Goal: Task Accomplishment & Management: Manage account settings

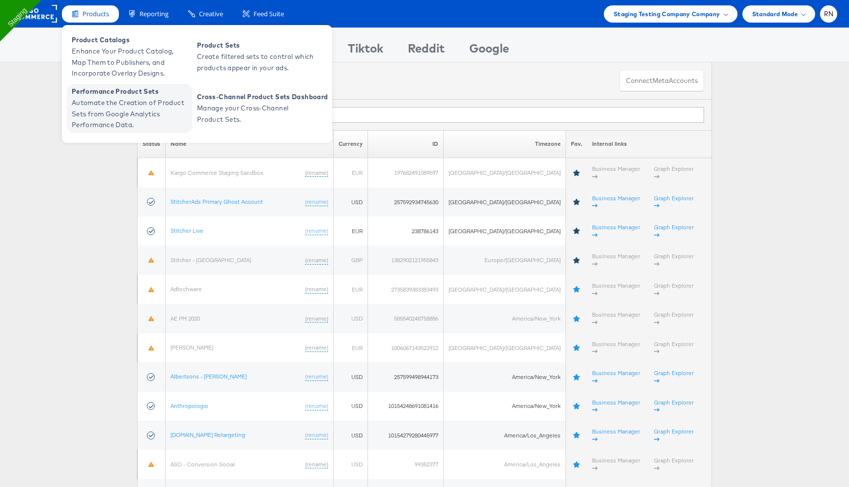
click at [120, 103] on span "Automate the Creation of Product Sets from Google Analytics Performance Data." at bounding box center [131, 113] width 118 height 33
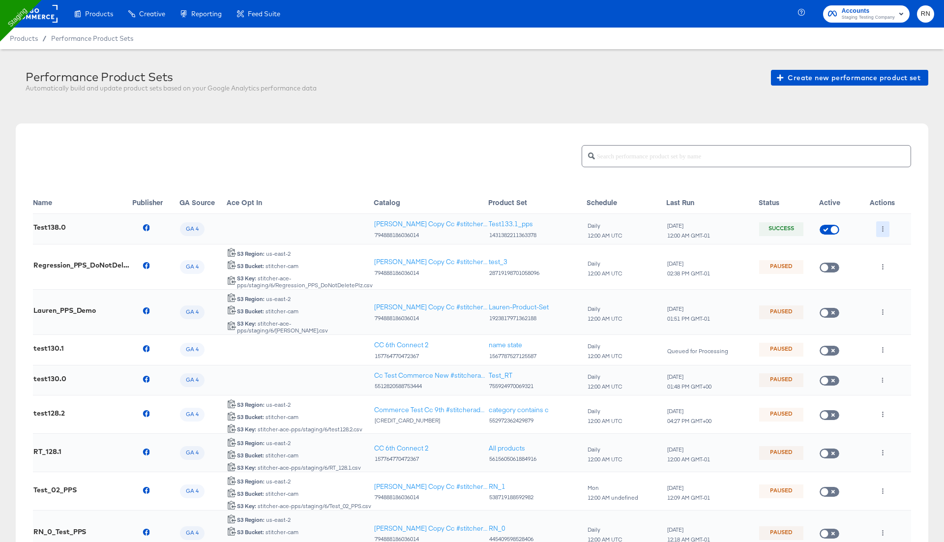
click at [878, 227] on button "button" at bounding box center [882, 229] width 13 height 16
click at [893, 263] on li "Delete" at bounding box center [902, 264] width 53 height 16
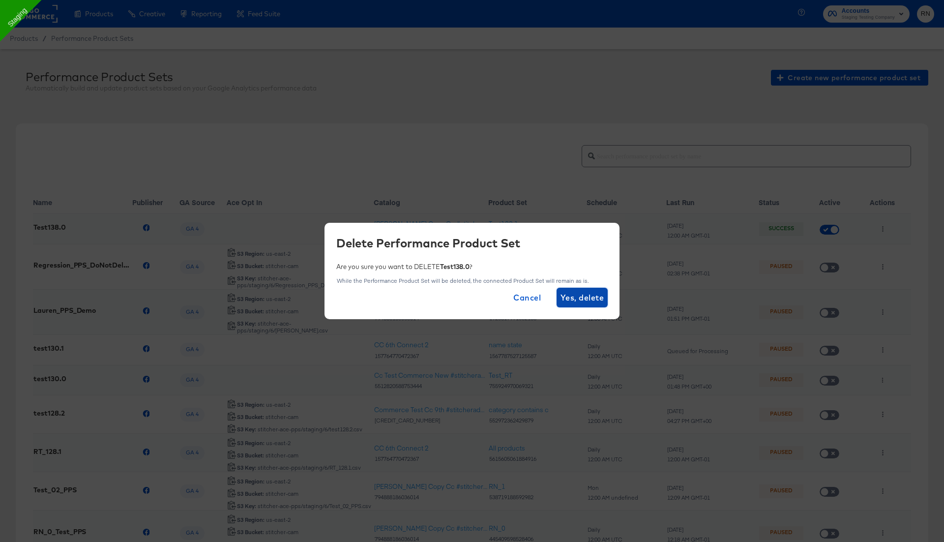
click at [588, 294] on span "Yes, delete" at bounding box center [581, 297] width 43 height 14
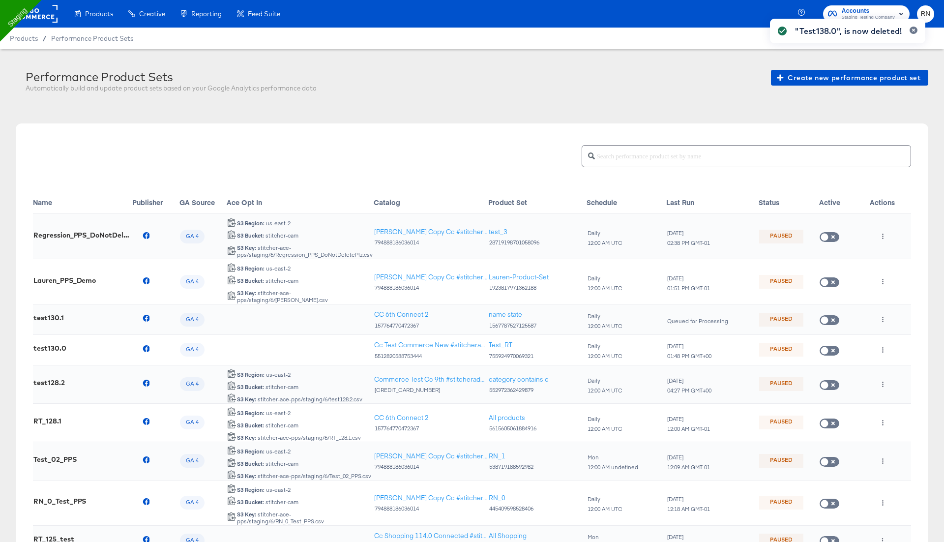
click at [839, 79] on div ""Test138.0", is now deleted!" at bounding box center [847, 253] width 175 height 488
click at [800, 80] on div ""Test138.0", is now deleted!" at bounding box center [847, 253] width 175 height 488
click at [801, 80] on div ""Test138.0", is now deleted!" at bounding box center [847, 253] width 175 height 488
click at [802, 84] on span "Create new performance product set" at bounding box center [849, 78] width 142 height 12
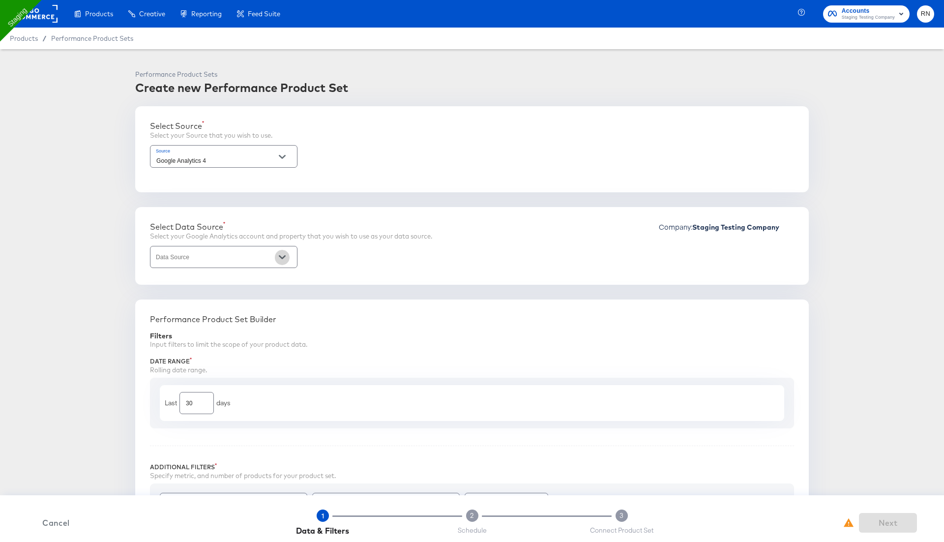
click at [283, 258] on icon "Open" at bounding box center [282, 257] width 7 height 4
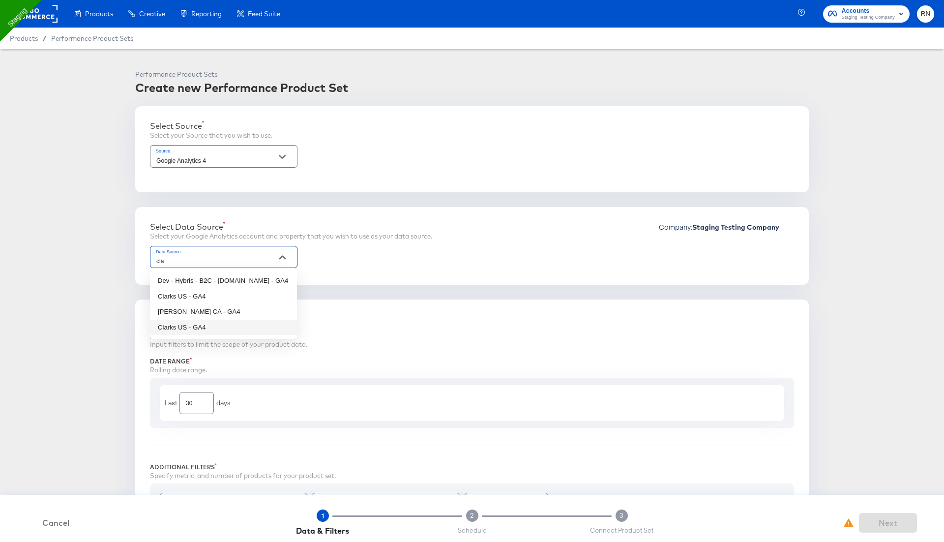
click at [245, 331] on li "Clarks US - GA4" at bounding box center [223, 327] width 147 height 16
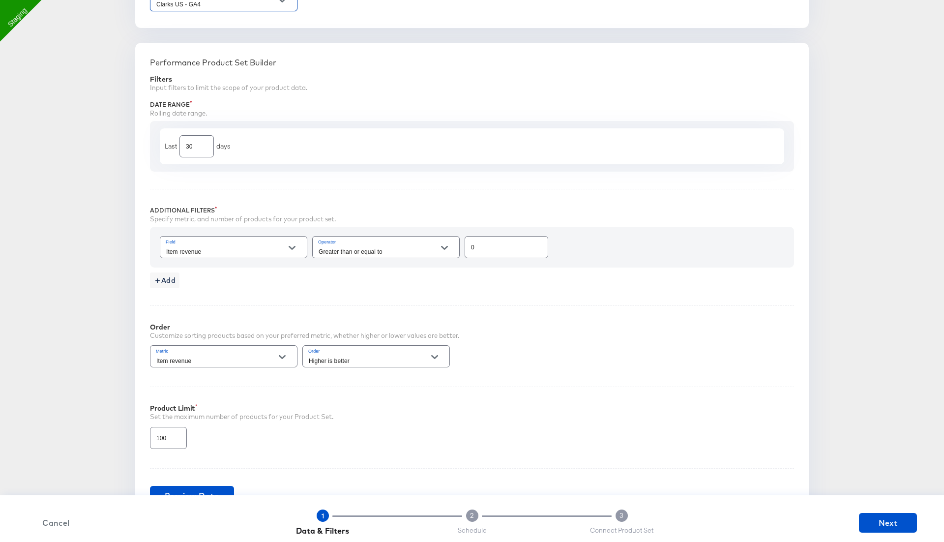
scroll to position [272, 0]
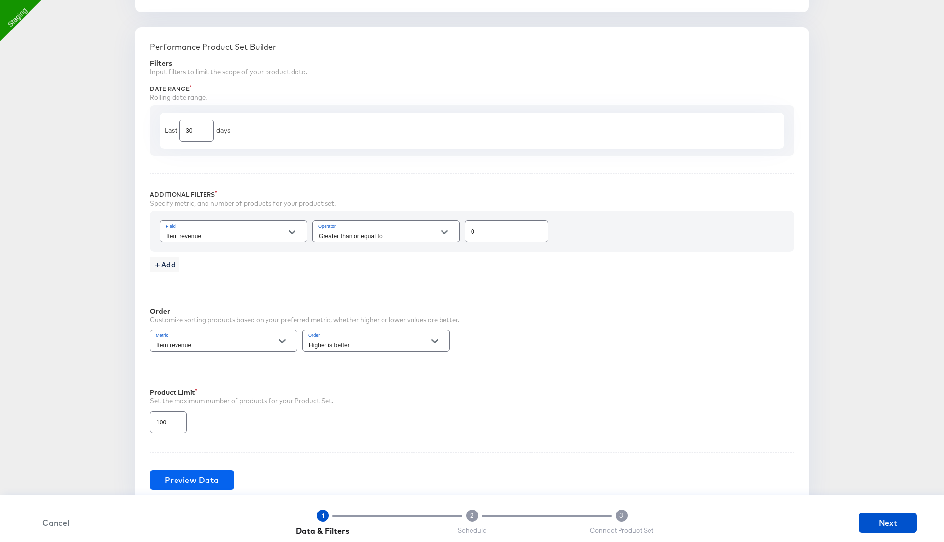
type input "Clarks US - GA4"
click at [197, 479] on span "Preview Data" at bounding box center [192, 480] width 55 height 14
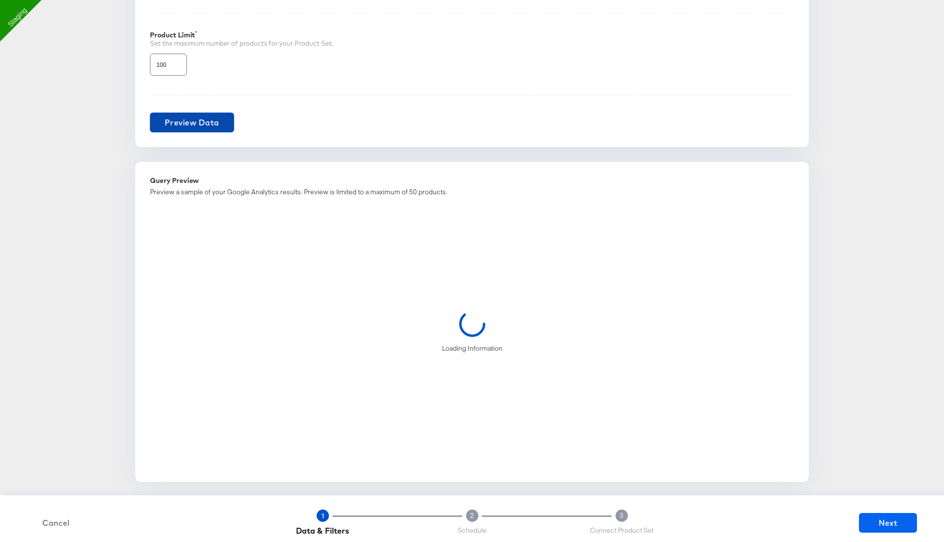
scroll to position [625, 0]
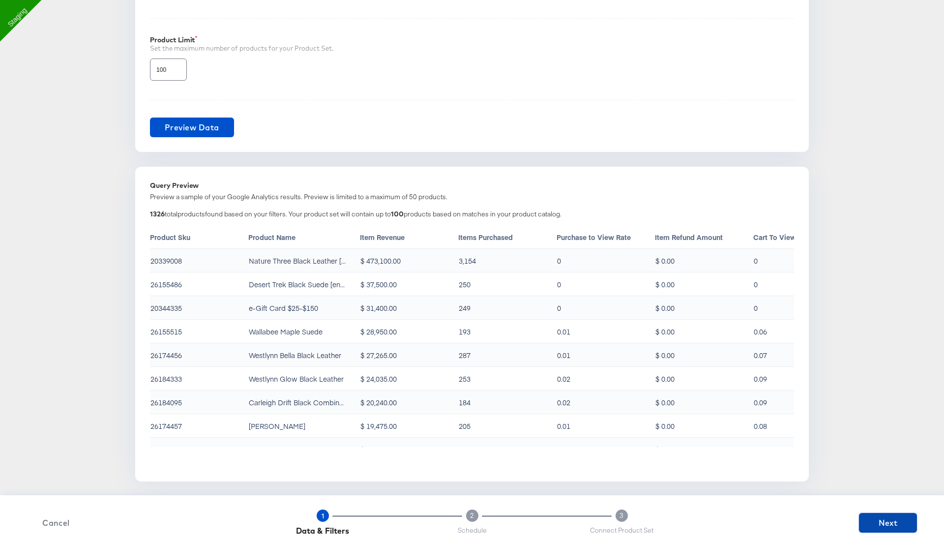
click at [889, 523] on span "Next" at bounding box center [887, 523] width 50 height 14
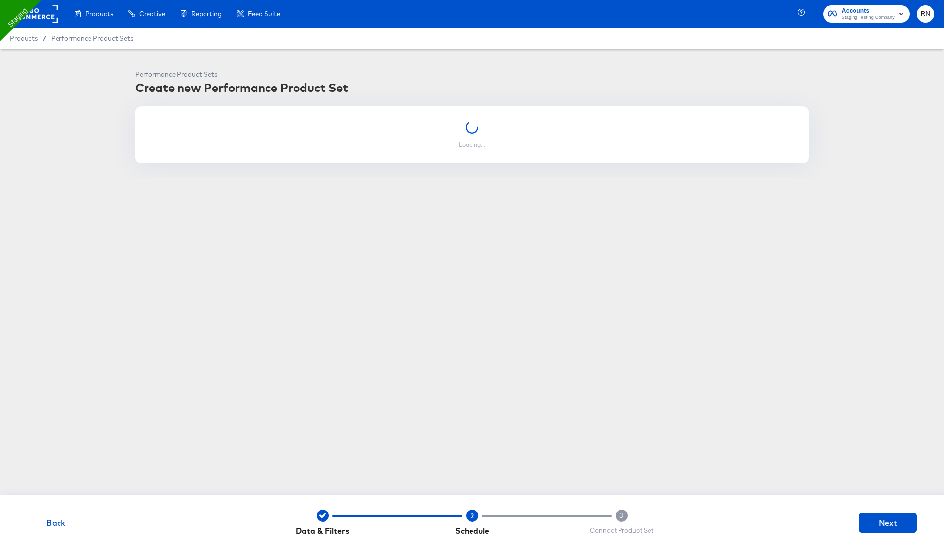
scroll to position [0, 0]
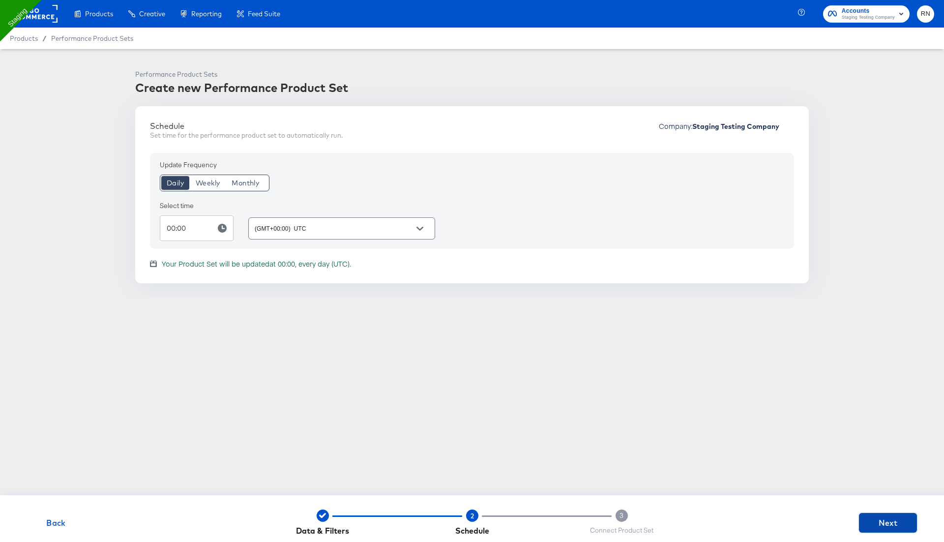
click at [882, 528] on span "Next" at bounding box center [887, 523] width 50 height 14
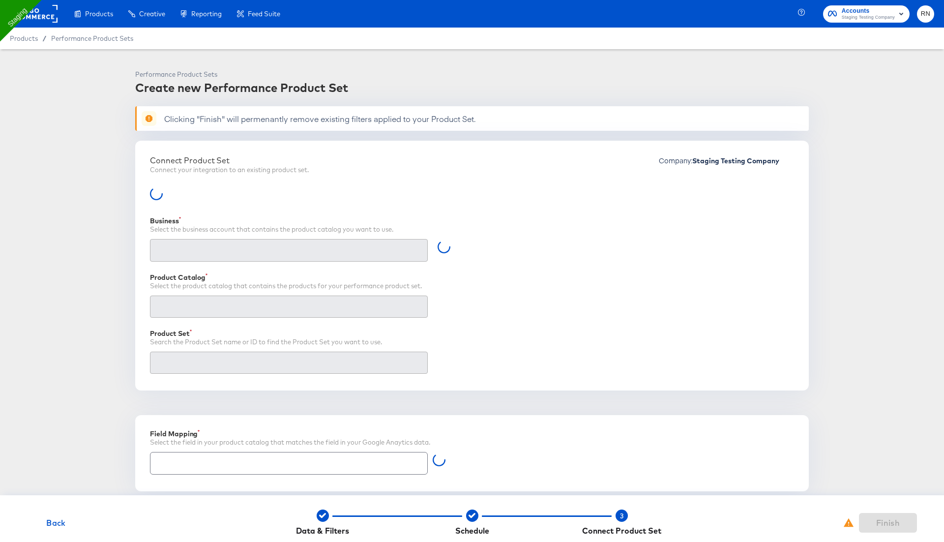
type input "Retailer ID"
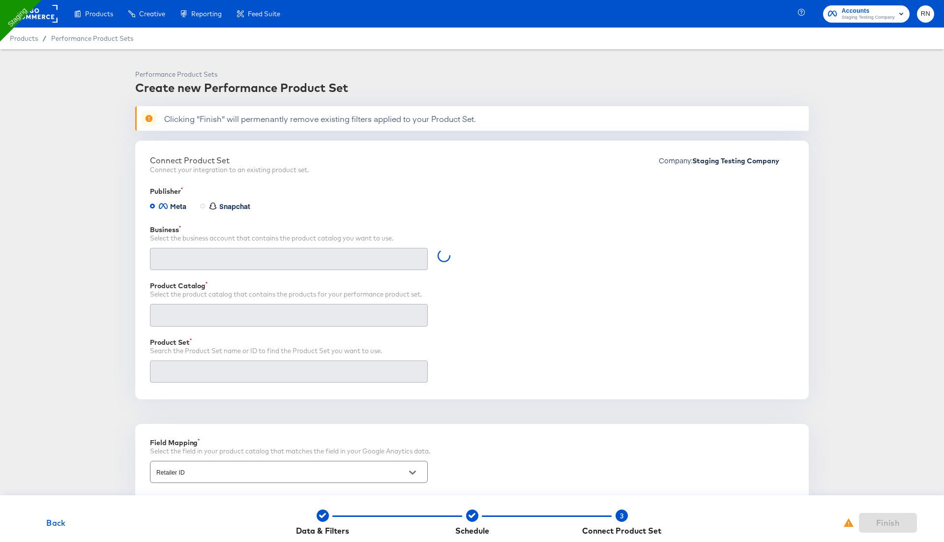
scroll to position [215, 0]
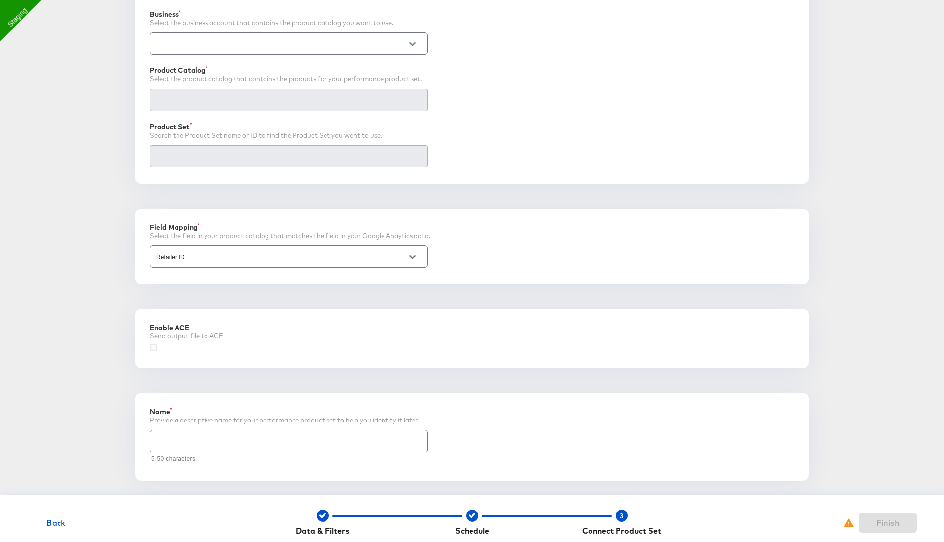
click at [213, 439] on input "text" at bounding box center [288, 436] width 277 height 21
type input "Test 138.1"
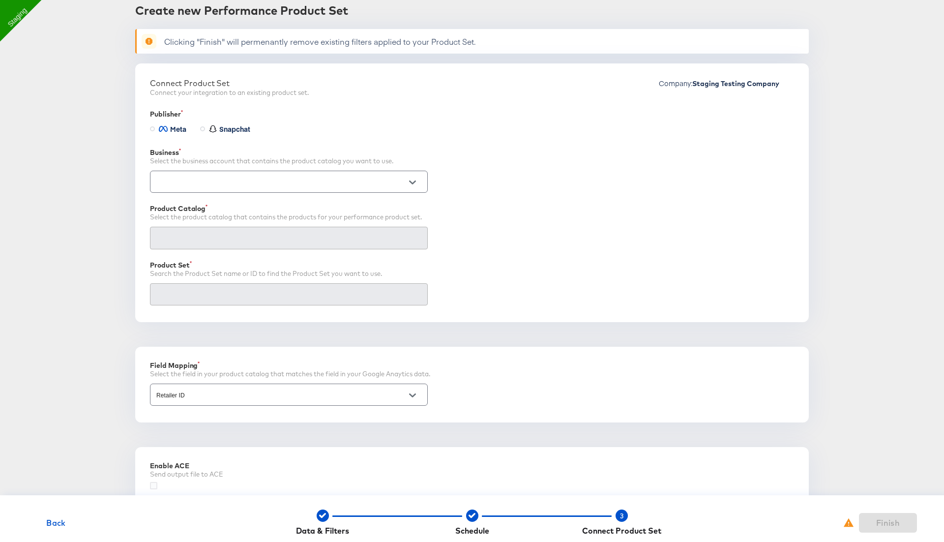
scroll to position [35, 0]
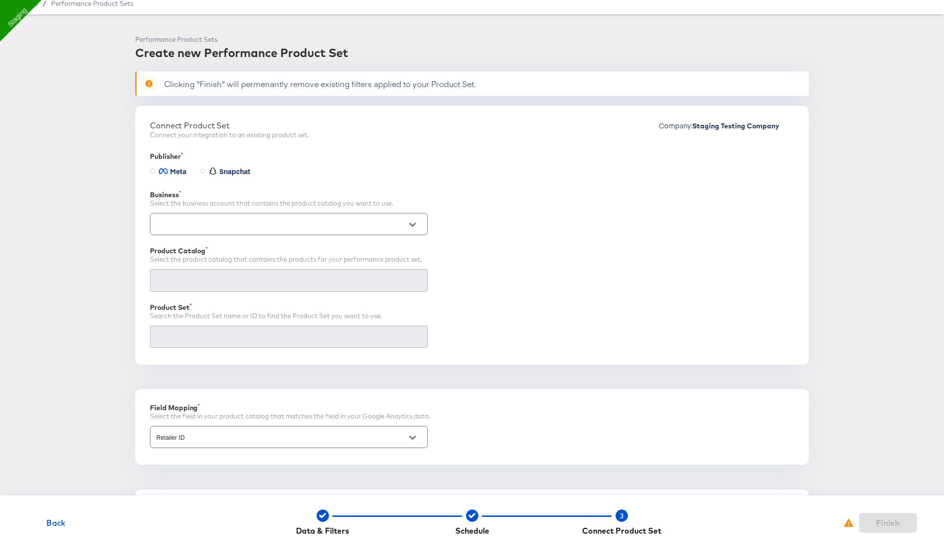
click at [239, 222] on input "text" at bounding box center [281, 224] width 254 height 11
click at [236, 266] on li "Ghost Business StitcherAds (257579378080319)" at bounding box center [288, 264] width 277 height 16
type input "Ghost Business StitcherAds (257579378080319)"
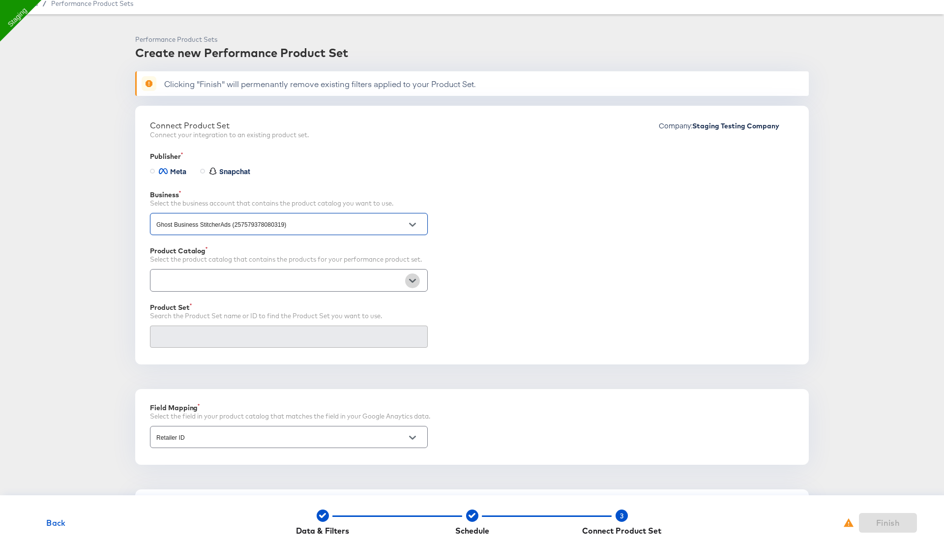
click at [406, 282] on button "Open" at bounding box center [412, 280] width 15 height 15
click at [393, 310] on li "Clarks Copy Cc #stitcherads #product-catalog #keep (794888186036014)" at bounding box center [288, 304] width 277 height 16
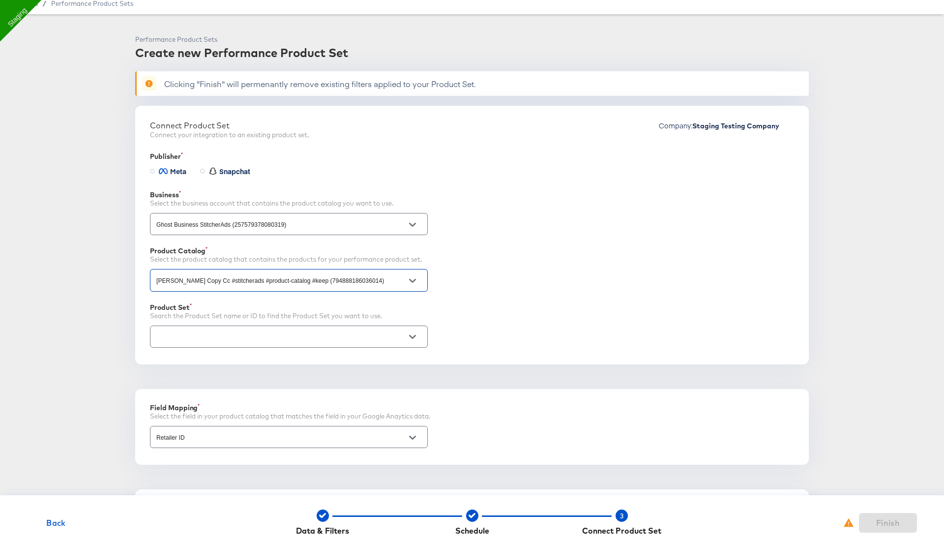
click at [368, 342] on div at bounding box center [289, 336] width 278 height 22
type input "Clarks Copy Cc #stitcherads #product-catalog #keep (794888186036014)"
click at [410, 335] on icon "Open" at bounding box center [412, 337] width 7 height 4
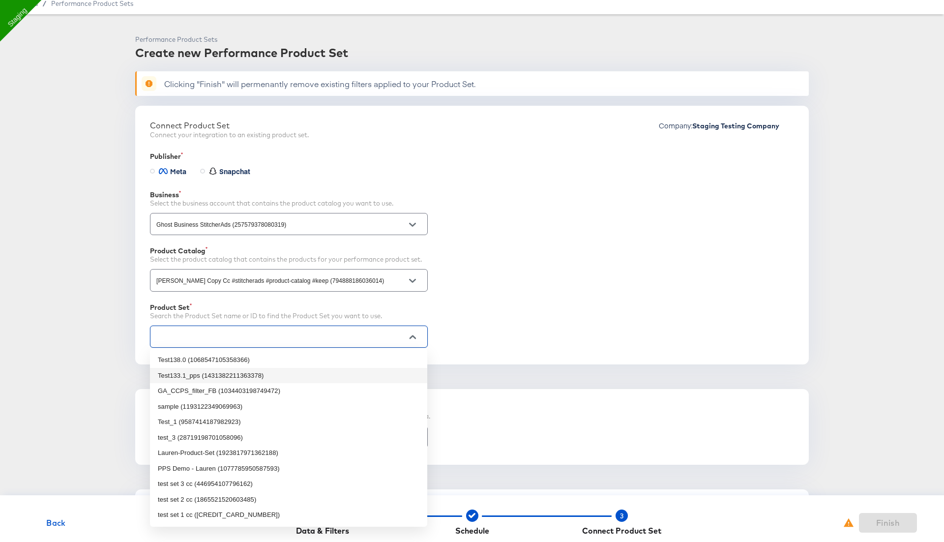
click at [352, 374] on li "Test133.1_pps (1431382211363378)" at bounding box center [288, 376] width 277 height 16
type input "Test133.1_pps (1431382211363378)"
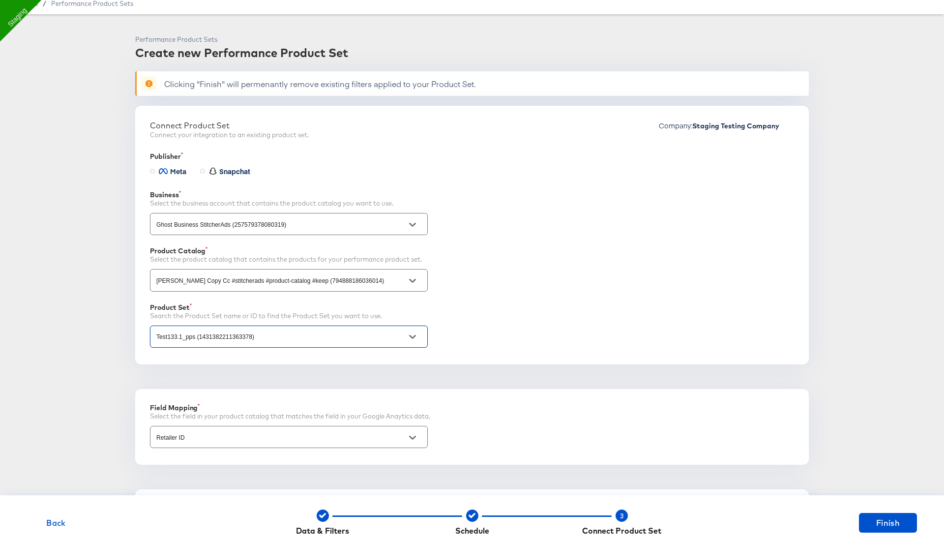
scroll to position [215, 0]
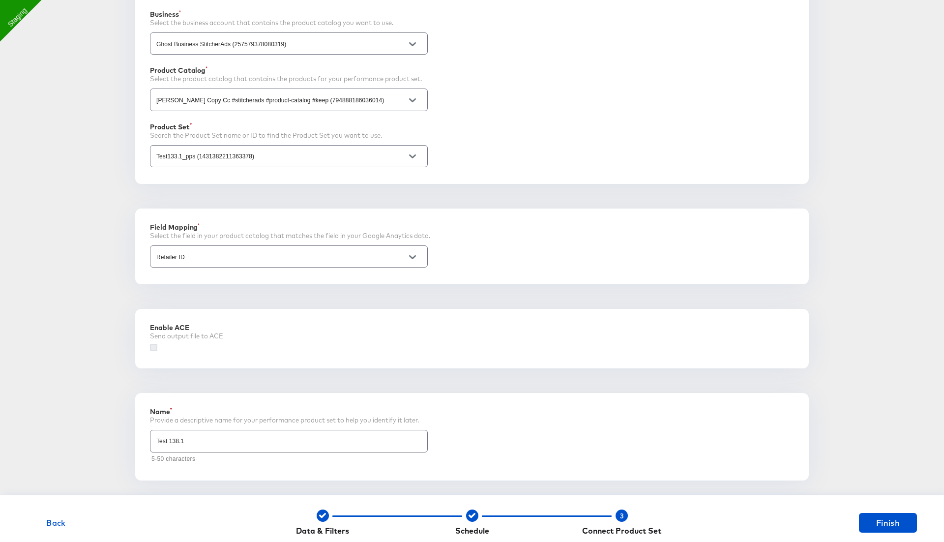
click at [153, 347] on icon at bounding box center [153, 347] width 7 height 7
click at [0, 0] on input "checkbox" at bounding box center [0, 0] width 0 height 0
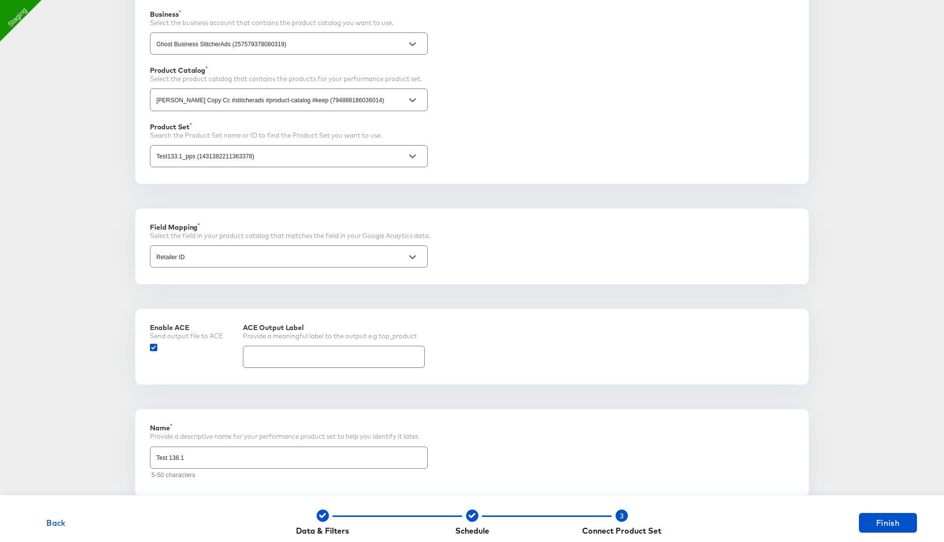
click at [346, 356] on input "text" at bounding box center [333, 352] width 181 height 21
type input "Test138_1_20"
click at [904, 516] on span "Finish" at bounding box center [887, 523] width 50 height 14
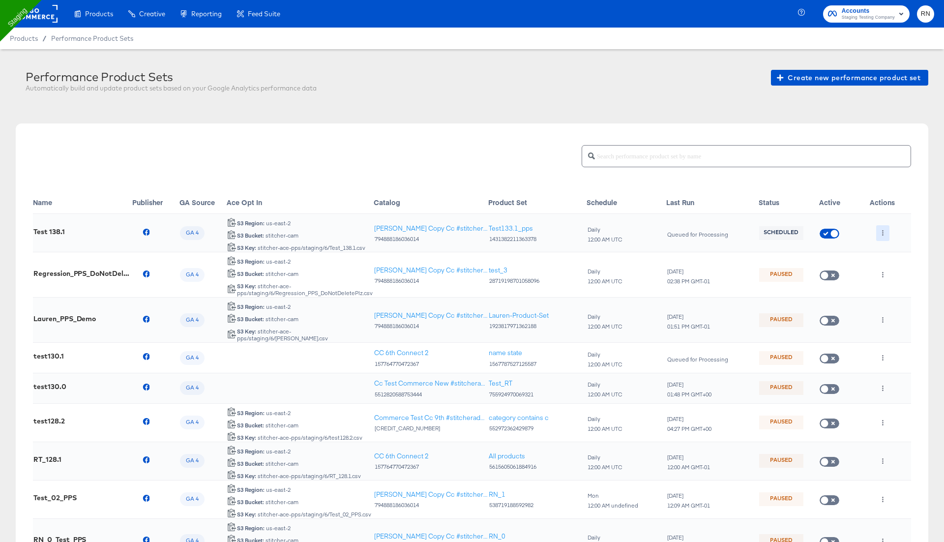
click at [884, 235] on button "button" at bounding box center [882, 233] width 13 height 16
click at [907, 283] on li "Run Now" at bounding box center [902, 284] width 53 height 16
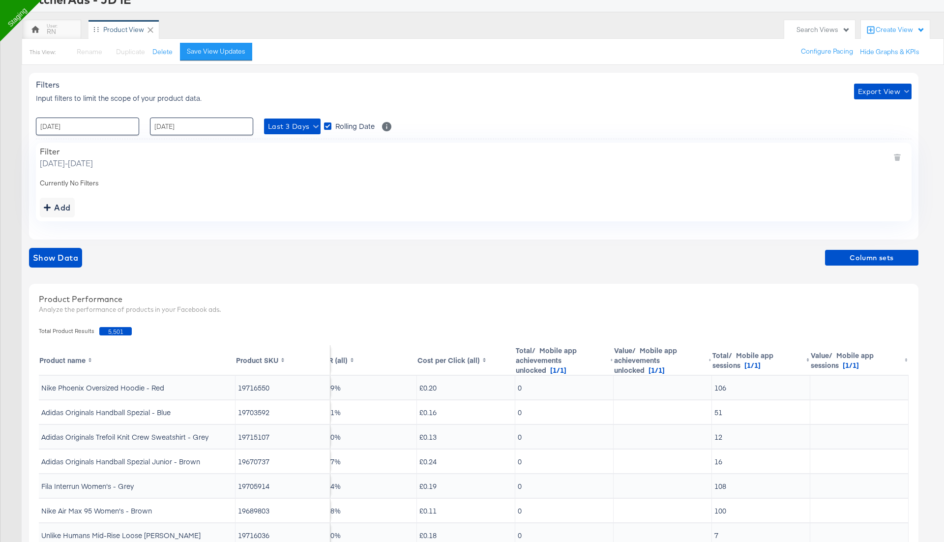
scroll to position [80, 0]
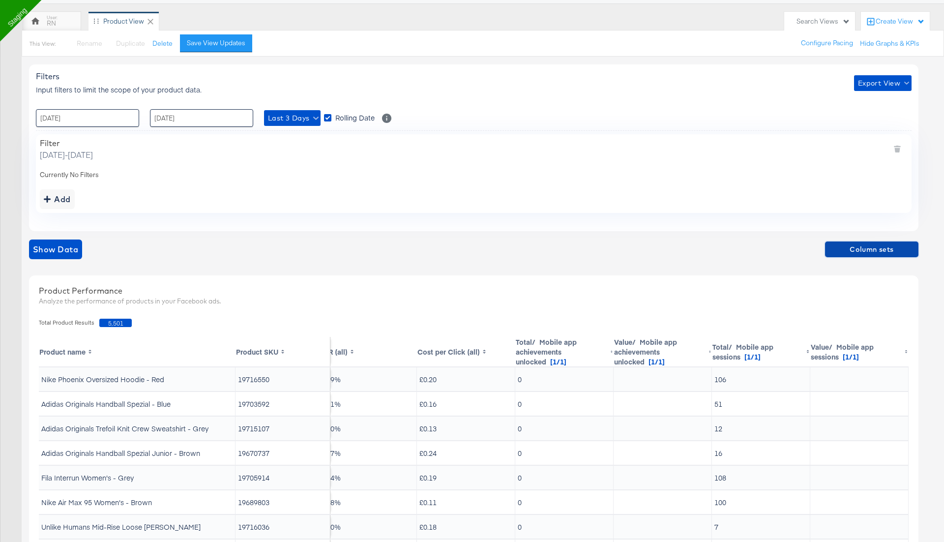
click at [889, 246] on span "Column sets" at bounding box center [872, 249] width 86 height 12
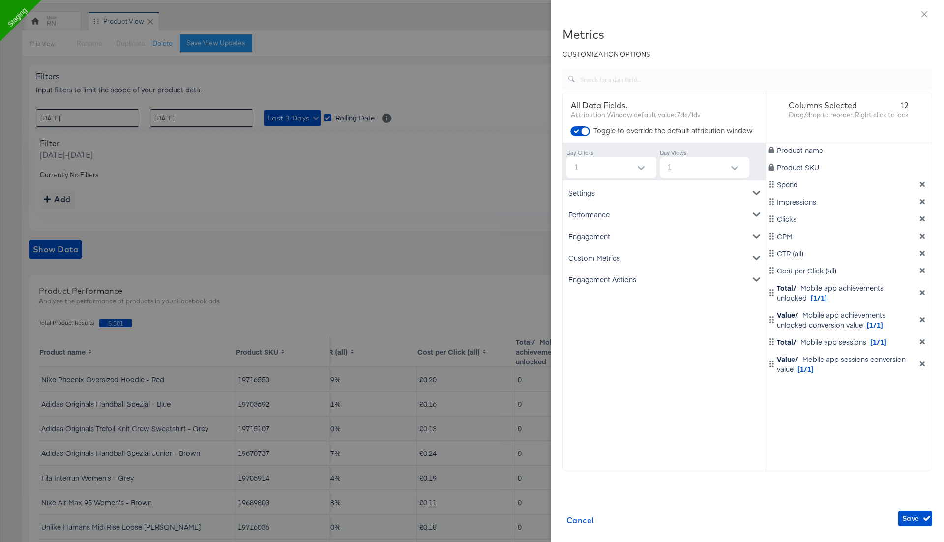
click at [643, 168] on icon "Open" at bounding box center [640, 168] width 7 height 7
click at [617, 192] on li "none" at bounding box center [611, 191] width 90 height 16
type input "none"
click at [612, 239] on div "Engagement" at bounding box center [664, 236] width 199 height 22
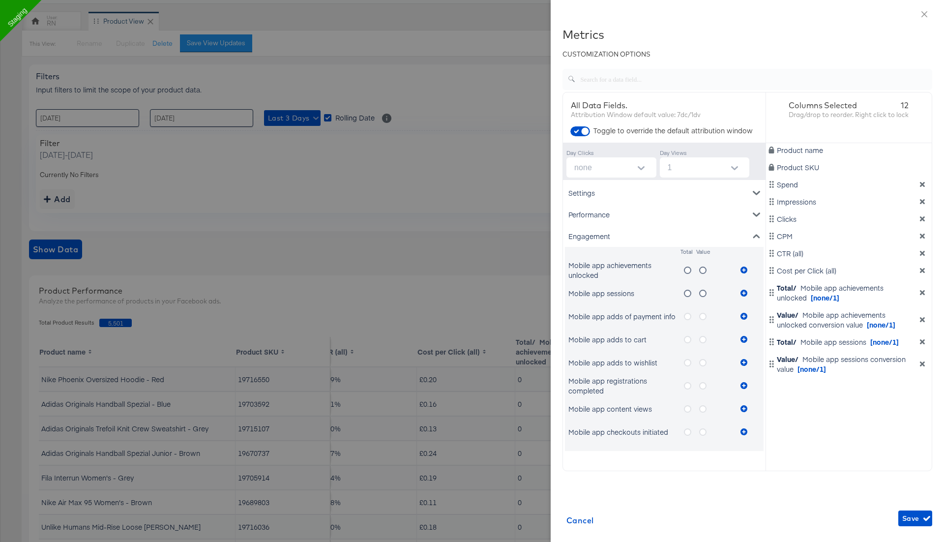
click at [688, 315] on icon "metrics-list" at bounding box center [687, 316] width 7 height 7
click at [0, 0] on input "metrics-list" at bounding box center [0, 0] width 0 height 0
click at [743, 315] on icon "metrics-list" at bounding box center [743, 316] width 7 height 7
click at [699, 318] on label "metrics-list" at bounding box center [706, 316] width 15 height 12
click at [0, 0] on input "metrics-list" at bounding box center [0, 0] width 0 height 0
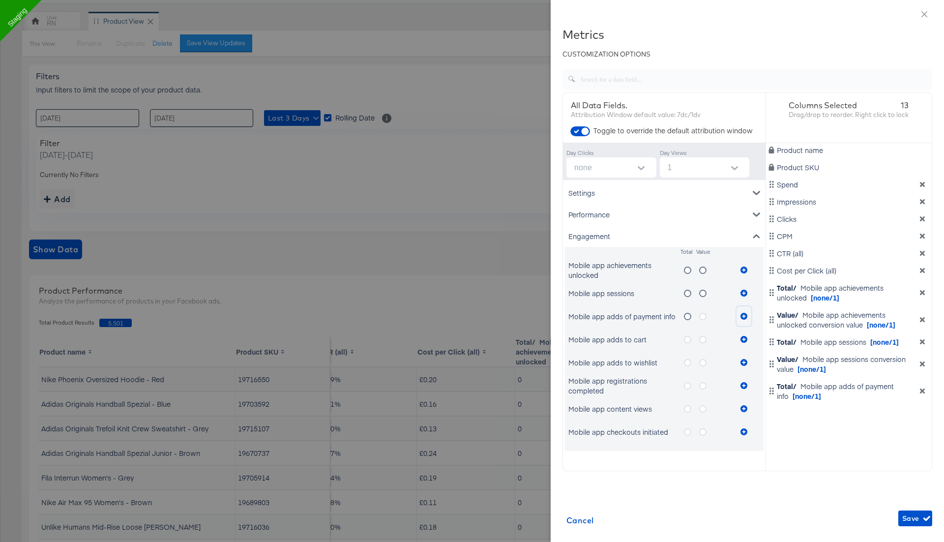
click at [744, 313] on icon "metrics-list" at bounding box center [743, 316] width 7 height 7
click at [688, 362] on icon "metrics-list" at bounding box center [687, 362] width 7 height 7
click at [0, 0] on input "metrics-list" at bounding box center [0, 0] width 0 height 0
click at [735, 363] on div "Mobile app adds to wishlist" at bounding box center [652, 362] width 168 height 20
click at [743, 363] on icon "metrics-list" at bounding box center [743, 362] width 7 height 7
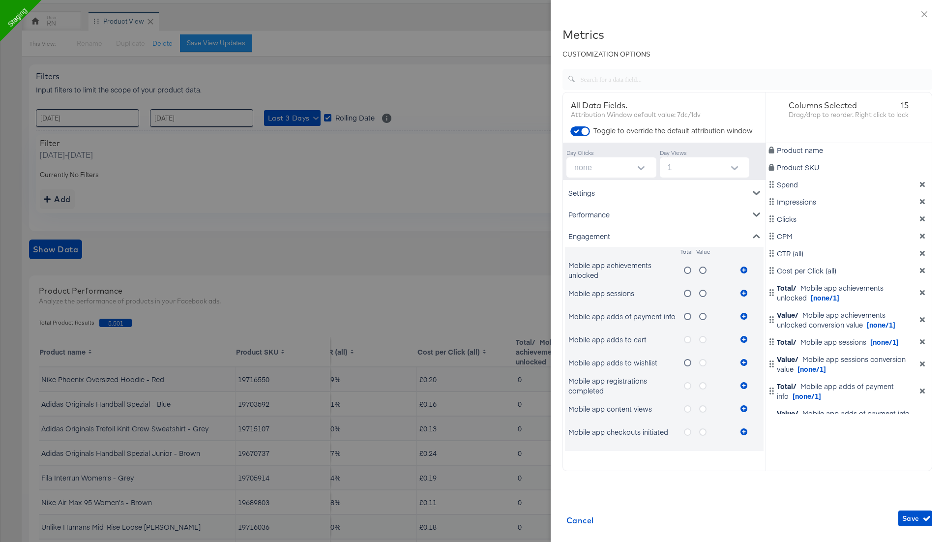
click at [705, 366] on label "metrics-list" at bounding box center [706, 362] width 15 height 12
click at [0, 0] on input "metrics-list" at bounding box center [0, 0] width 0 height 0
click at [746, 359] on icon "metrics-list" at bounding box center [743, 362] width 7 height 7
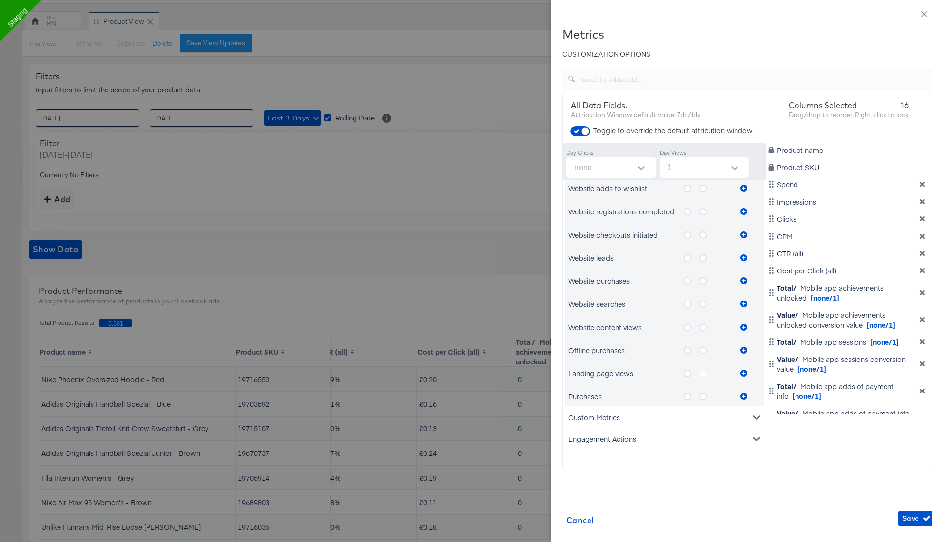
click at [613, 433] on div "Engagement Actions" at bounding box center [664, 439] width 199 height 22
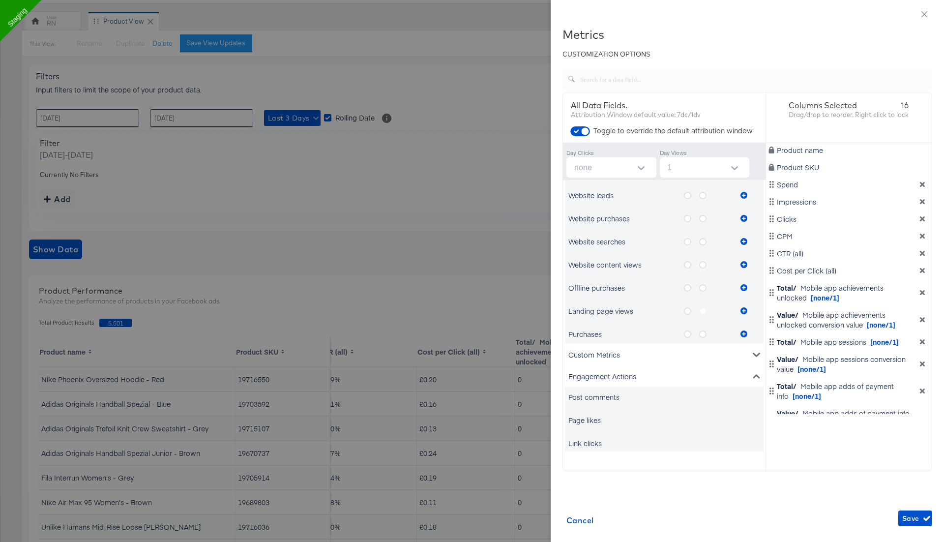
scroll to position [679, 0]
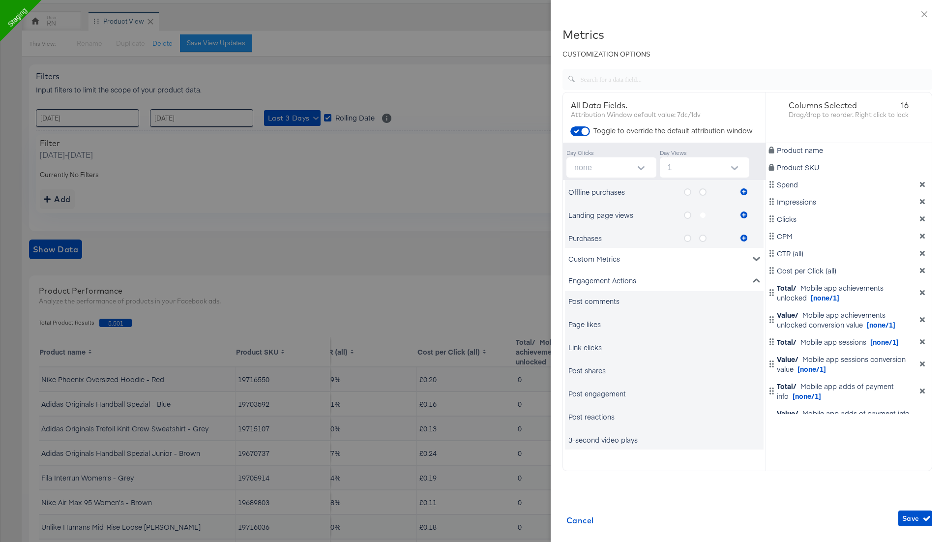
click at [594, 303] on div "Post comments" at bounding box center [593, 301] width 51 height 10
click at [594, 323] on div "Page likes" at bounding box center [584, 324] width 32 height 10
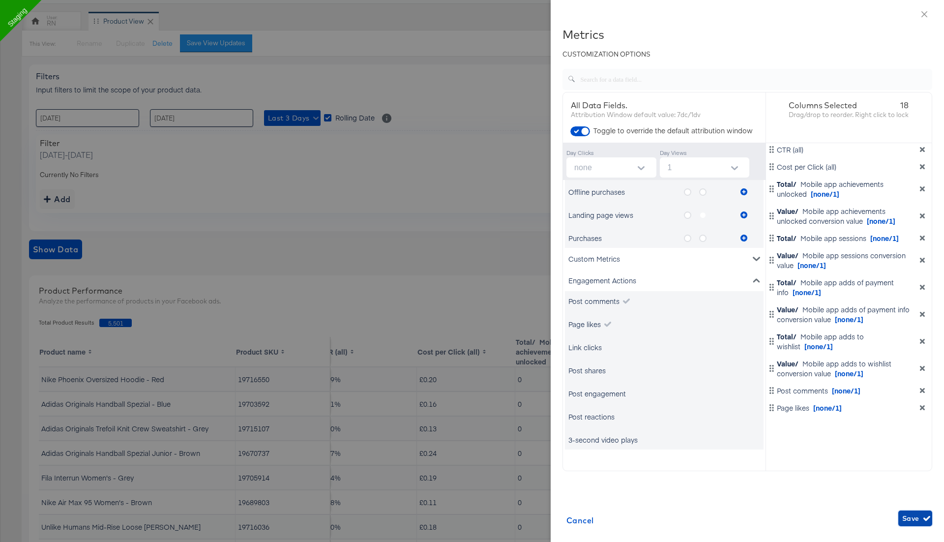
click at [918, 522] on span "Save" at bounding box center [915, 518] width 26 height 12
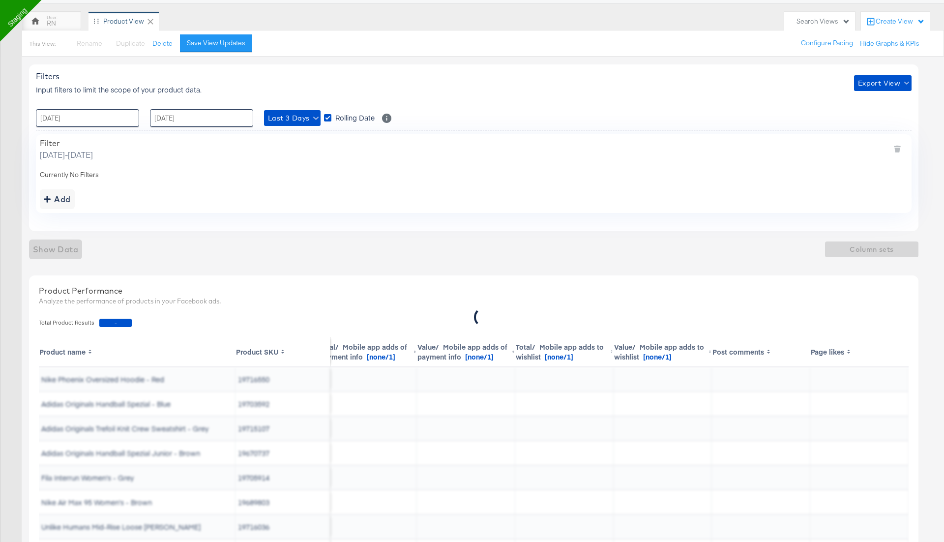
scroll to position [30, 998]
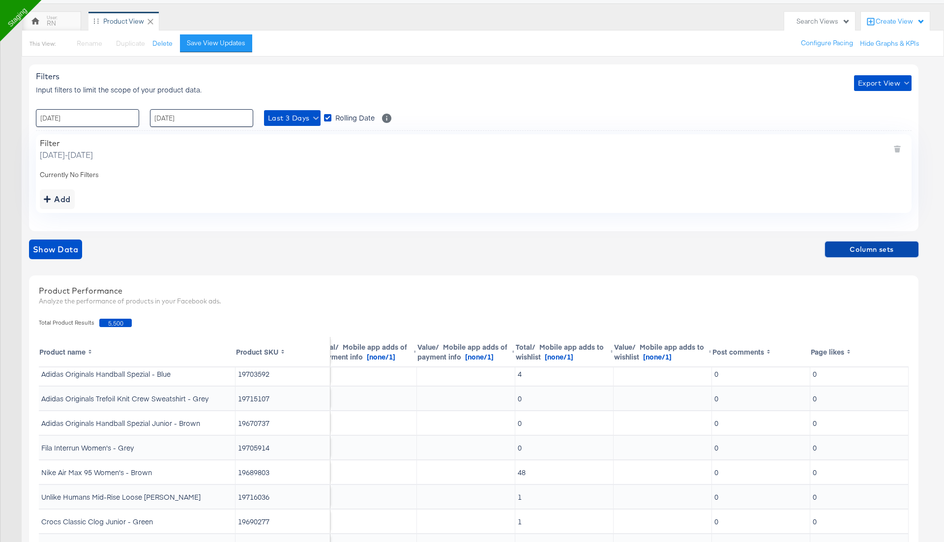
click at [883, 244] on span "Column sets" at bounding box center [872, 249] width 86 height 12
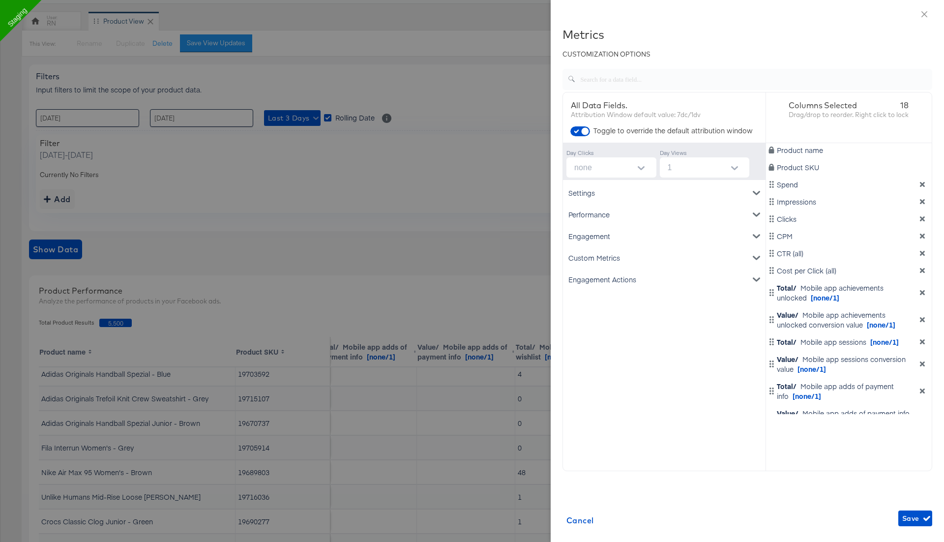
scroll to position [104, 0]
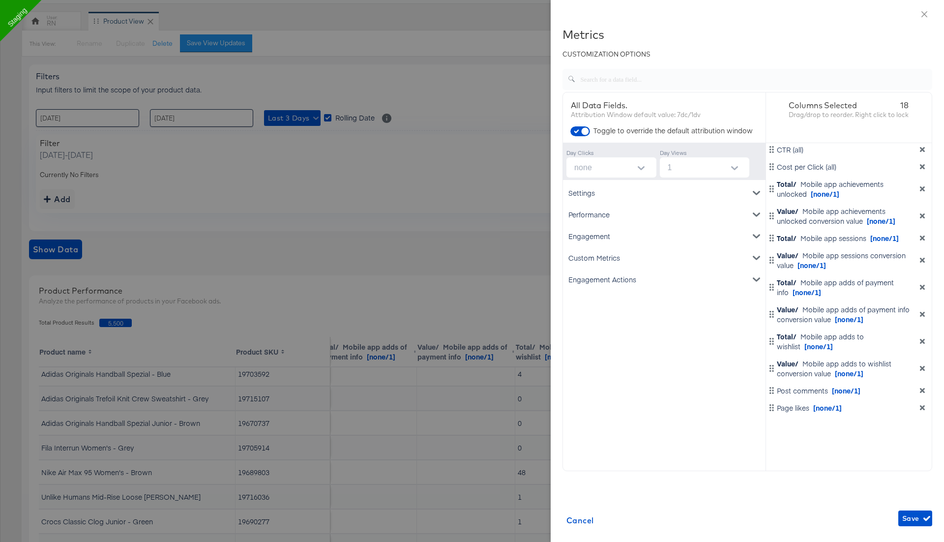
click at [621, 426] on div "Settings Account ID Spend Product name Performance Clicks Impressions CPM CTR (…" at bounding box center [664, 315] width 202 height 271
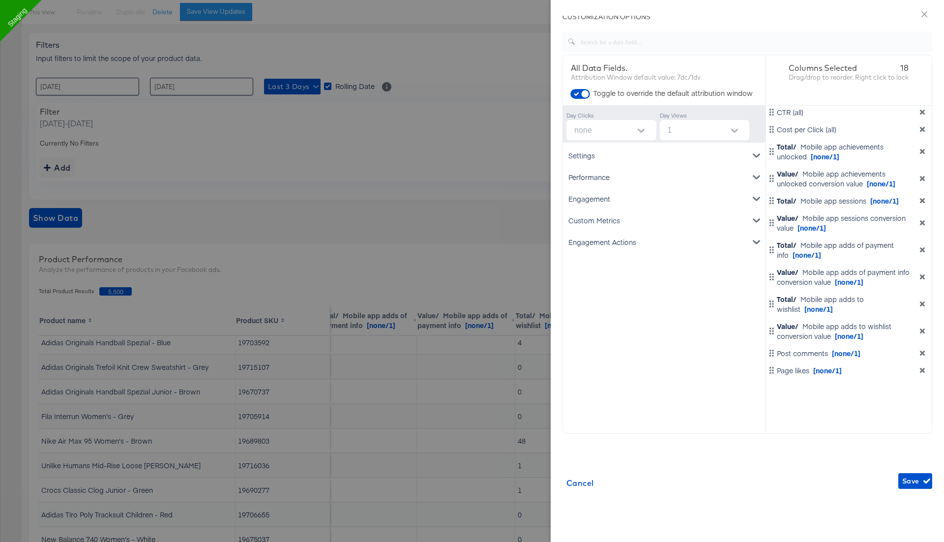
scroll to position [182, 0]
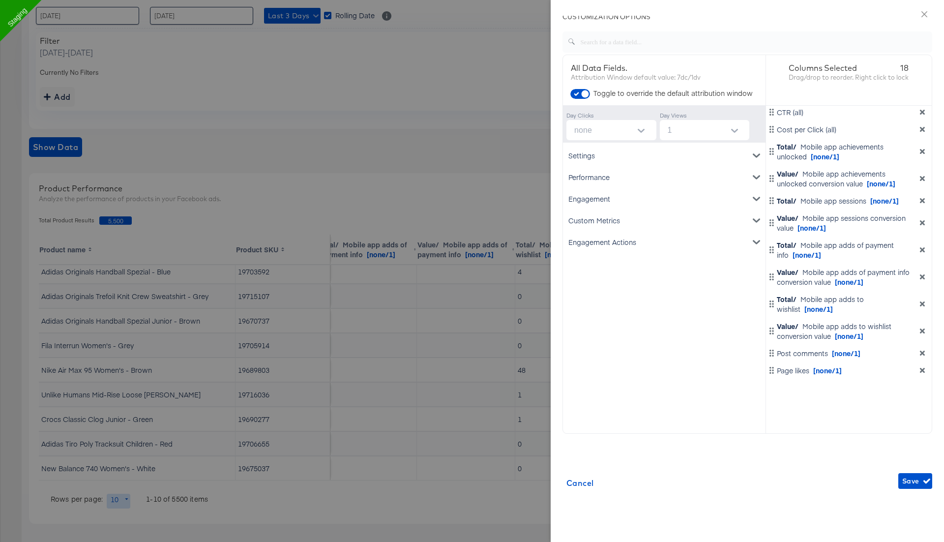
click at [633, 240] on div "Engagement Actions" at bounding box center [664, 242] width 199 height 22
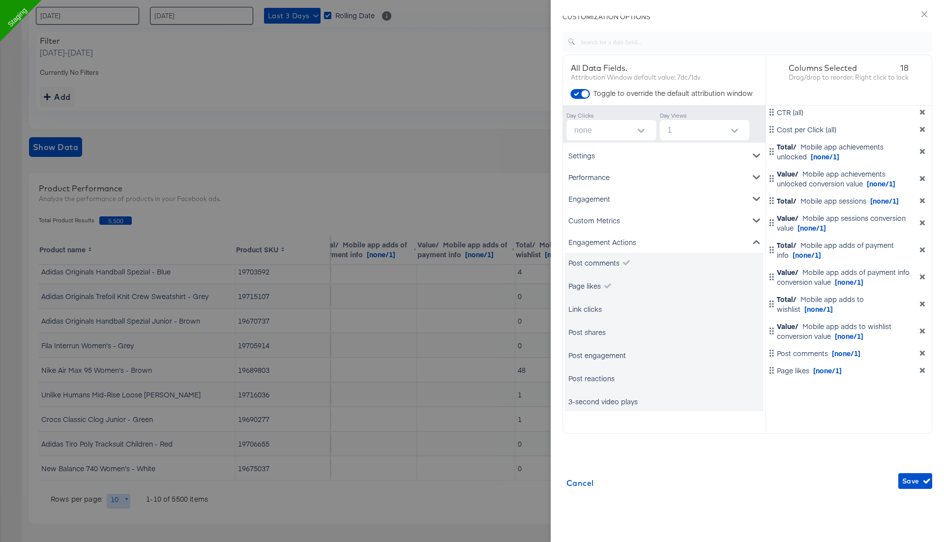
click at [645, 131] on button "Open" at bounding box center [640, 130] width 15 height 15
click at [626, 157] on li "none" at bounding box center [611, 154] width 90 height 16
click at [837, 412] on div "Columns Selected 18 Drag/drop to reorder. Right click to lock Product name Prod…" at bounding box center [849, 244] width 166 height 378
click at [912, 480] on span "Save" at bounding box center [915, 481] width 26 height 12
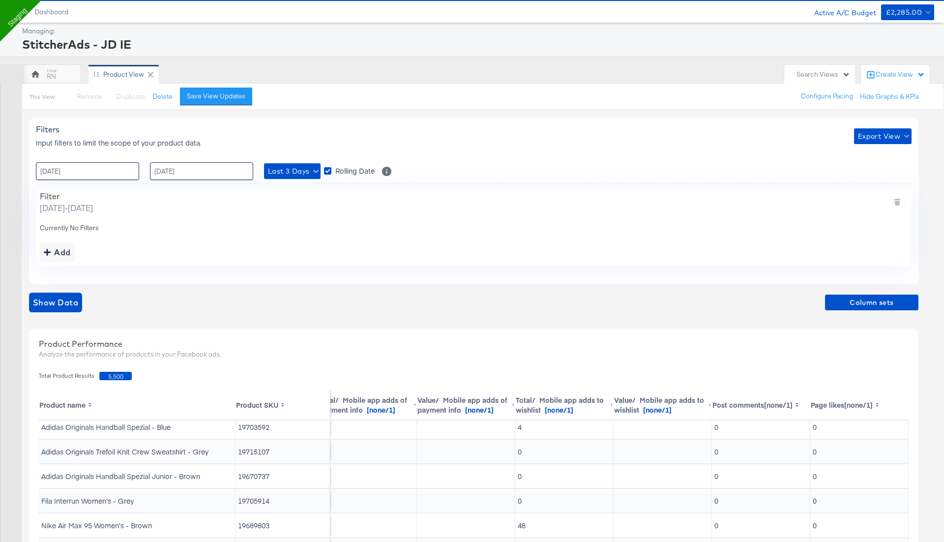
scroll to position [0, 0]
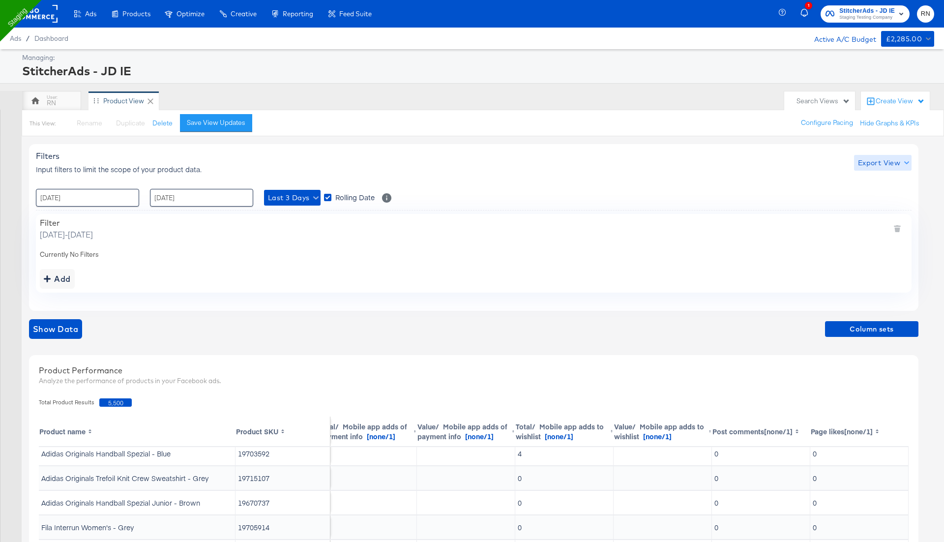
click at [872, 160] on span "Export View" at bounding box center [883, 163] width 50 height 12
click at [876, 198] on span "Bulk Export" at bounding box center [880, 203] width 38 height 21
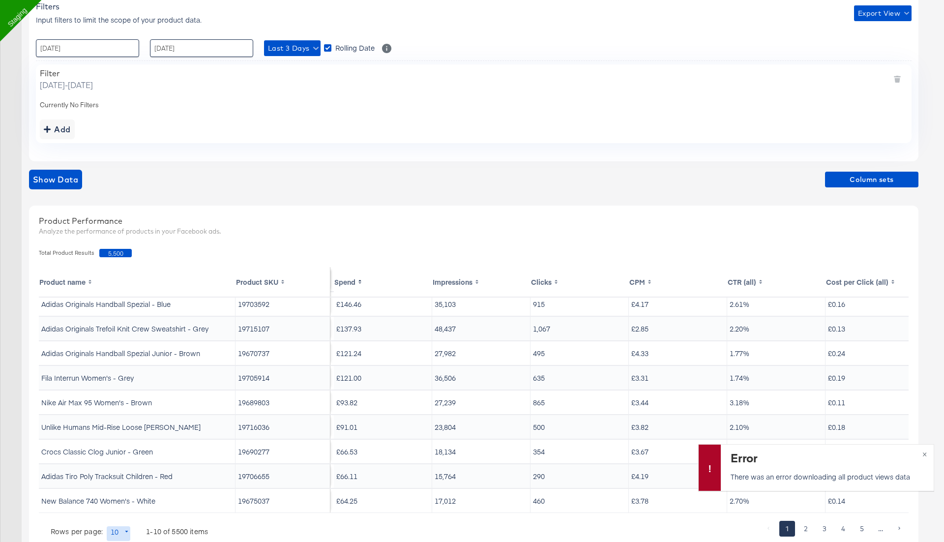
scroll to position [170, 0]
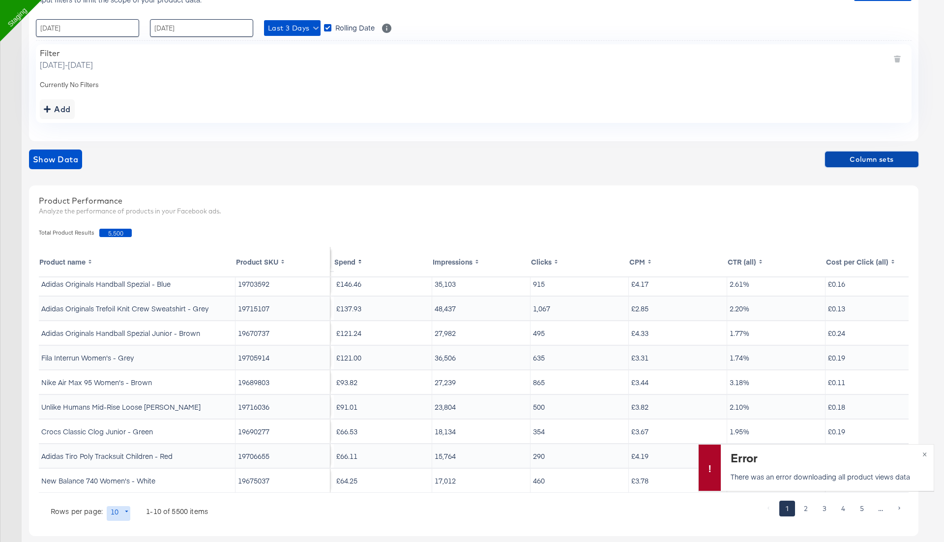
click at [862, 160] on span "Column sets" at bounding box center [872, 159] width 86 height 12
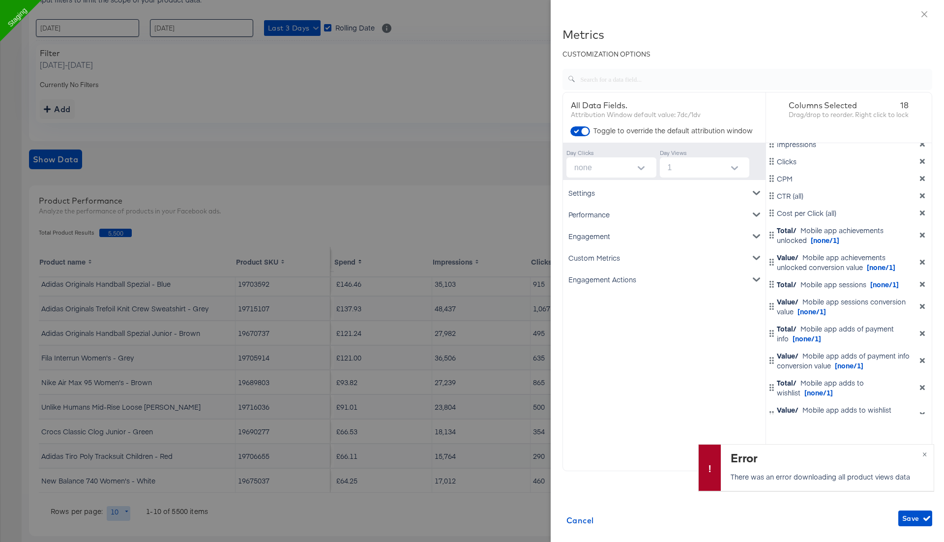
scroll to position [104, 0]
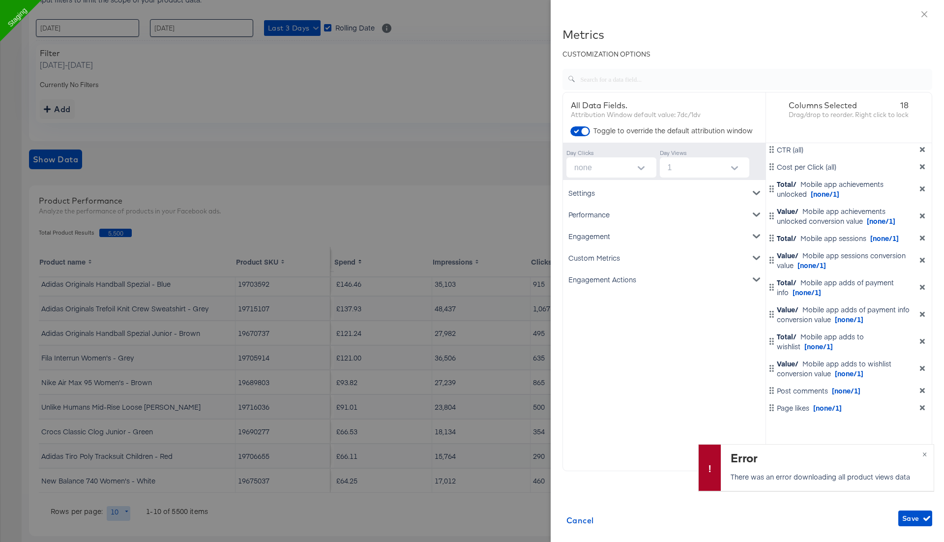
click at [923, 368] on icon "dimension-list" at bounding box center [921, 368] width 5 height 5
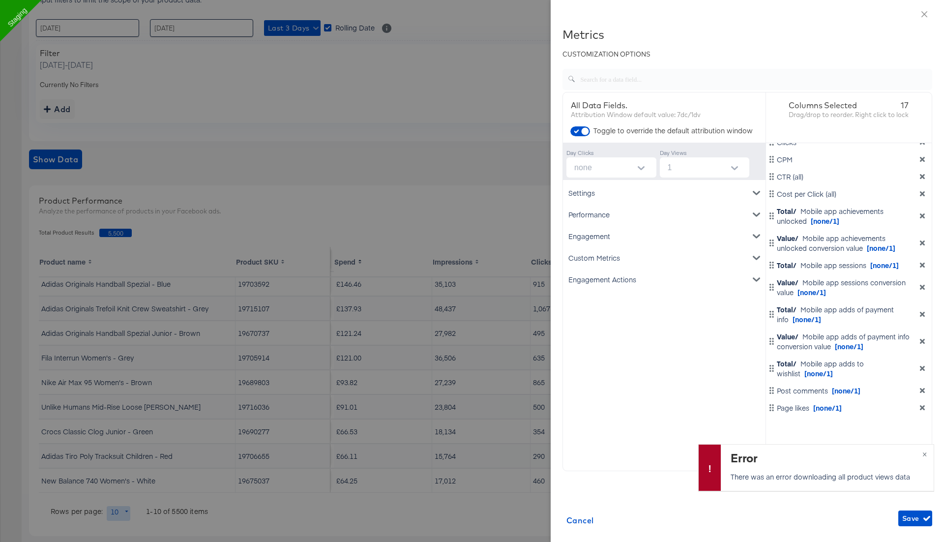
click at [922, 341] on icon "dimension-list" at bounding box center [921, 341] width 7 height 7
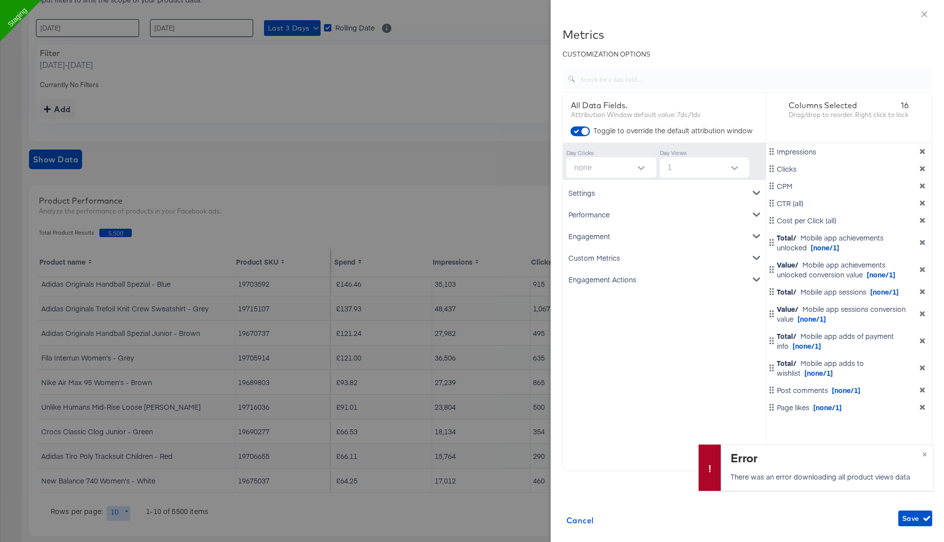
scroll to position [50, 0]
click at [923, 315] on icon "dimension-list" at bounding box center [921, 314] width 5 height 5
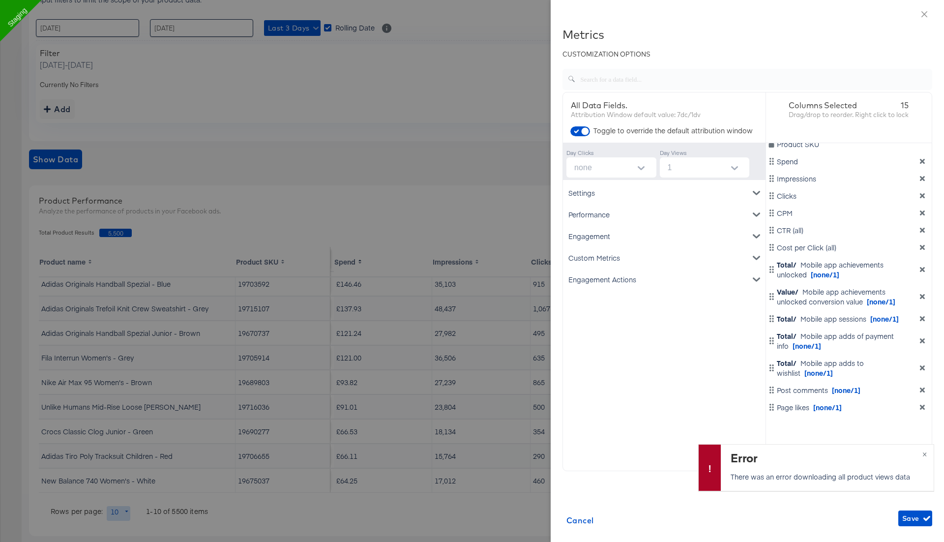
scroll to position [23, 0]
click at [922, 300] on div "Value/ Mobile app achievements unlocked conversion value [none/1]" at bounding box center [849, 297] width 162 height 20
click at [923, 298] on icon "dimension-list" at bounding box center [921, 296] width 7 height 7
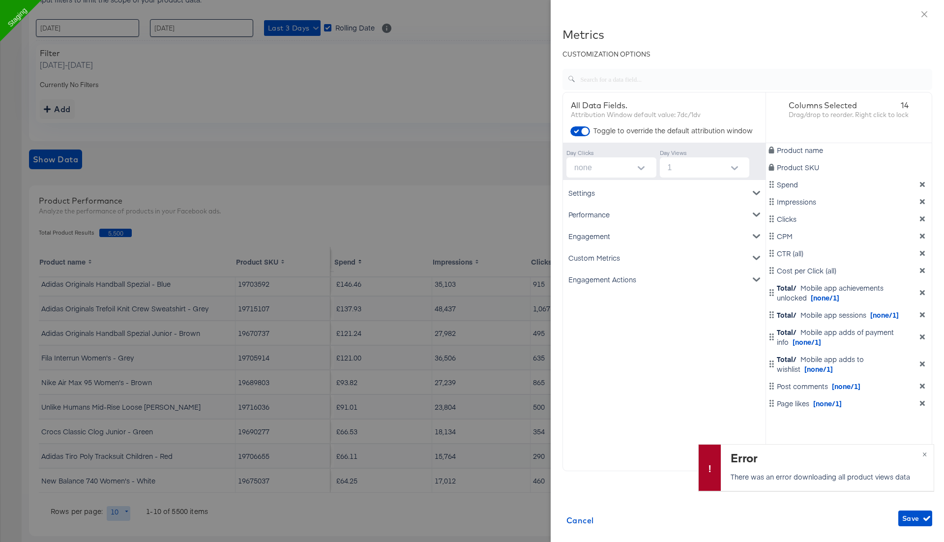
scroll to position [0, 0]
click at [923, 293] on icon "dimension-list" at bounding box center [921, 292] width 5 height 5
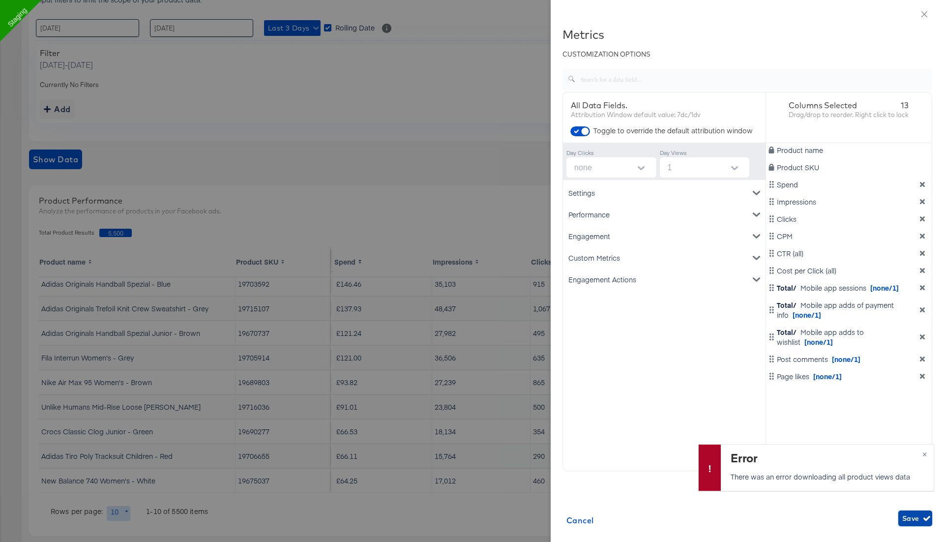
click at [921, 520] on span "Save" at bounding box center [915, 518] width 26 height 12
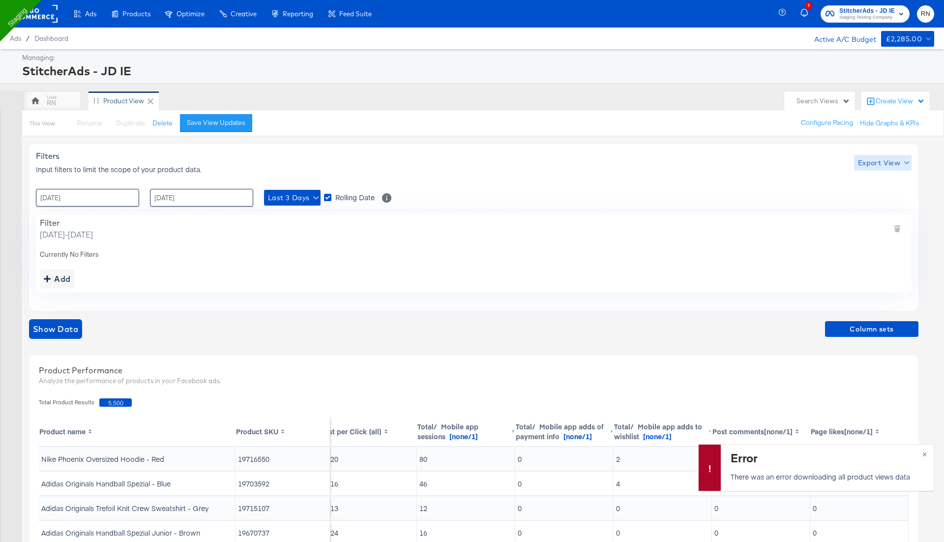
click at [878, 162] on span "Export View" at bounding box center [883, 163] width 50 height 12
click at [879, 198] on span "Bulk Export" at bounding box center [880, 203] width 38 height 21
click at [925, 452] on button "×" at bounding box center [924, 453] width 18 height 18
click at [869, 166] on span "Export View" at bounding box center [883, 163] width 50 height 12
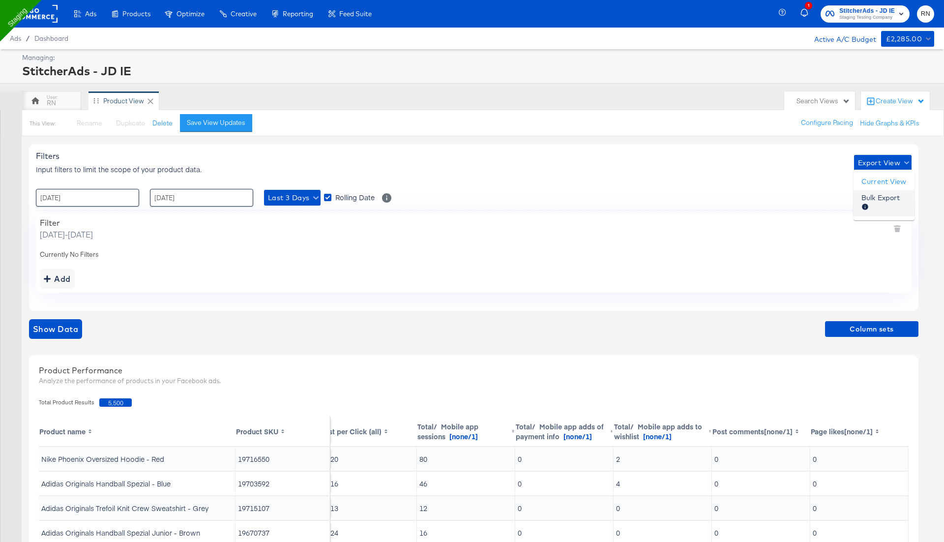
click at [868, 197] on span "Bulk Export" at bounding box center [880, 203] width 38 height 21
click at [600, 315] on div "Filters Input filters to limit the scope of your product data. Export View : 28…" at bounding box center [477, 430] width 896 height 588
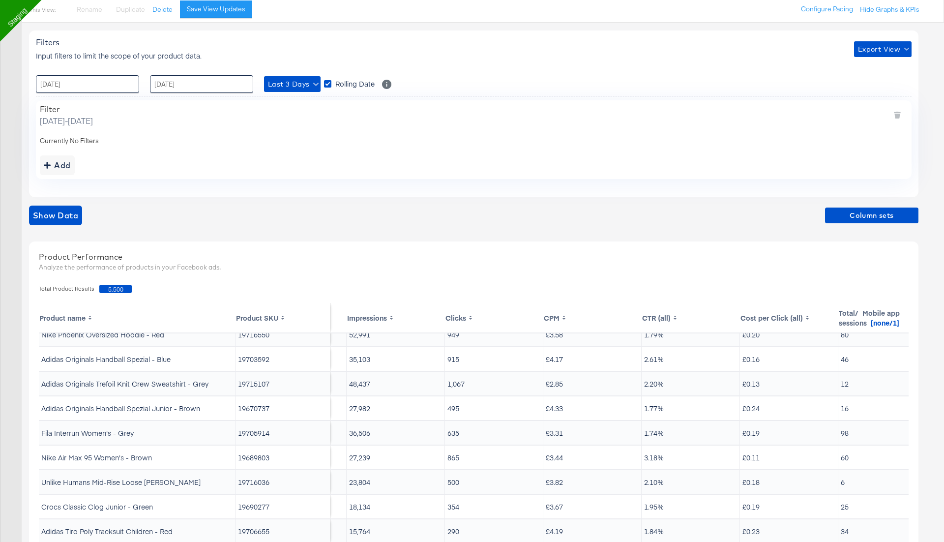
scroll to position [11, 0]
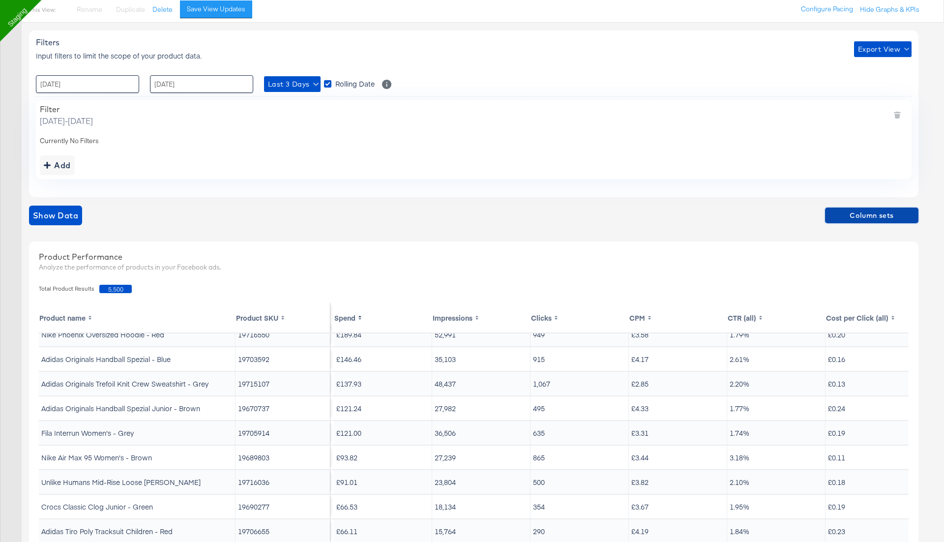
click at [860, 218] on span "Column sets" at bounding box center [872, 215] width 86 height 12
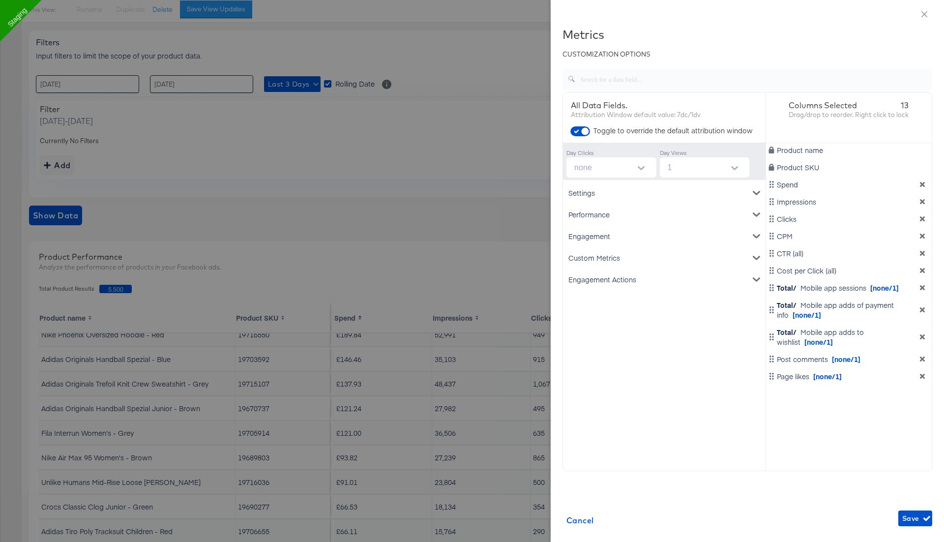
click at [470, 105] on div at bounding box center [472, 271] width 944 height 542
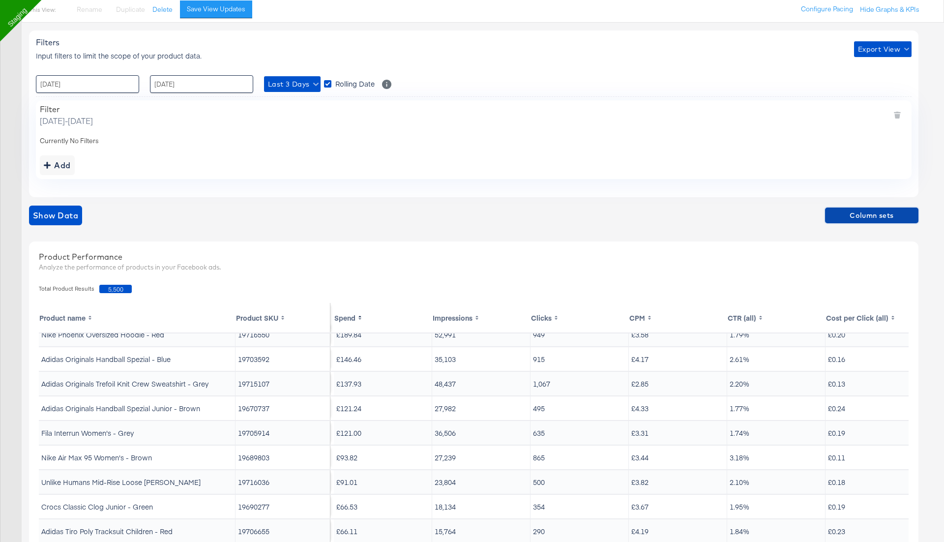
scroll to position [0, 0]
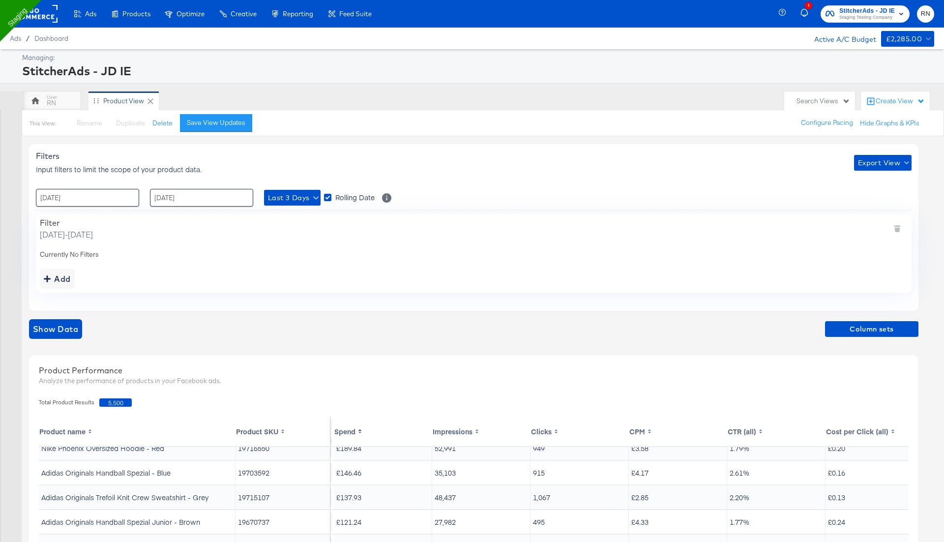
click at [49, 20] on rect at bounding box center [34, 14] width 45 height 18
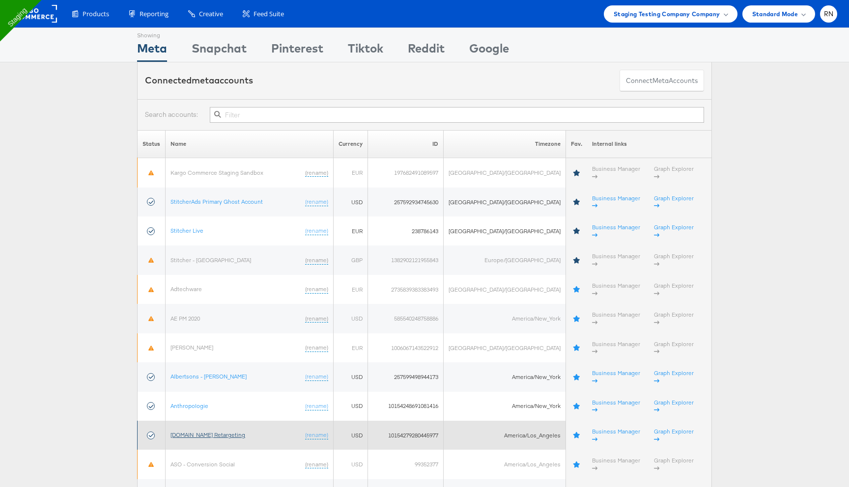
click at [216, 431] on link "[DOMAIN_NAME] Retargeting" at bounding box center [208, 434] width 75 height 7
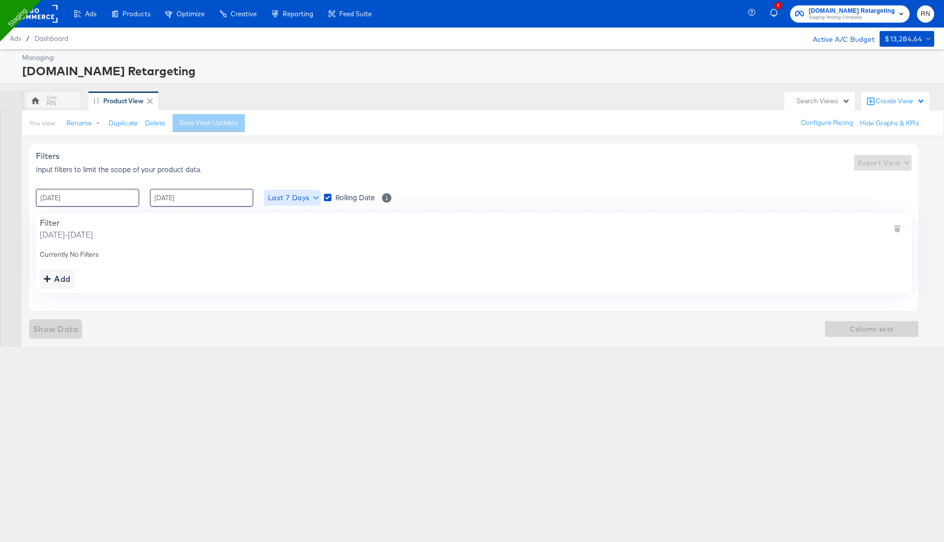
click at [292, 203] on button "Last 7 Days" at bounding box center [292, 198] width 57 height 16
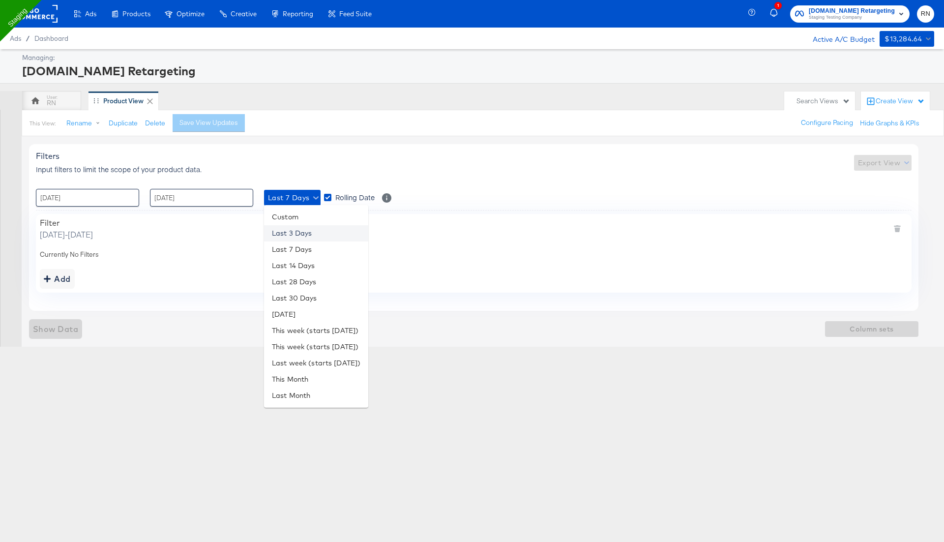
click at [297, 231] on li "Last 3 Days" at bounding box center [316, 233] width 104 height 16
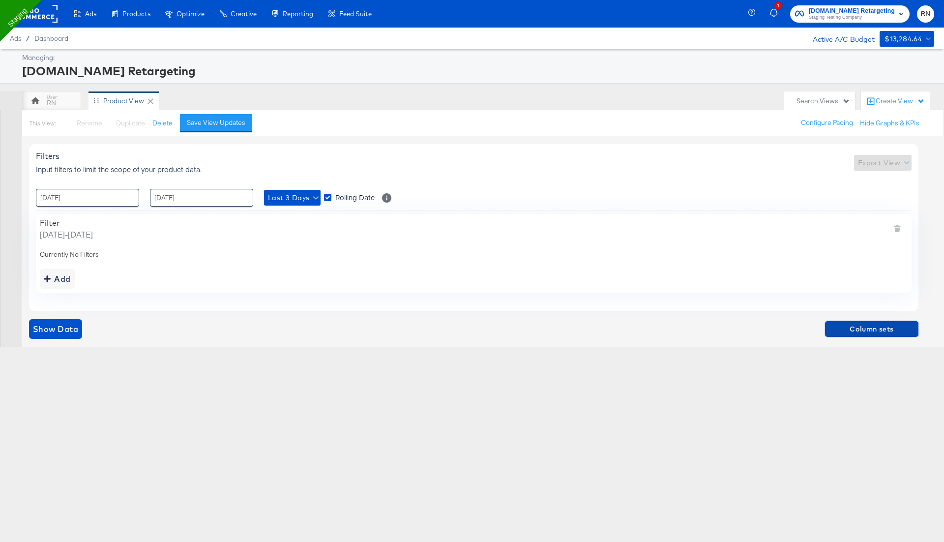
click at [845, 327] on span "Column sets" at bounding box center [872, 329] width 86 height 12
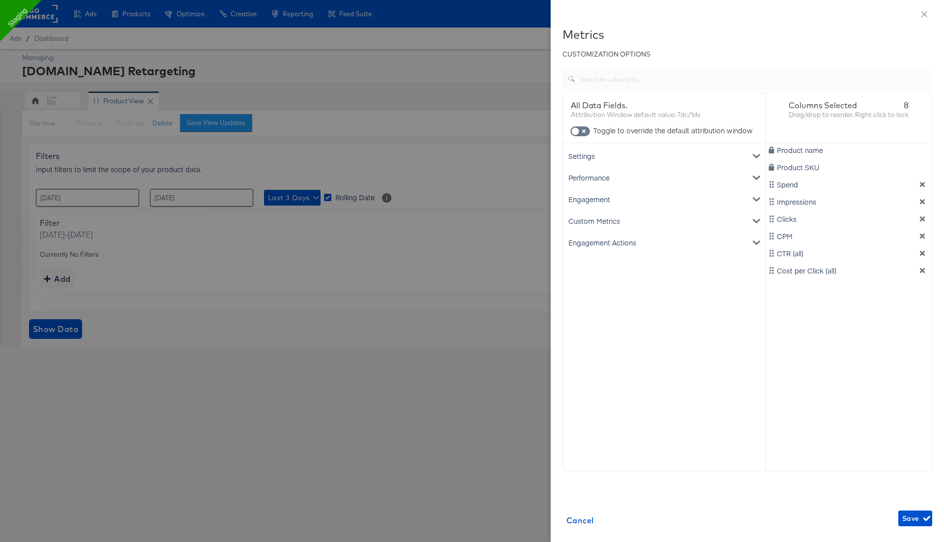
click at [630, 242] on div "Engagement Actions" at bounding box center [664, 242] width 199 height 22
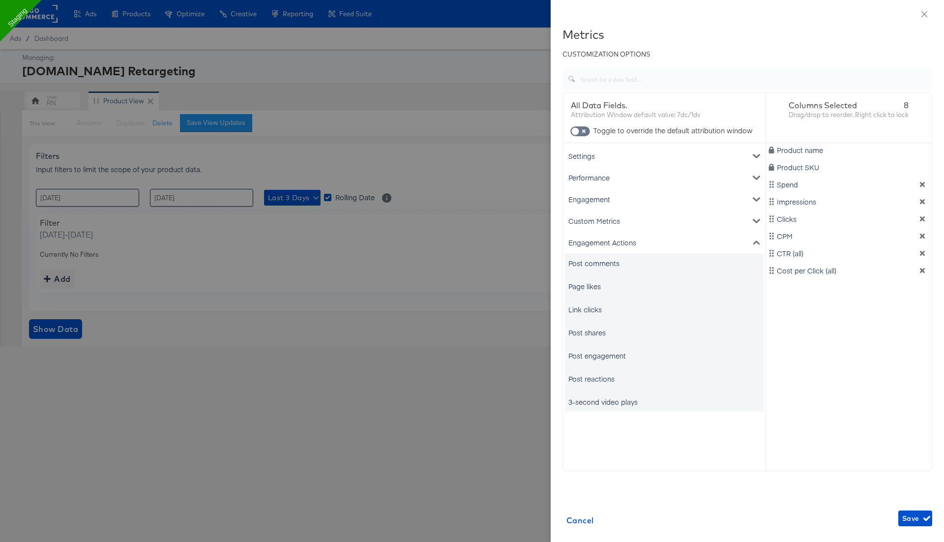
click at [607, 260] on div "Post comments" at bounding box center [593, 263] width 51 height 10
click at [590, 285] on div "Page likes" at bounding box center [584, 286] width 32 height 10
click at [850, 382] on div "Product name Product SKU Spend Impressions Clicks CPM CTR (all) Cost per Click …" at bounding box center [849, 278] width 166 height 271
click at [672, 200] on div "Engagement" at bounding box center [664, 199] width 199 height 22
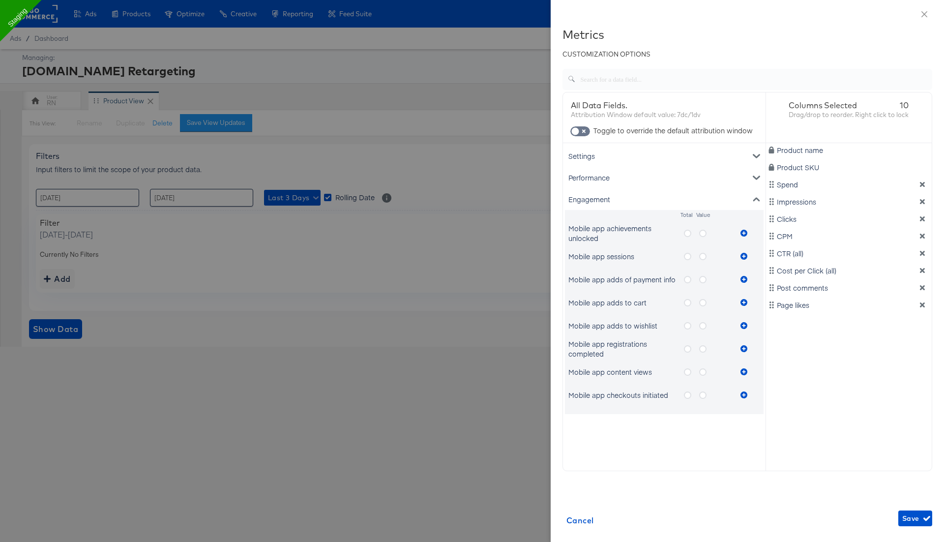
click at [686, 233] on icon "metrics-list" at bounding box center [687, 232] width 7 height 7
click at [0, 0] on input "metrics-list" at bounding box center [0, 0] width 0 height 0
click at [745, 234] on icon "metrics-list" at bounding box center [743, 232] width 7 height 7
click at [796, 373] on div "Product name Product SKU Spend Impressions Clicks CPM CTR (all) Cost per Click …" at bounding box center [849, 278] width 166 height 271
click at [754, 198] on icon "metrics-list" at bounding box center [755, 199] width 7 height 4
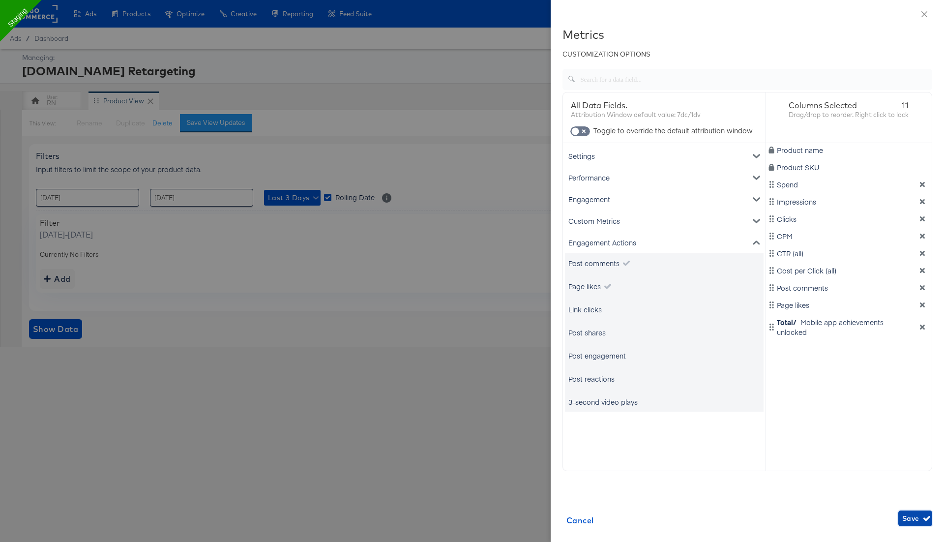
click at [918, 523] on span "Save" at bounding box center [915, 518] width 26 height 12
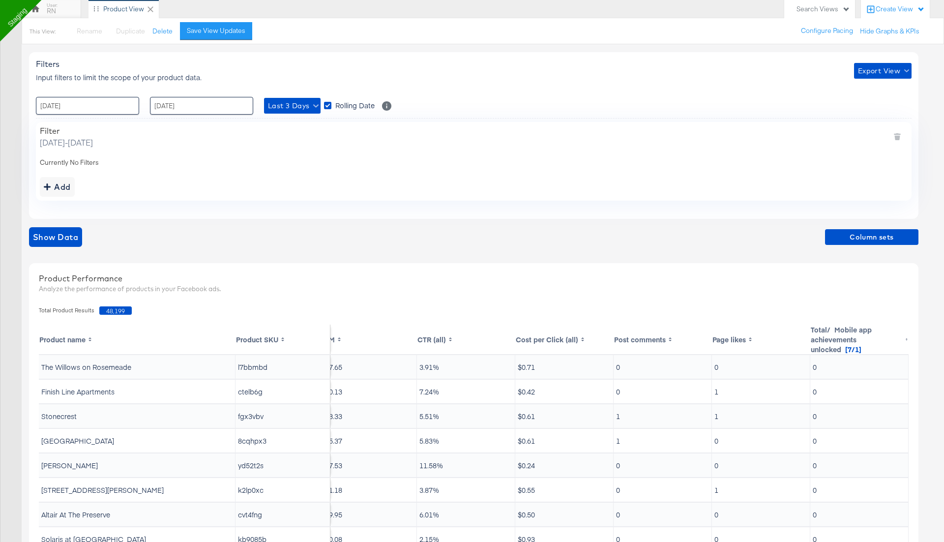
scroll to position [120, 0]
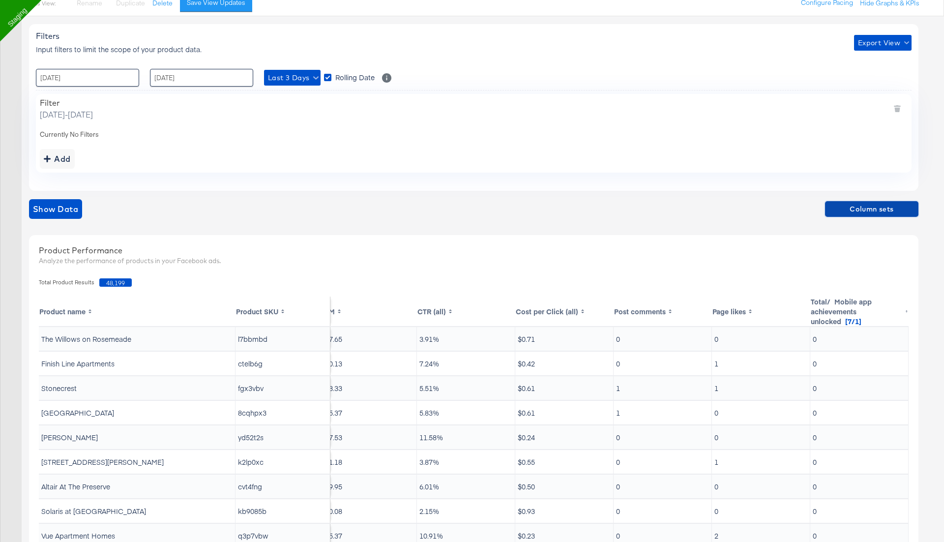
click at [871, 208] on span "Column sets" at bounding box center [872, 209] width 86 height 12
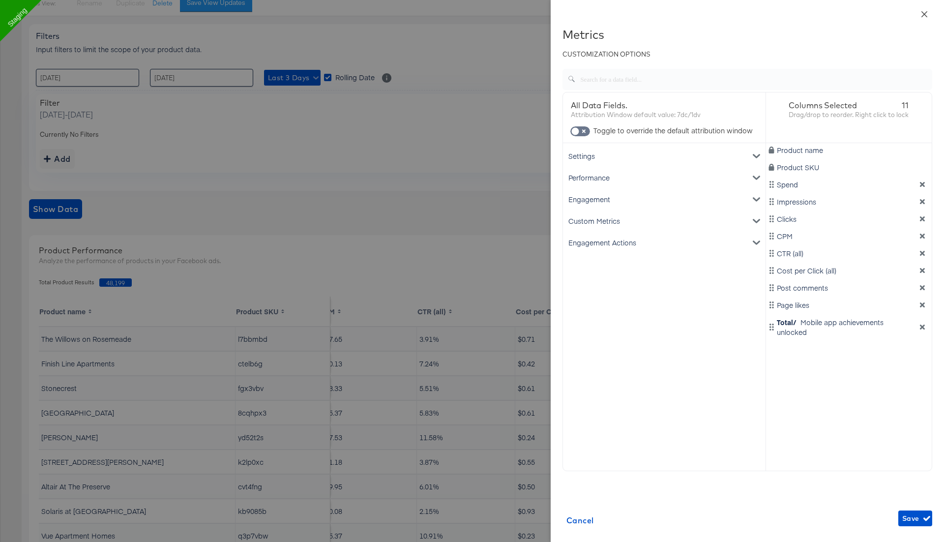
click at [925, 14] on icon "close" at bounding box center [924, 14] width 8 height 8
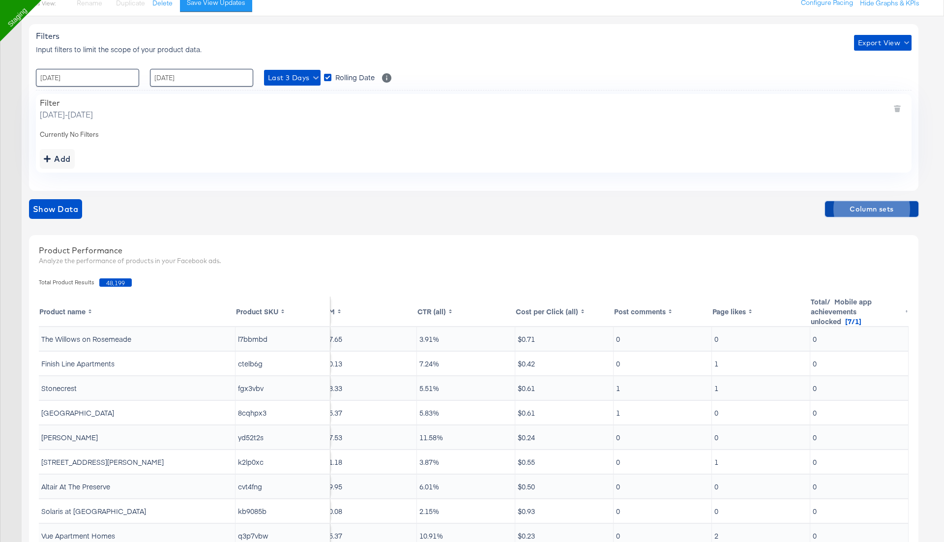
click at [863, 208] on span "Column sets" at bounding box center [872, 209] width 86 height 12
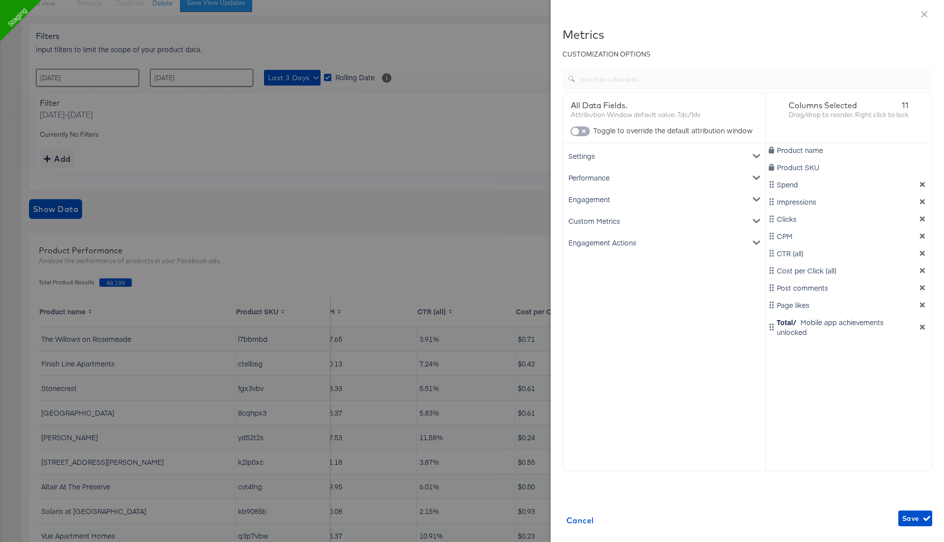
click at [583, 131] on input "checkbox" at bounding box center [574, 134] width 29 height 10
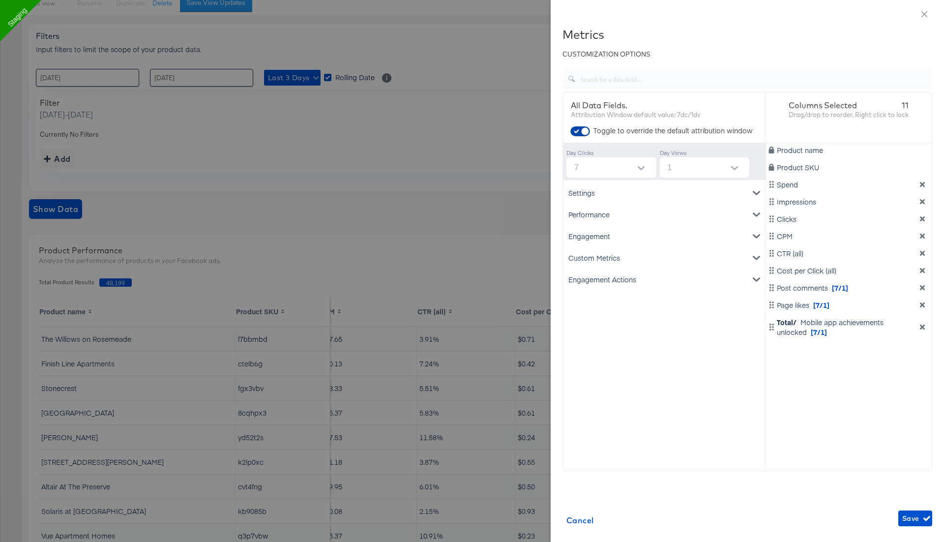
click at [583, 131] on input "checkbox" at bounding box center [584, 134] width 29 height 10
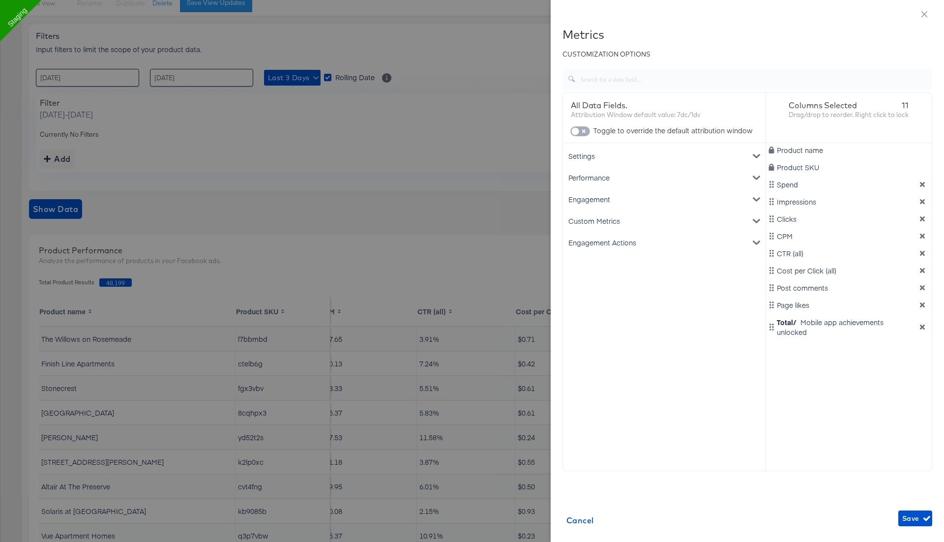
click at [583, 131] on input "checkbox" at bounding box center [574, 134] width 29 height 10
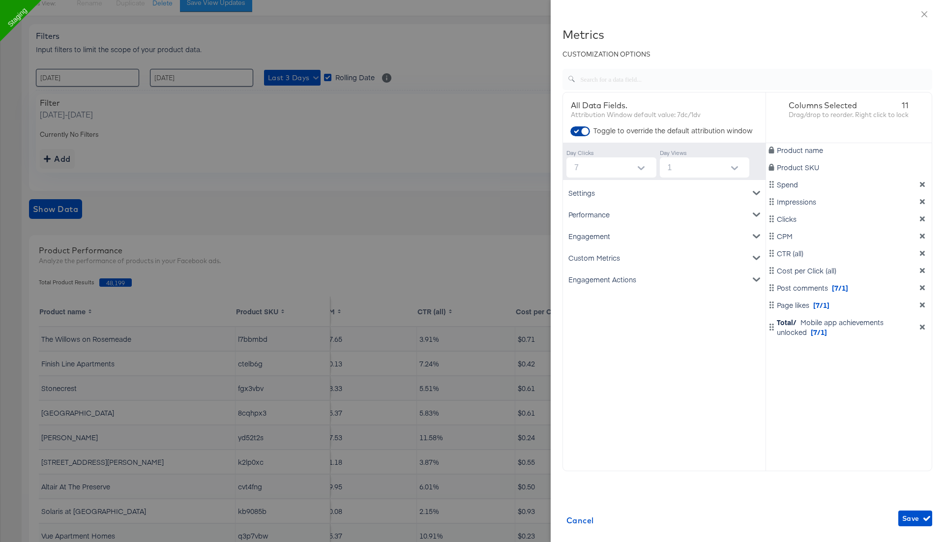
click at [583, 131] on input "checkbox" at bounding box center [584, 134] width 29 height 10
checkbox input "false"
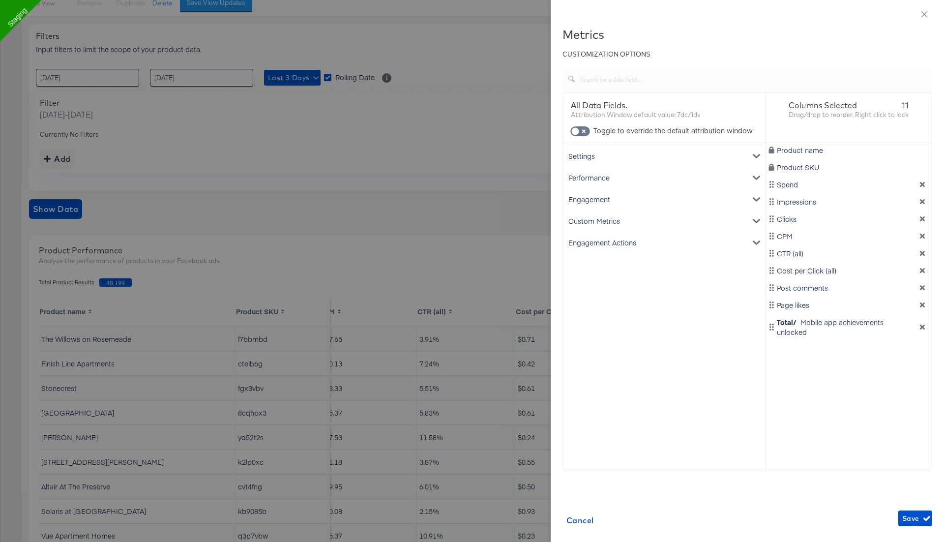
click at [619, 243] on div "Engagement Actions" at bounding box center [664, 242] width 199 height 22
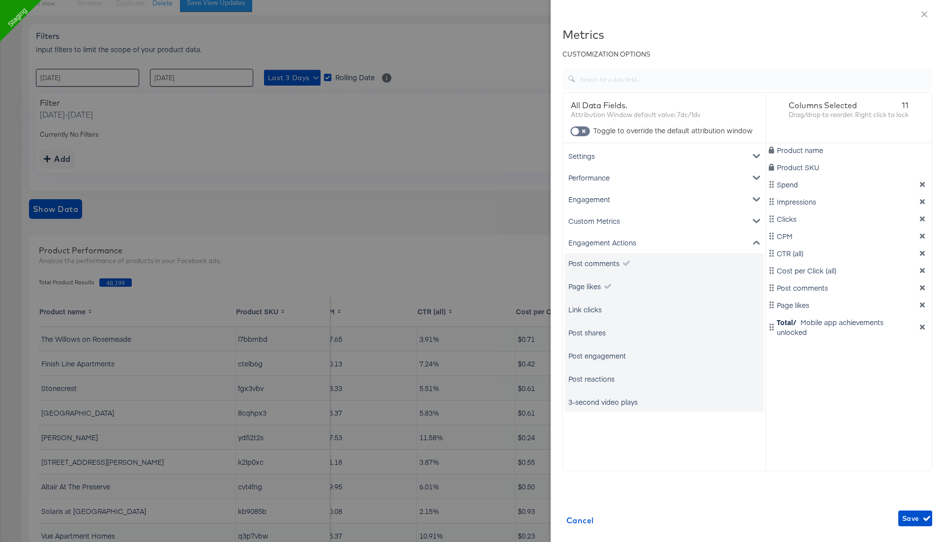
click at [592, 308] on div "Link clicks" at bounding box center [584, 309] width 33 height 10
click at [589, 333] on div "Post shares" at bounding box center [586, 332] width 37 height 10
click at [598, 358] on div "Post engagement" at bounding box center [596, 355] width 57 height 10
click at [602, 429] on div "All Data Fields. Attribution Window default value: 7dc/1dv Toggle to override t…" at bounding box center [664, 281] width 203 height 378
drag, startPoint x: 587, startPoint y: 113, endPoint x: 701, endPoint y: 116, distance: 114.5
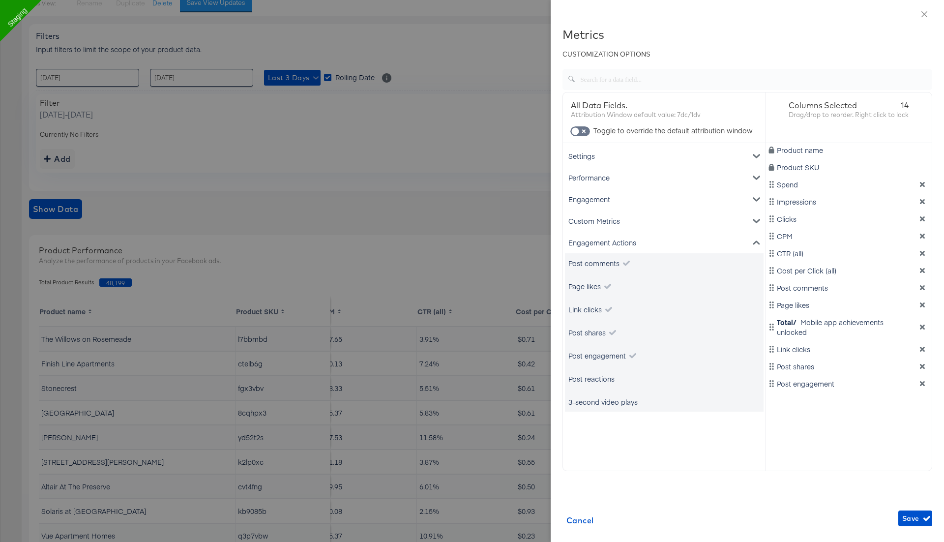
click at [701, 116] on div "Attribution Window default value: 7dc/1dv" at bounding box center [664, 114] width 187 height 9
click at [631, 199] on div "Engagement" at bounding box center [664, 199] width 199 height 22
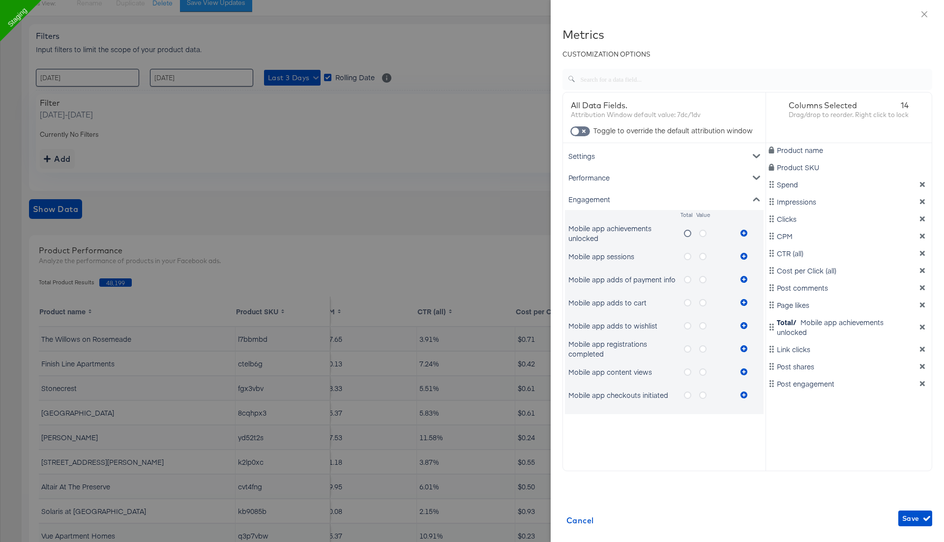
click at [704, 233] on icon "metrics-list" at bounding box center [702, 232] width 7 height 7
click at [0, 0] on input "metrics-list" at bounding box center [0, 0] width 0 height 0
click at [743, 232] on icon "metrics-list" at bounding box center [743, 232] width 7 height 7
click at [786, 473] on div "Metrics CUSTOMIZATION OPTIONS All Data Fields. Attribution Window default value…" at bounding box center [747, 279] width 370 height 502
click at [915, 519] on span "Save" at bounding box center [915, 518] width 26 height 12
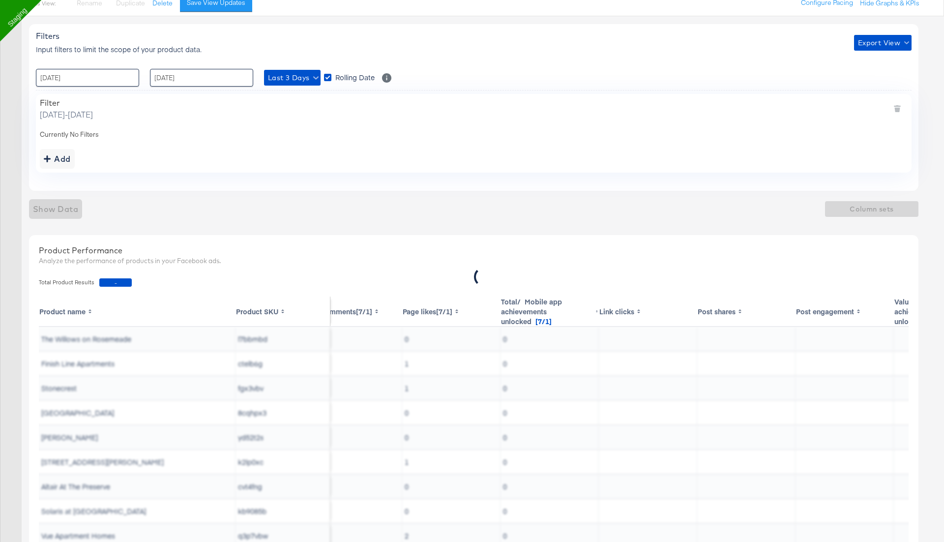
scroll to position [0, 703]
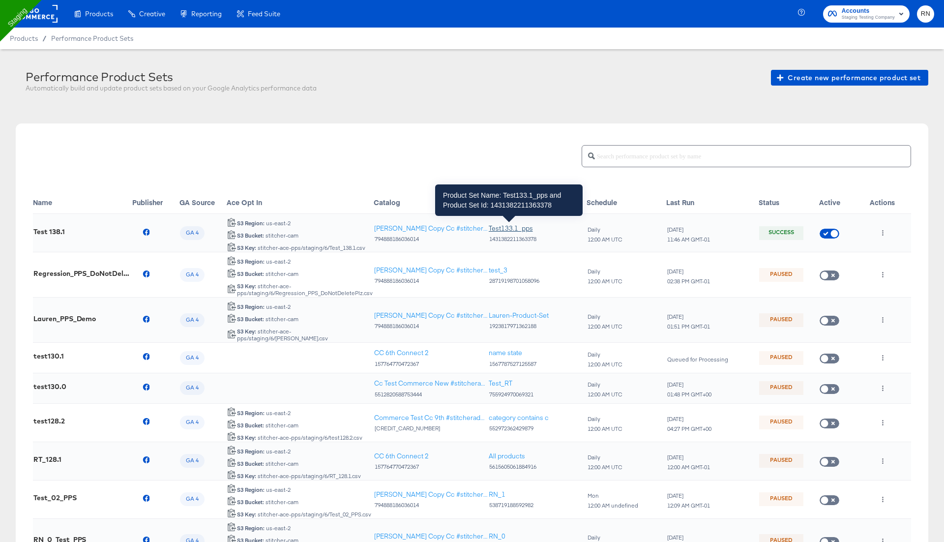
click at [516, 226] on div "Test133.1_pps" at bounding box center [510, 228] width 44 height 9
click at [509, 228] on div "Test133.1_pps" at bounding box center [510, 228] width 44 height 9
click at [507, 225] on div "Test133.1_pps" at bounding box center [510, 228] width 44 height 9
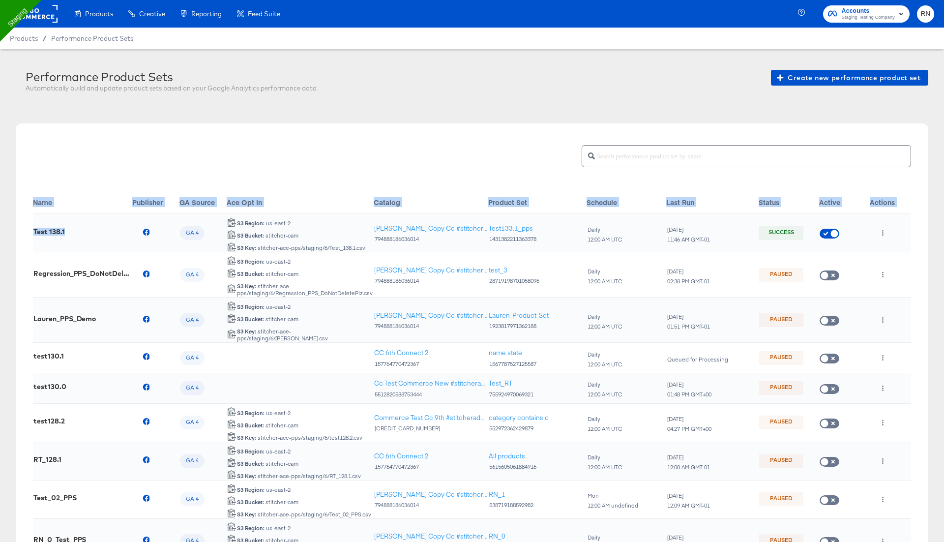
drag, startPoint x: 74, startPoint y: 229, endPoint x: 32, endPoint y: 229, distance: 41.8
click at [32, 229] on div "Name Publisher GA Source Ace Opt In Catalog Product Set Schedule Last Run Statu…" at bounding box center [472, 384] width 912 height 522
copy table "Name Publisher GA Source Ace Opt In Catalog Product Set Schedule Last Run Statu…"
click at [62, 241] on td "Test 138.1" at bounding box center [82, 233] width 99 height 38
drag, startPoint x: 71, startPoint y: 233, endPoint x: 32, endPoint y: 234, distance: 38.8
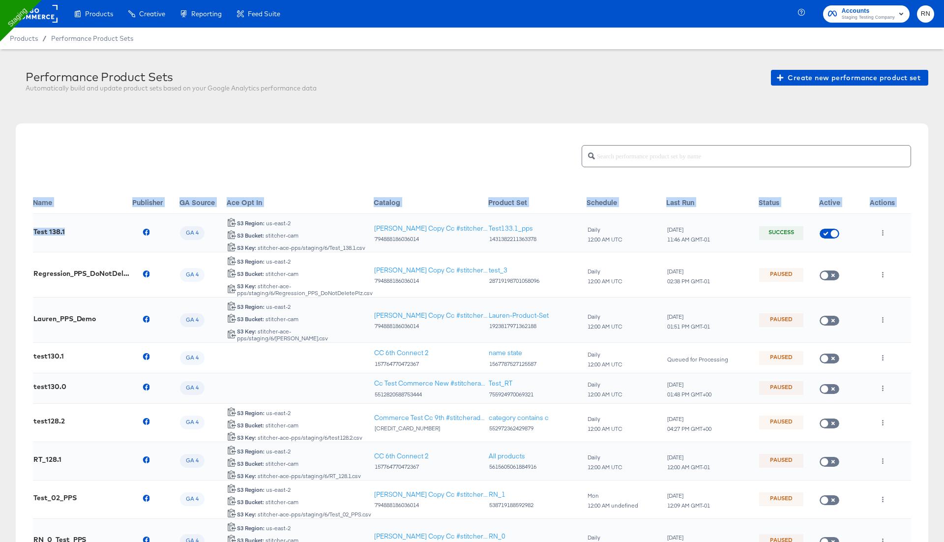
click at [32, 234] on div "Name Publisher GA Source Ace Opt In Catalog Product Set Schedule Last Run Statu…" at bounding box center [472, 384] width 912 height 522
click at [58, 239] on td "Test 138.1" at bounding box center [82, 233] width 99 height 38
drag, startPoint x: 68, startPoint y: 228, endPoint x: 34, endPoint y: 231, distance: 34.5
click at [34, 231] on td "Test 138.1" at bounding box center [82, 233] width 99 height 38
copy div "Test 138.1"
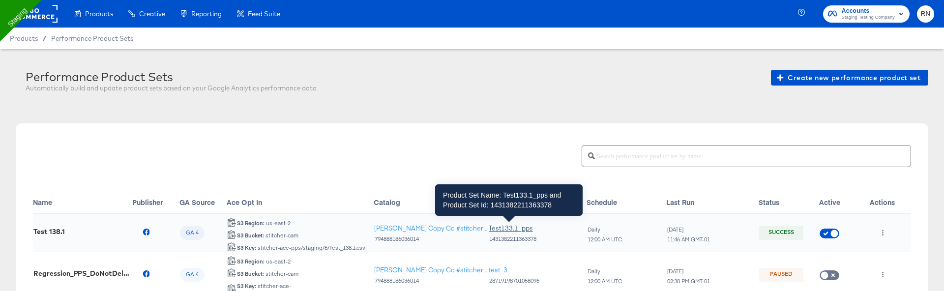
click at [503, 229] on div "Test133.1_pps" at bounding box center [510, 228] width 44 height 9
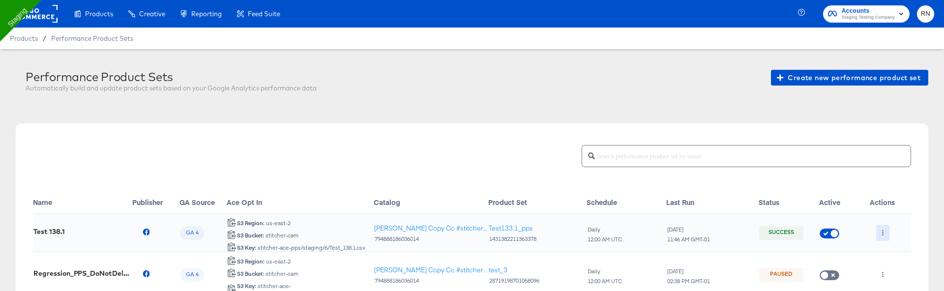
click at [880, 228] on button "button" at bounding box center [882, 233] width 13 height 16
click at [891, 236] on li "Edit" at bounding box center [902, 238] width 53 height 16
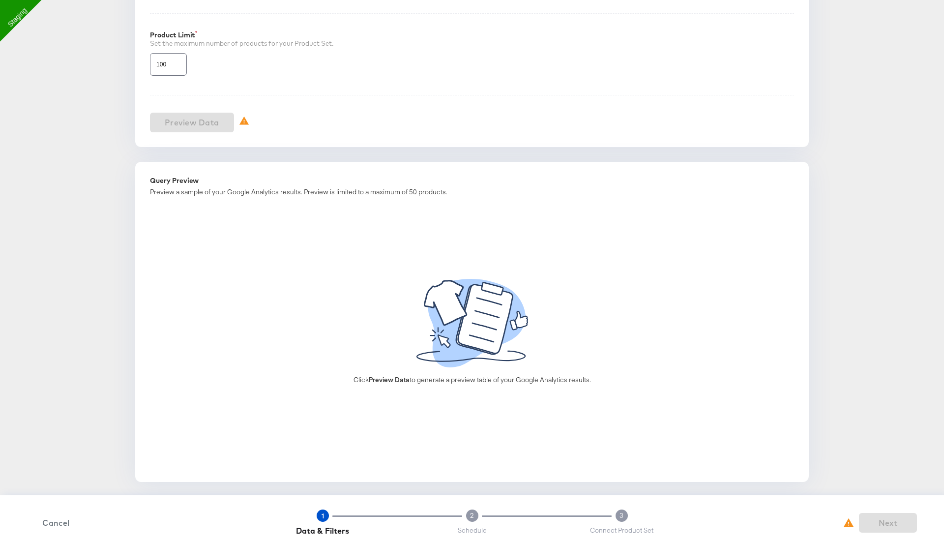
type input "Clarks US - GA4"
click at [895, 519] on span "Next" at bounding box center [887, 523] width 50 height 14
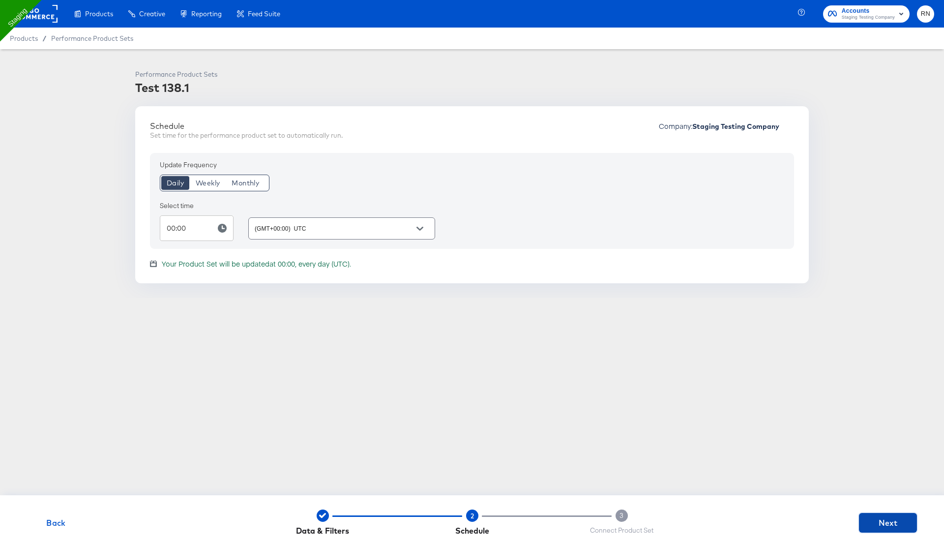
click at [895, 519] on span "Next" at bounding box center [887, 523] width 50 height 14
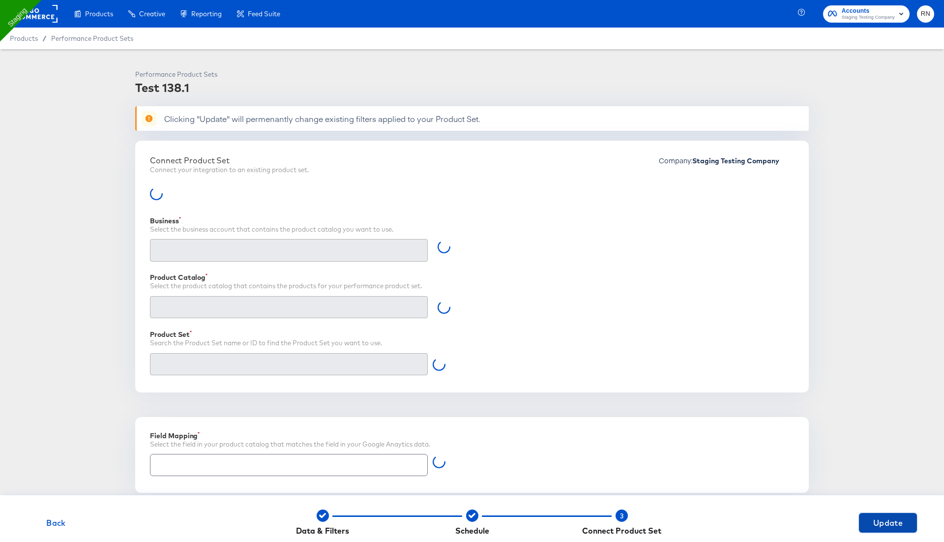
type input "Retailer ID"
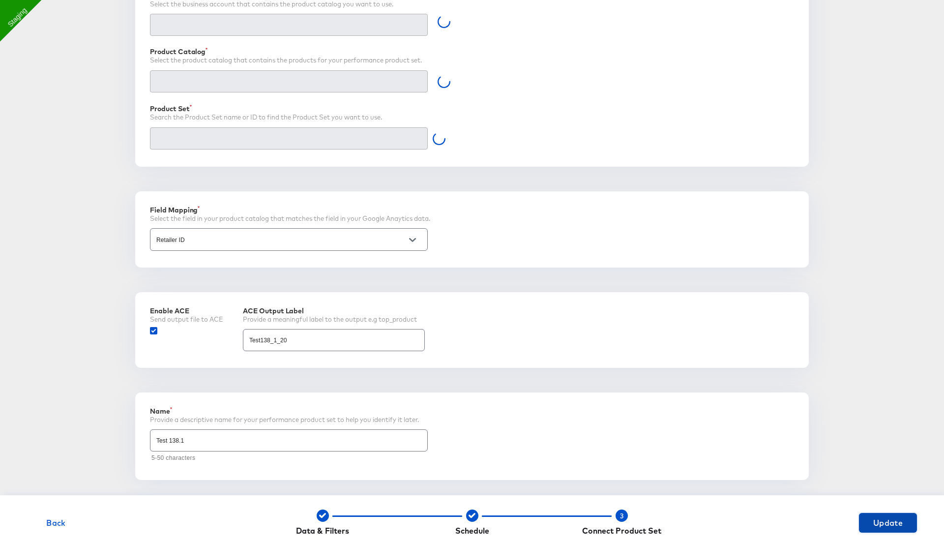
type input "Ghost Business StitcherAds (257579378080319)"
type input "Test133.1_pps (1431382211363378)"
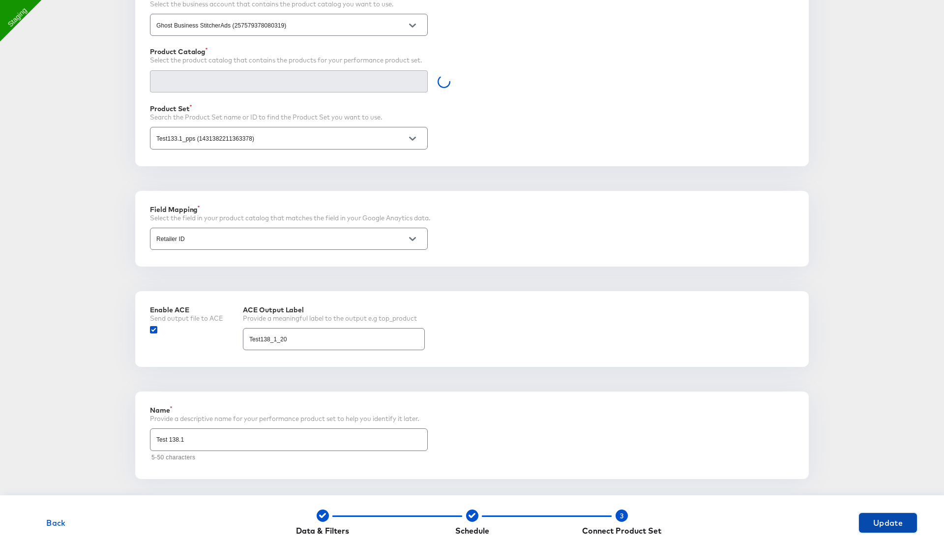
scroll to position [232, 0]
click at [316, 241] on input "Retailer ID" at bounding box center [281, 240] width 254 height 11
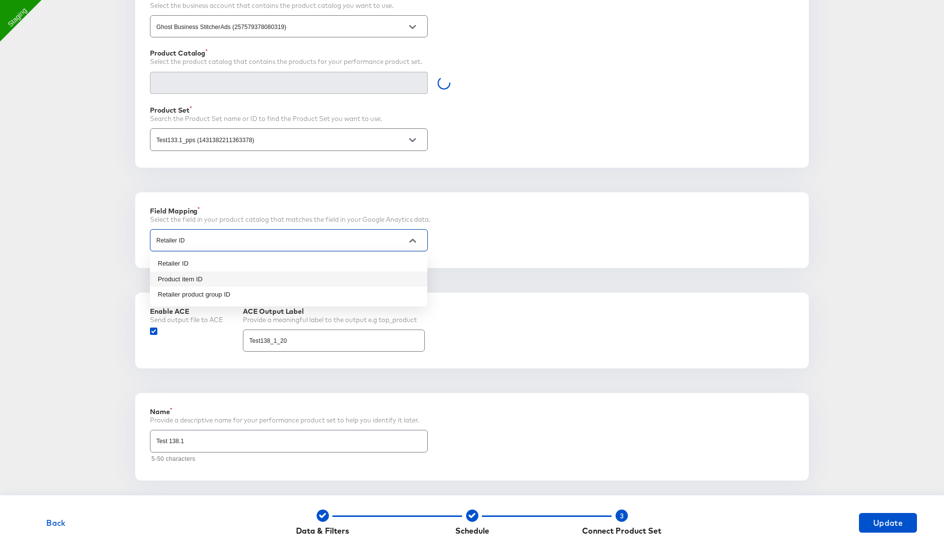
click at [286, 287] on li "Retailer product group ID" at bounding box center [288, 295] width 277 height 16
type input "Retailer product group ID"
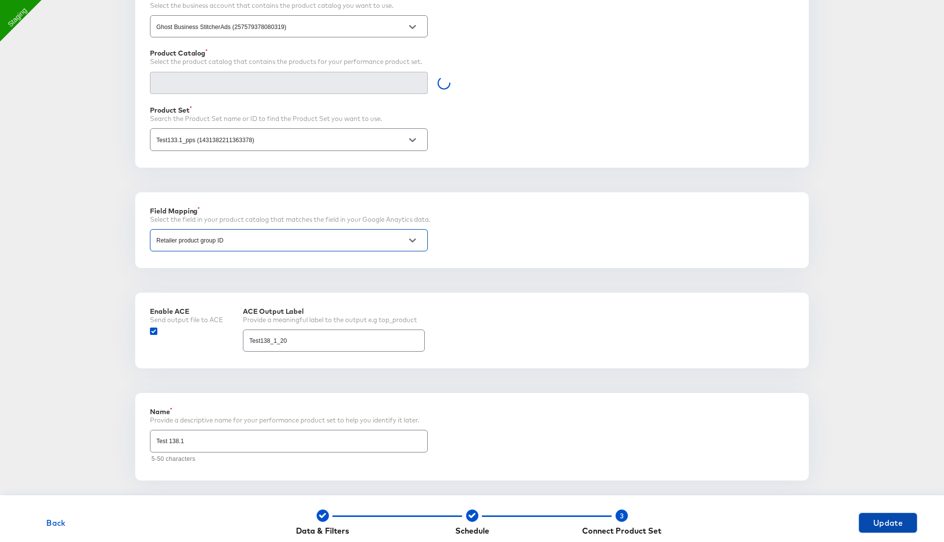
click at [885, 524] on span "Update" at bounding box center [887, 523] width 50 height 14
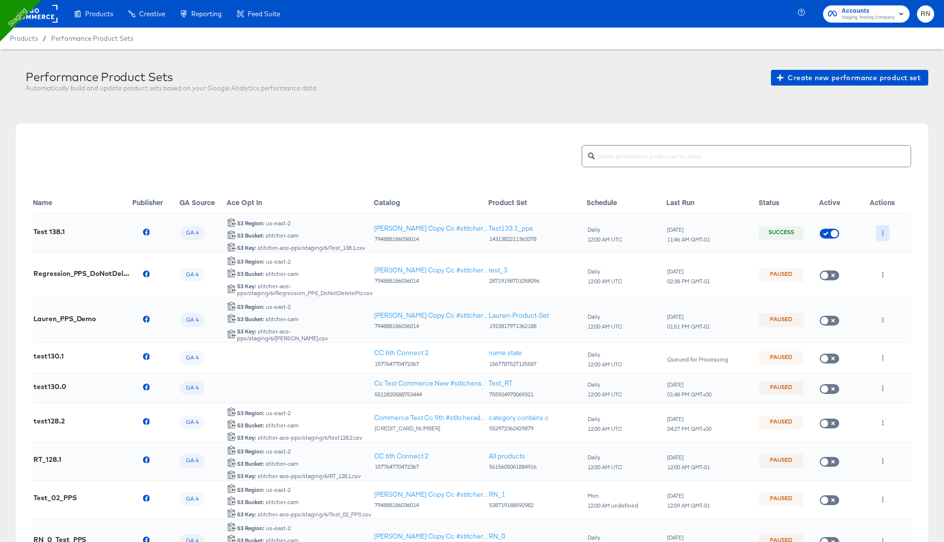
click at [879, 225] on button "button" at bounding box center [882, 233] width 13 height 16
click at [892, 283] on li "Run Now" at bounding box center [902, 284] width 53 height 16
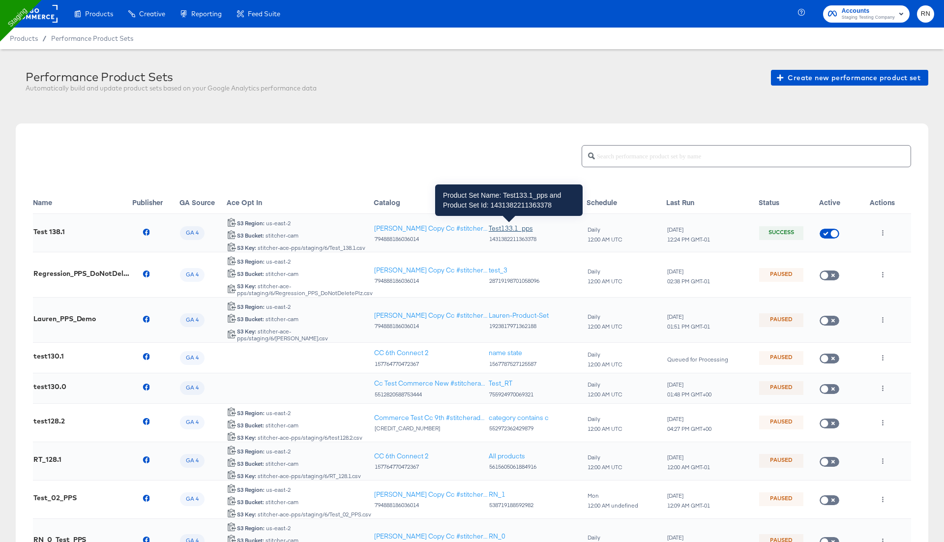
click at [516, 226] on div "Test133.1_pps" at bounding box center [510, 228] width 44 height 9
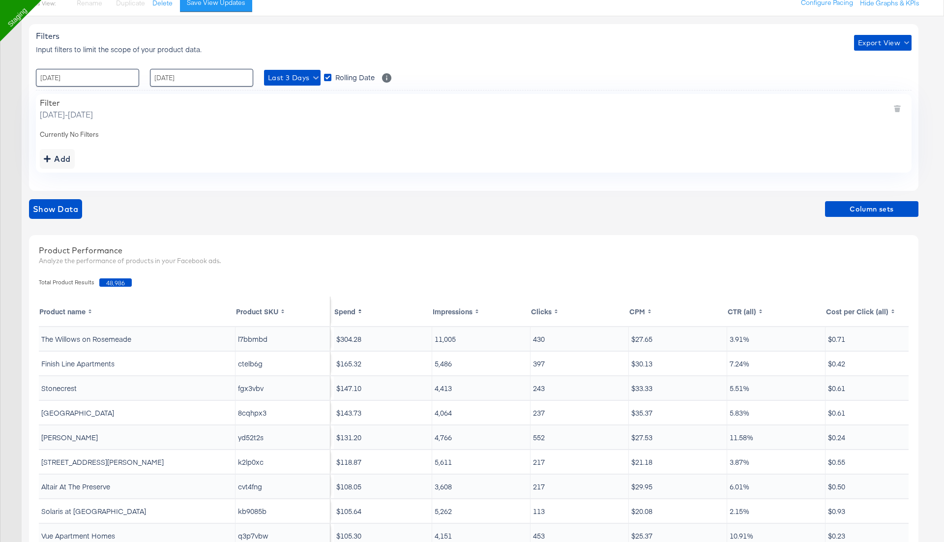
scroll to position [0, 703]
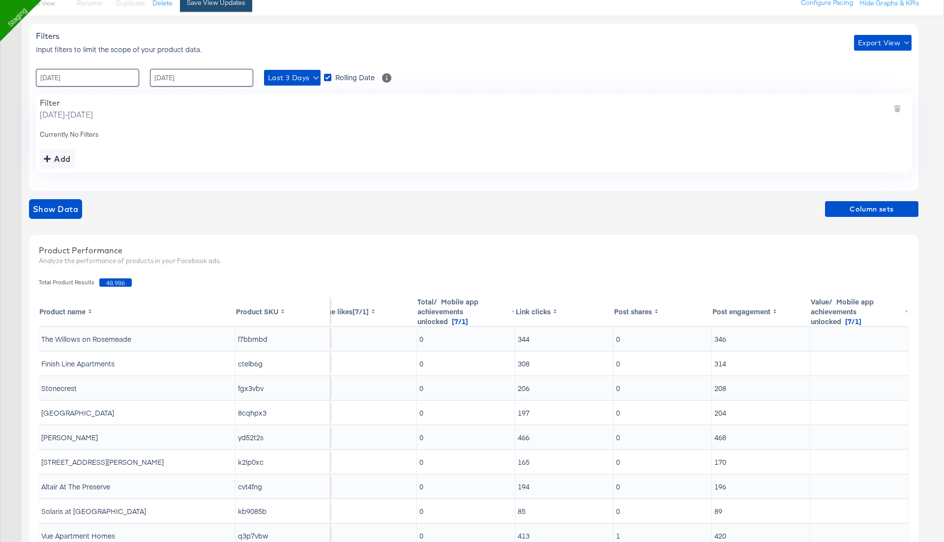
click at [211, 4] on div "Save View Updates" at bounding box center [216, 2] width 58 height 9
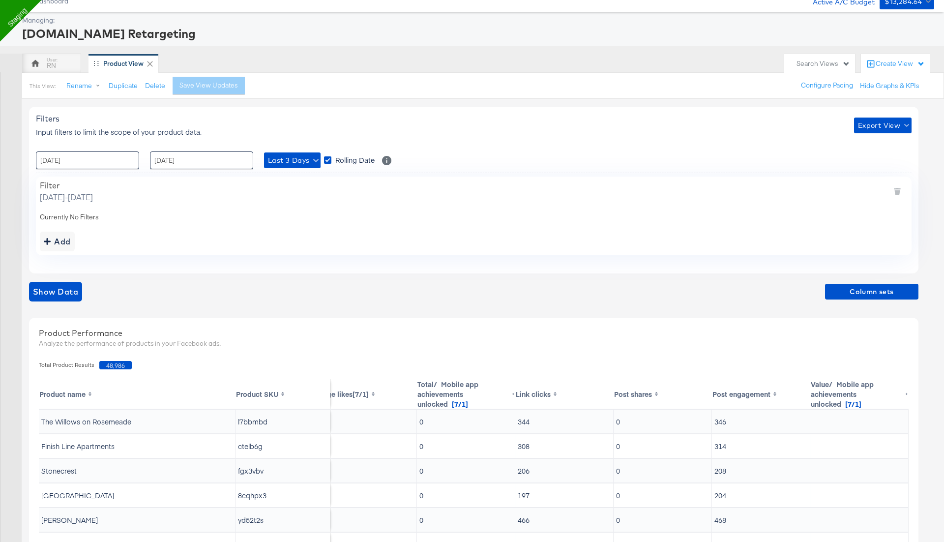
scroll to position [38, 0]
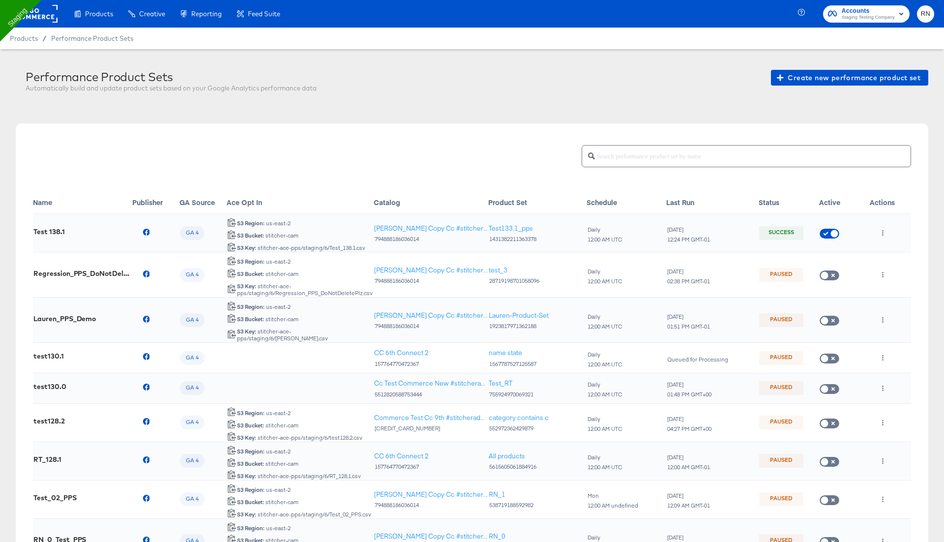
click at [41, 13] on rect at bounding box center [34, 14] width 45 height 18
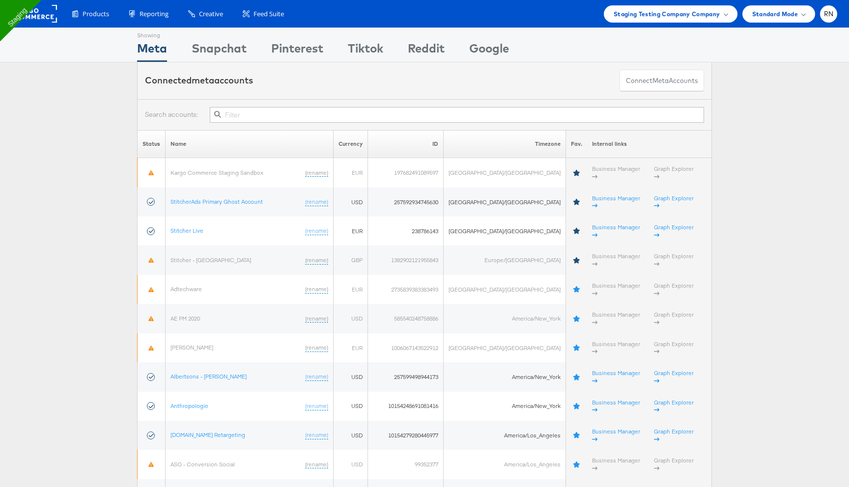
click at [256, 117] on input "text" at bounding box center [457, 115] width 494 height 16
type input "p"
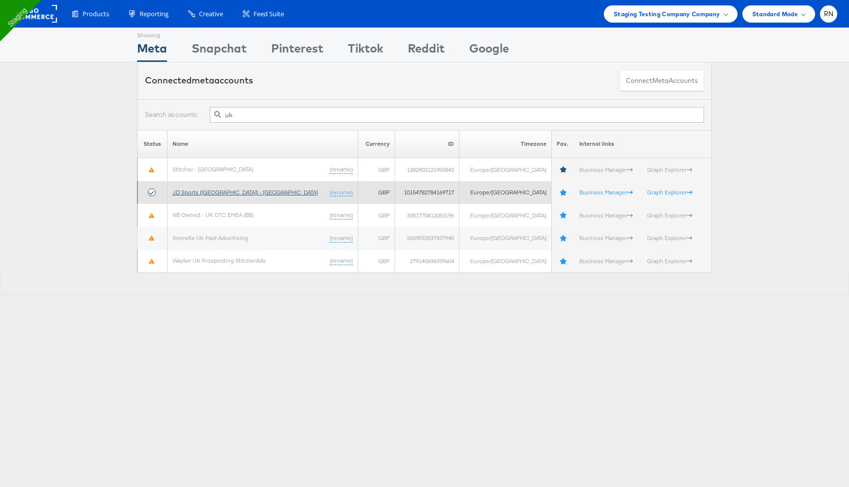
type input "uk"
click at [216, 191] on link "JD Sports ([GEOGRAPHIC_DATA]) - [GEOGRAPHIC_DATA]" at bounding box center [244, 192] width 145 height 7
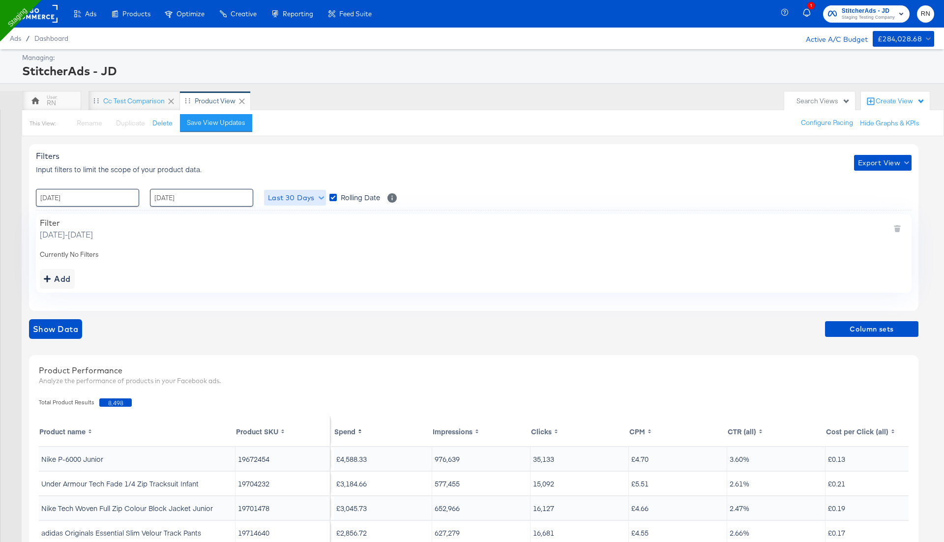
click at [295, 195] on span "Last 30 Days" at bounding box center [295, 198] width 54 height 12
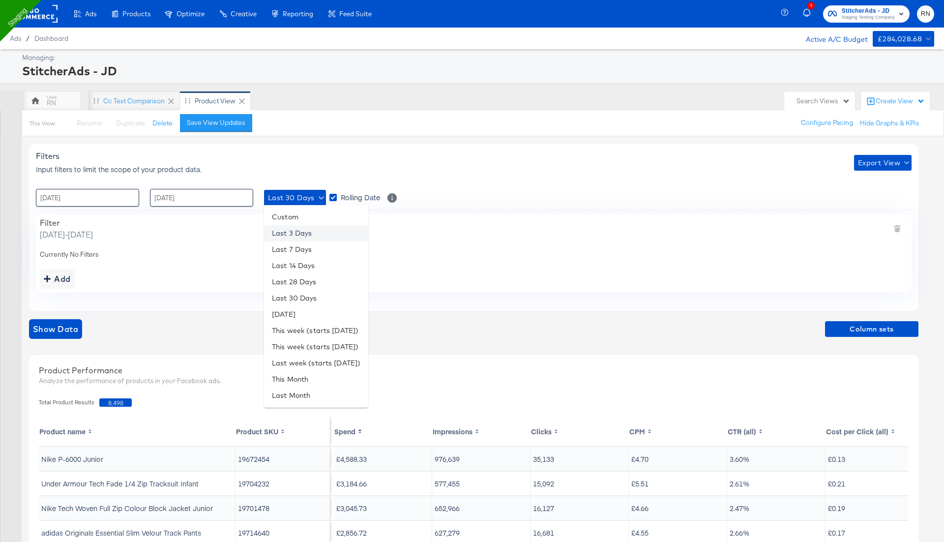
click at [294, 236] on li "Last 3 Days" at bounding box center [316, 233] width 104 height 16
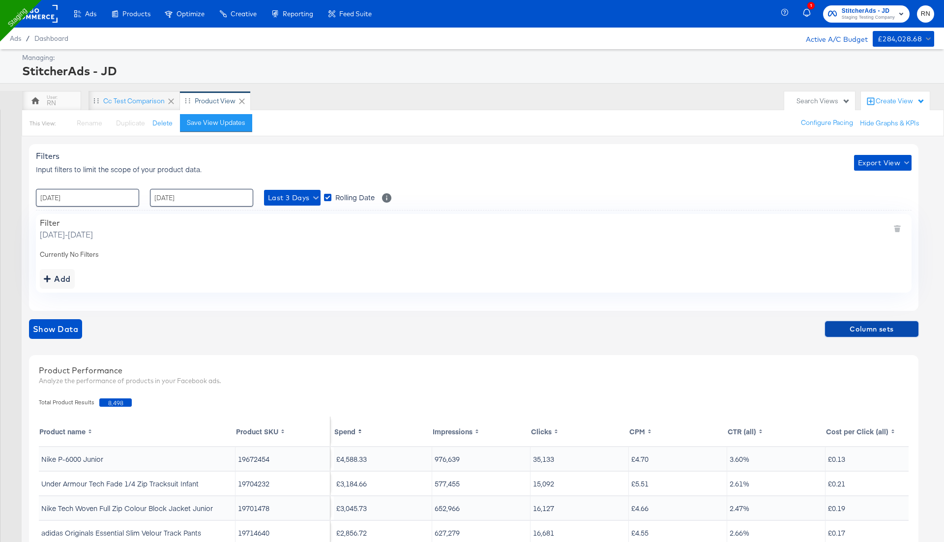
click at [859, 330] on span "Column sets" at bounding box center [872, 329] width 86 height 12
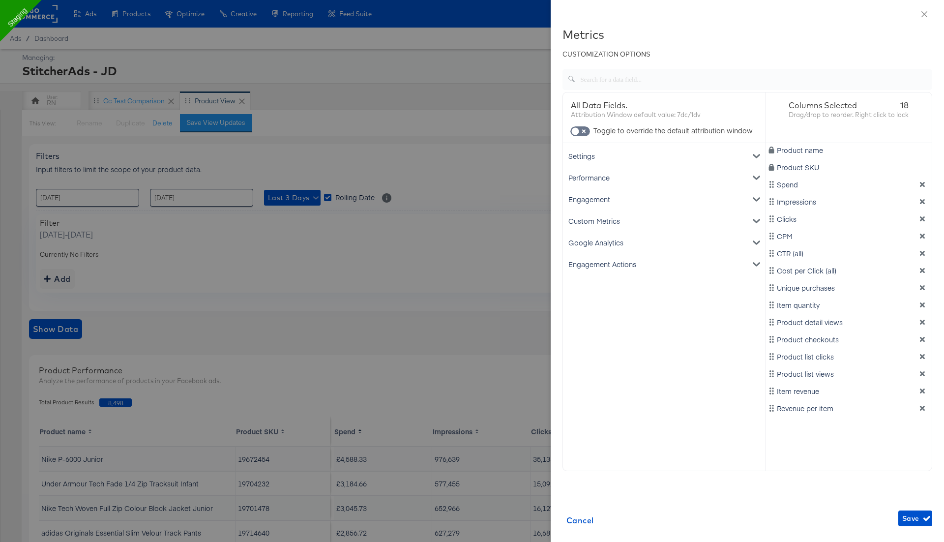
click at [922, 288] on icon "dimension-list" at bounding box center [921, 287] width 7 height 7
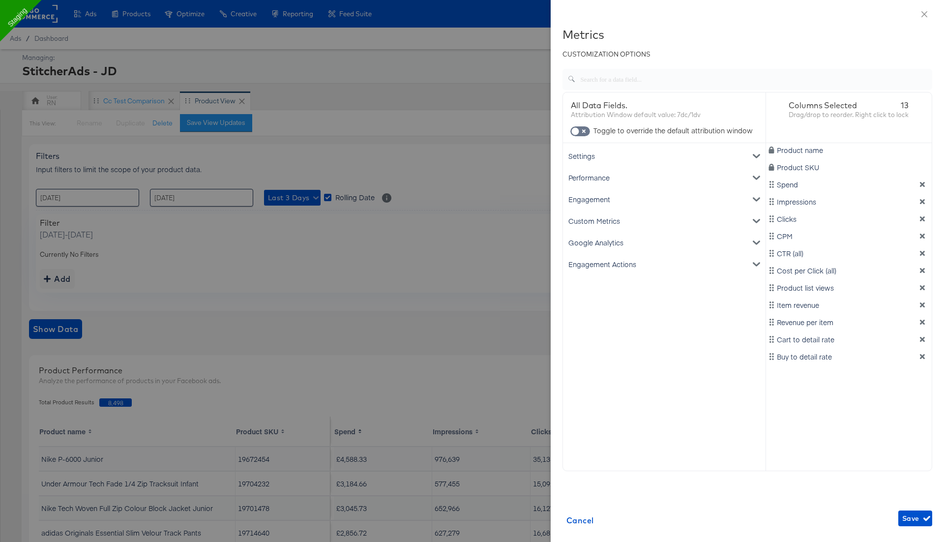
click at [922, 288] on icon "dimension-list" at bounding box center [921, 287] width 7 height 7
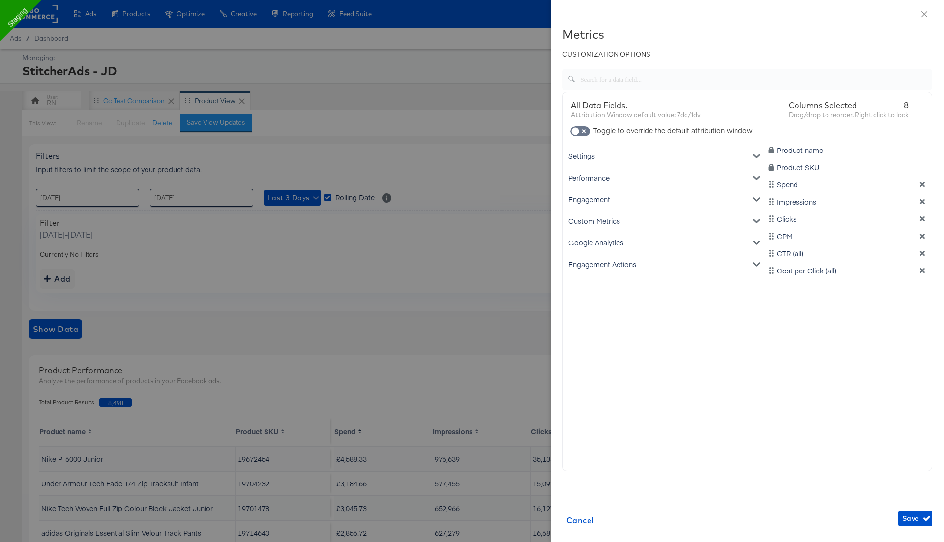
click at [922, 288] on div "Product name Product SKU Spend Impressions Clicks CPM CTR (all) Cost per Click …" at bounding box center [849, 278] width 166 height 271
click at [608, 201] on div "Engagement" at bounding box center [664, 199] width 199 height 22
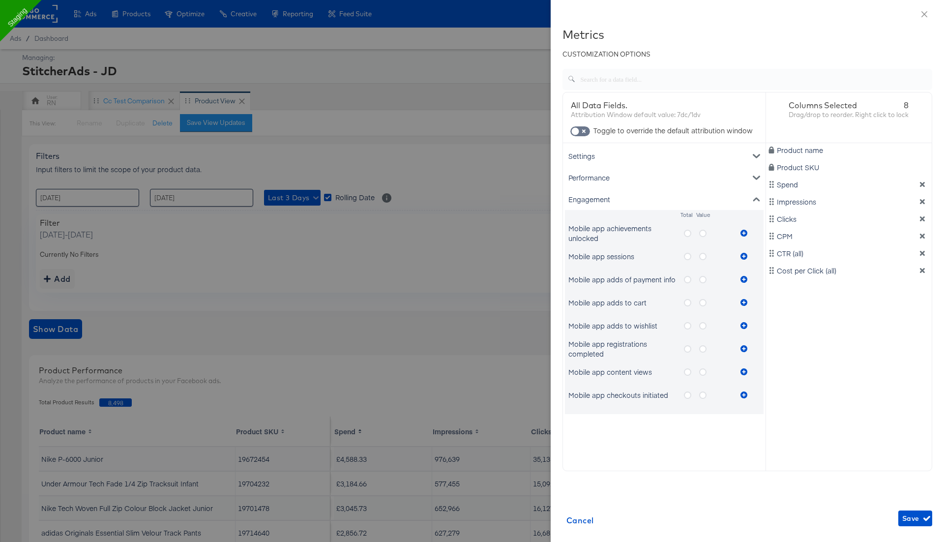
click at [683, 233] on div "Mobile app achievements unlocked" at bounding box center [652, 233] width 168 height 20
click at [630, 201] on div "Engagement" at bounding box center [664, 199] width 199 height 22
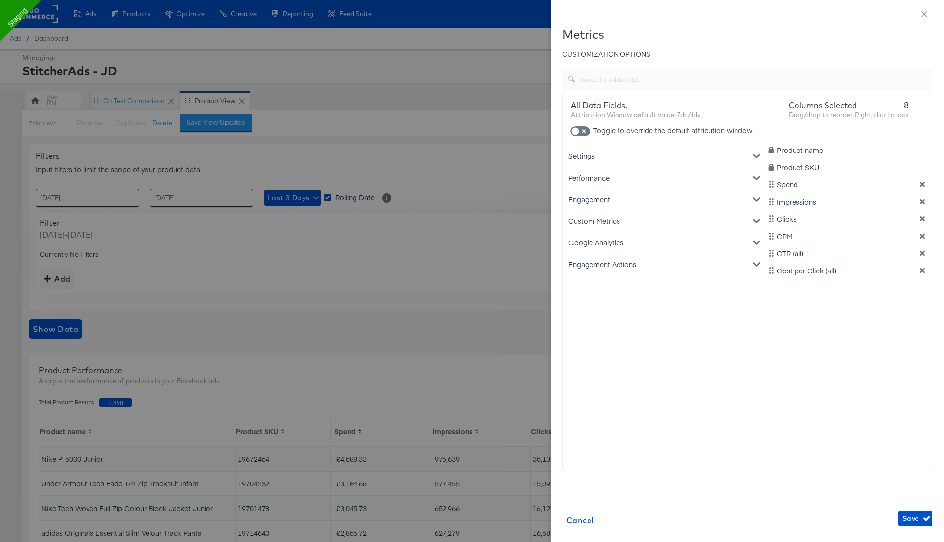
click at [619, 196] on div "Engagement" at bounding box center [664, 199] width 199 height 22
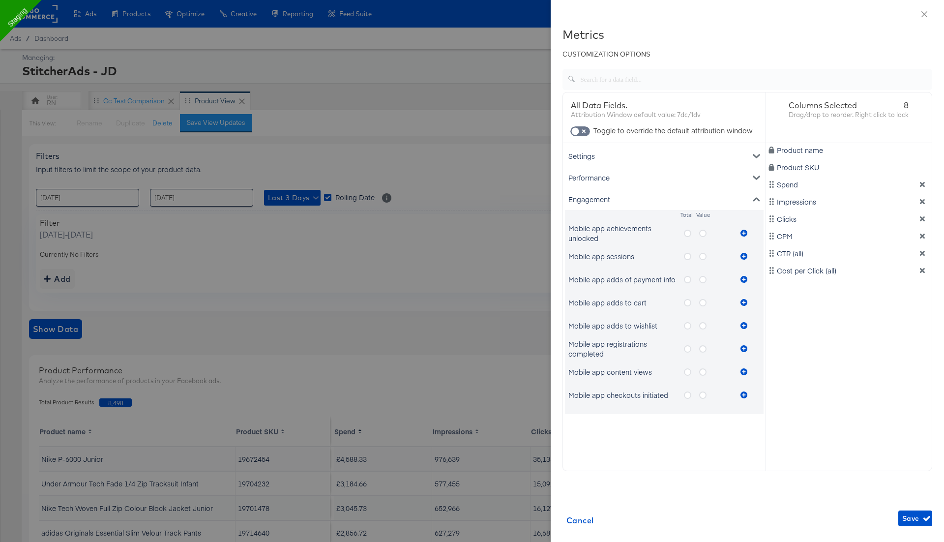
click at [688, 236] on label "metrics-list" at bounding box center [691, 233] width 15 height 12
click at [0, 0] on input "metrics-list" at bounding box center [0, 0] width 0 height 0
click at [746, 234] on icon "metrics-list" at bounding box center [743, 232] width 7 height 7
click at [751, 199] on div "Engagement" at bounding box center [664, 199] width 199 height 22
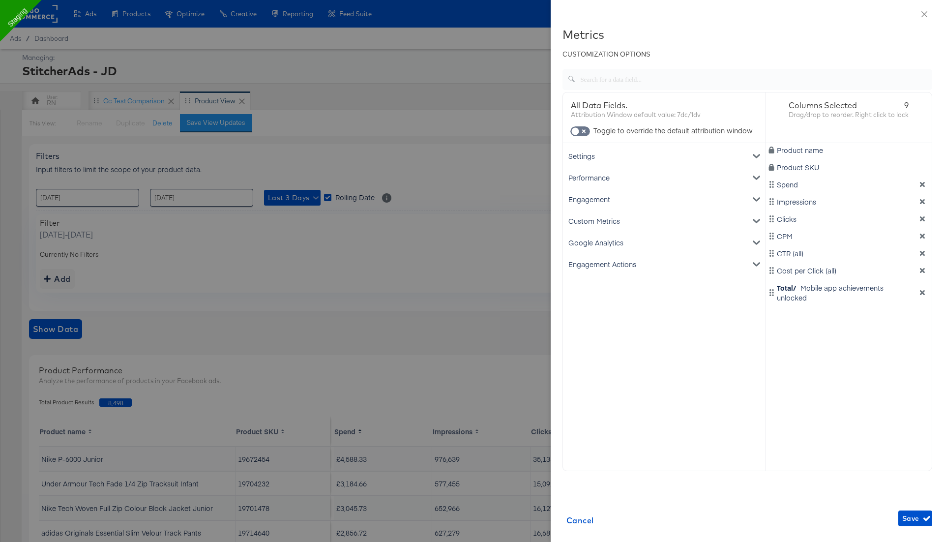
click at [691, 266] on div "Engagement Actions" at bounding box center [664, 264] width 199 height 22
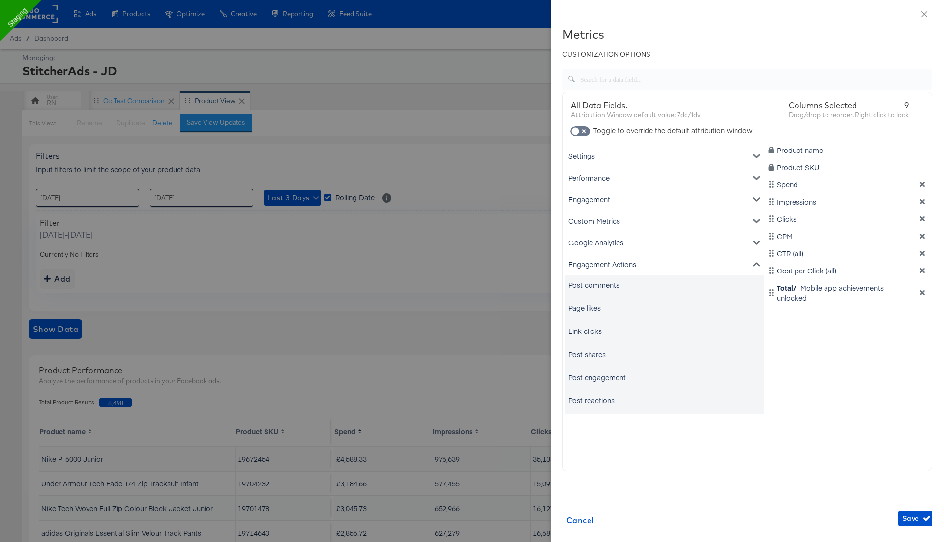
click at [603, 288] on div "Post comments" at bounding box center [593, 285] width 51 height 10
click at [911, 518] on span "Save" at bounding box center [915, 518] width 26 height 12
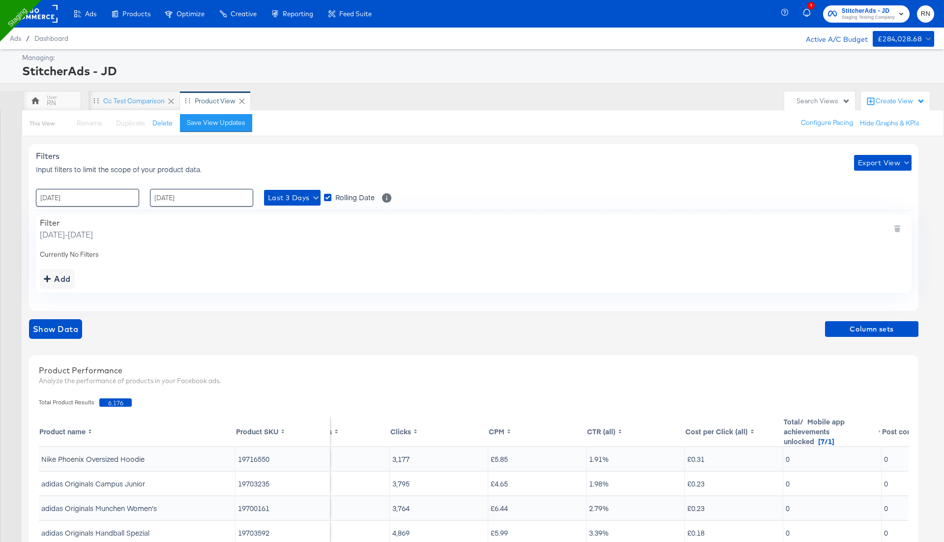
scroll to position [0, 212]
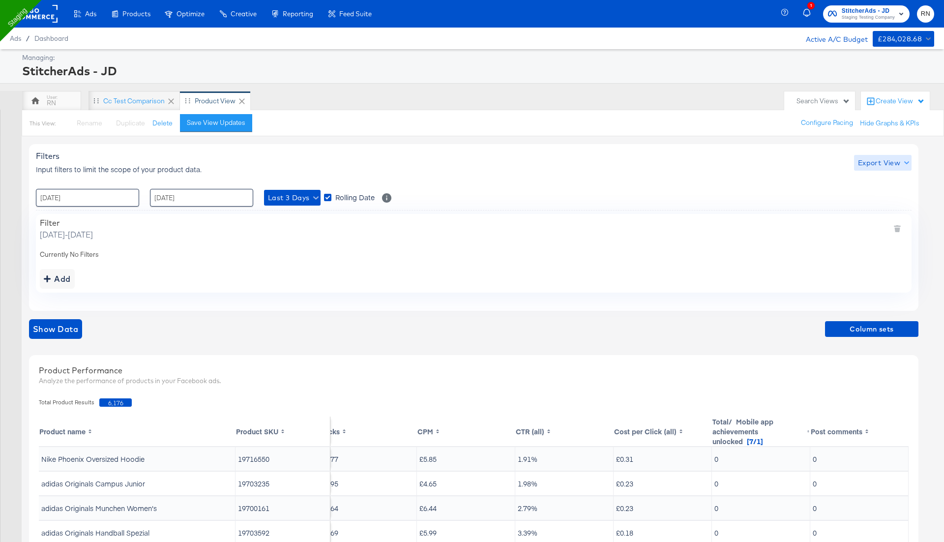
click at [865, 162] on span "Export View" at bounding box center [883, 163] width 50 height 12
click at [867, 201] on span "Bulk Export" at bounding box center [880, 203] width 38 height 21
click at [863, 158] on span "Export View" at bounding box center [883, 163] width 50 height 12
click at [876, 199] on span "Bulk Export" at bounding box center [880, 203] width 38 height 21
click at [241, 262] on div "Filter Sunday, September 28 2025 - Tuesday, September 30 2025 Currently No Filt…" at bounding box center [473, 253] width 875 height 78
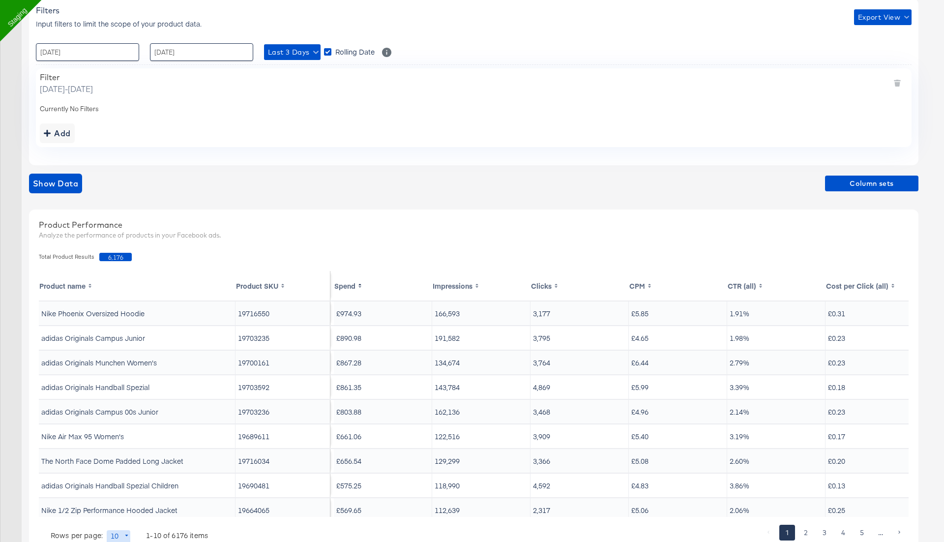
scroll to position [146, 0]
click at [419, 122] on div "Add" at bounding box center [473, 132] width 867 height 20
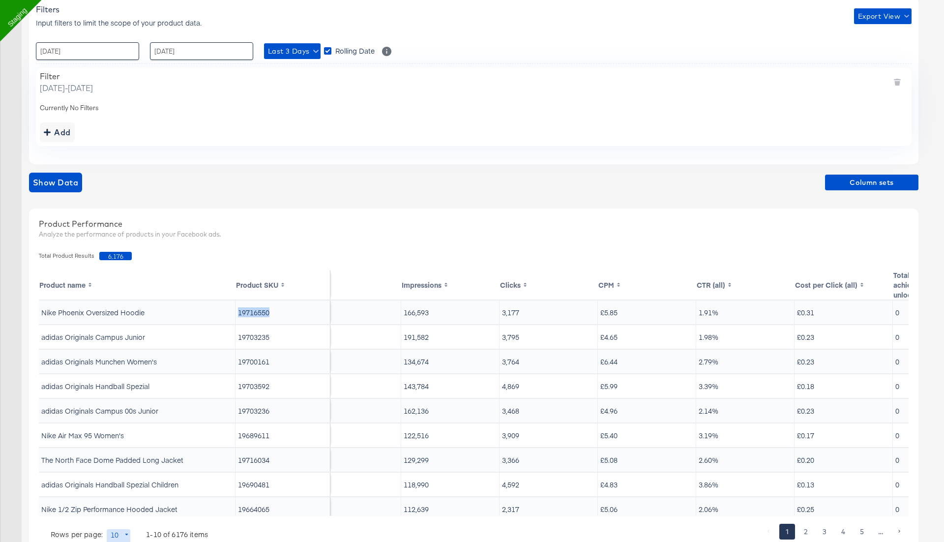
scroll to position [0, 212]
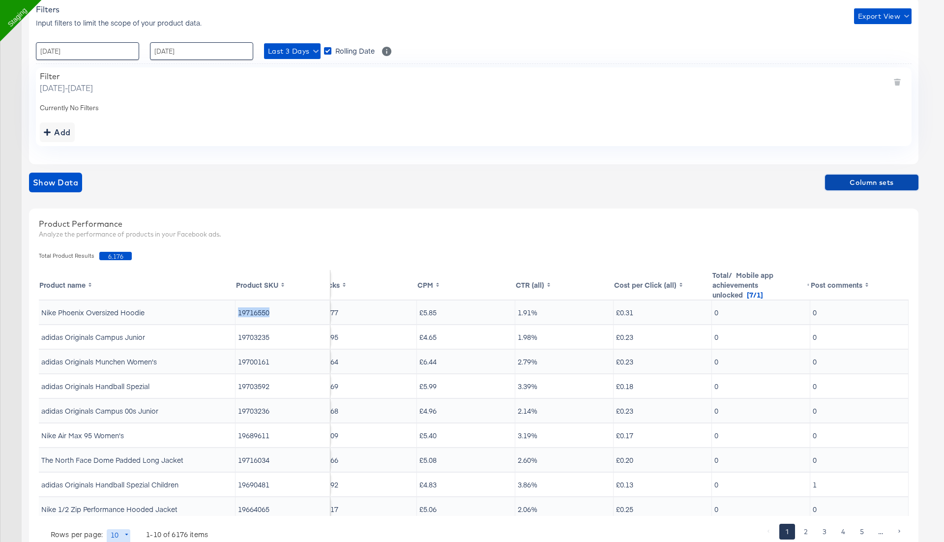
click at [865, 179] on span "Column sets" at bounding box center [872, 182] width 86 height 12
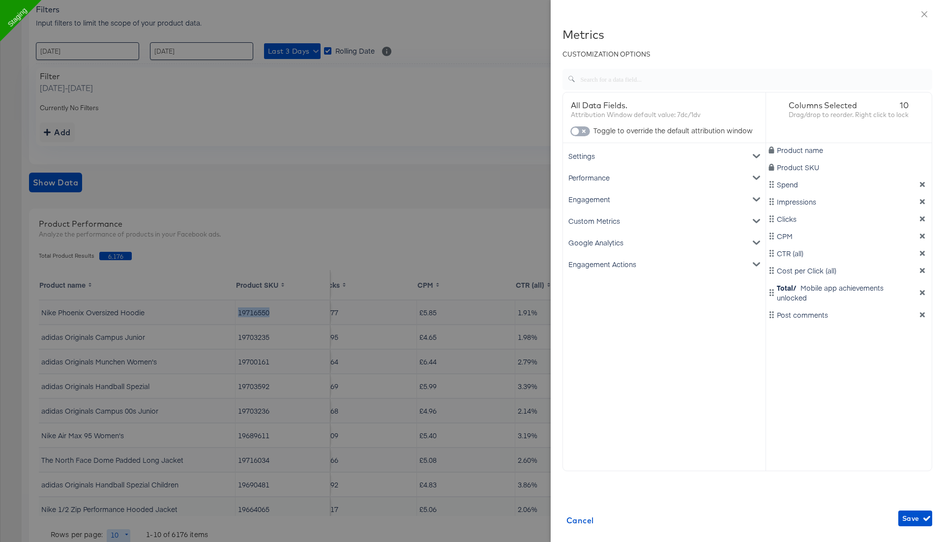
click at [582, 129] on input "checkbox" at bounding box center [574, 134] width 29 height 10
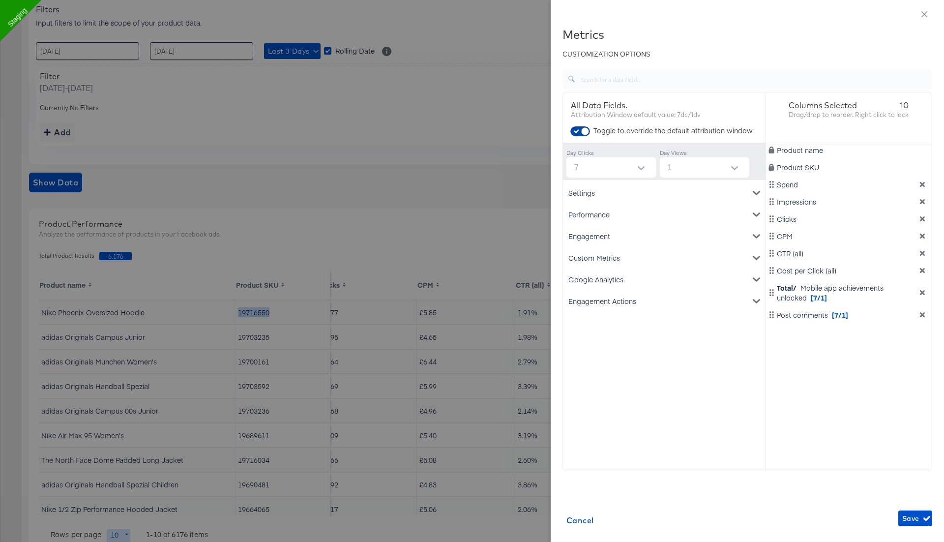
click at [582, 129] on input "checkbox" at bounding box center [584, 134] width 29 height 10
checkbox input "false"
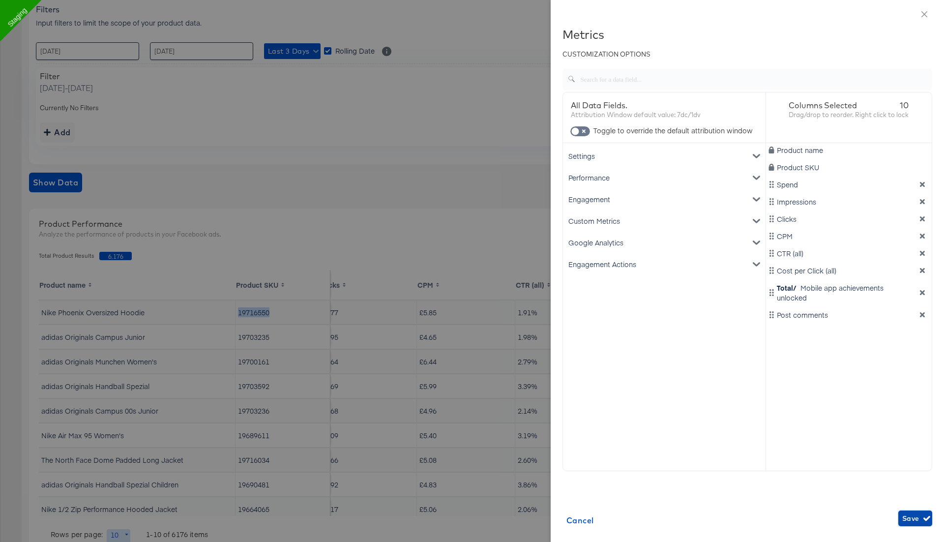
click at [911, 516] on span "Save" at bounding box center [915, 518] width 26 height 12
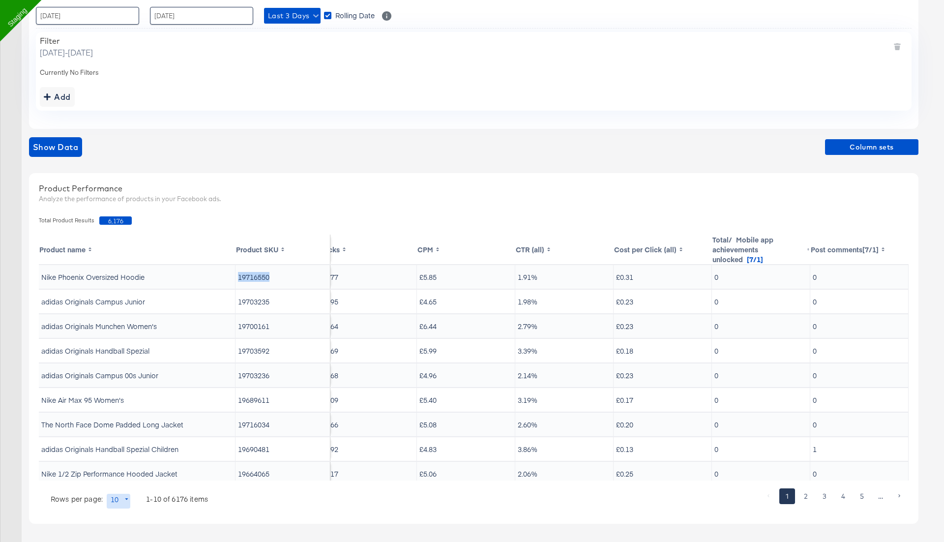
scroll to position [0, 0]
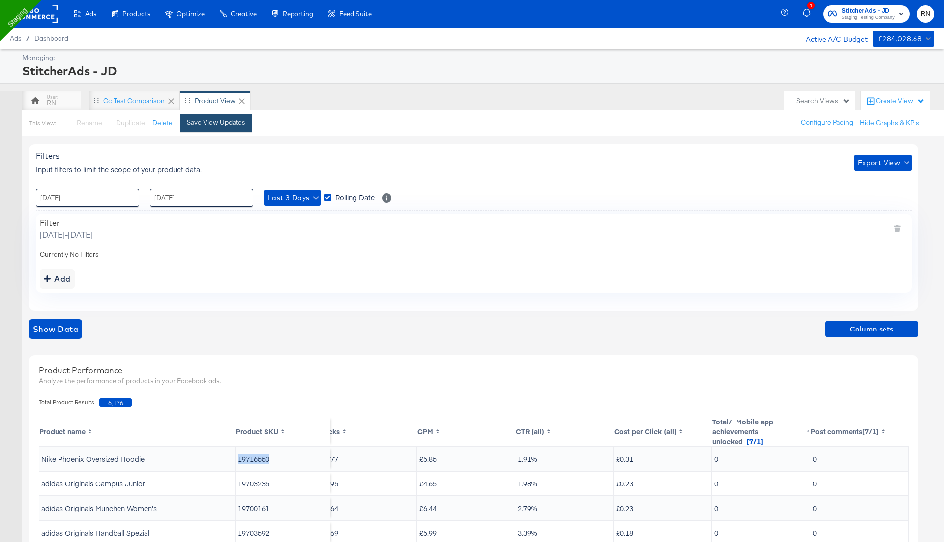
click at [240, 126] on div "Save View Updates" at bounding box center [216, 122] width 58 height 9
click at [37, 22] on rect at bounding box center [34, 14] width 45 height 18
click at [51, 20] on rect at bounding box center [34, 14] width 45 height 18
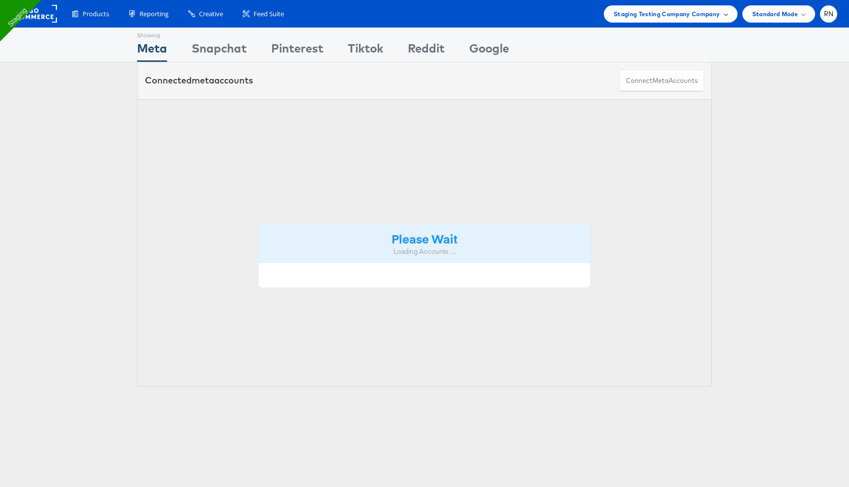
click at [704, 17] on span "Staging Testing Company Company" at bounding box center [667, 14] width 107 height 10
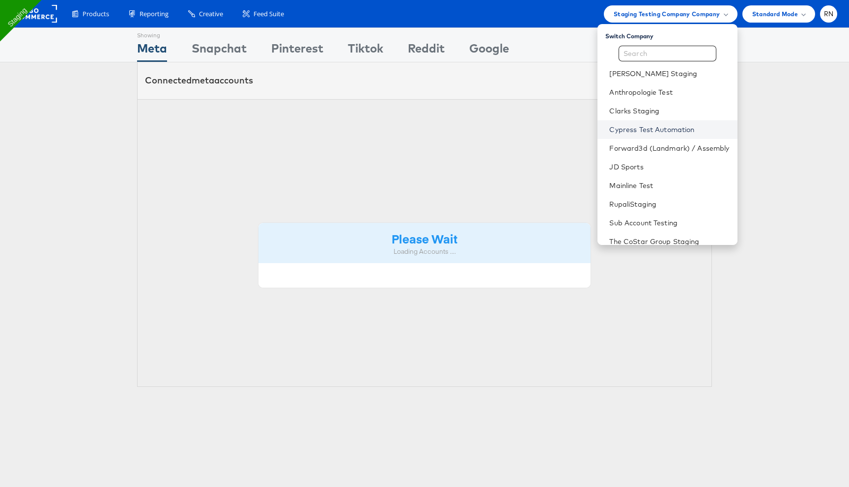
click at [643, 126] on link "Cypress Test Automation" at bounding box center [669, 130] width 120 height 10
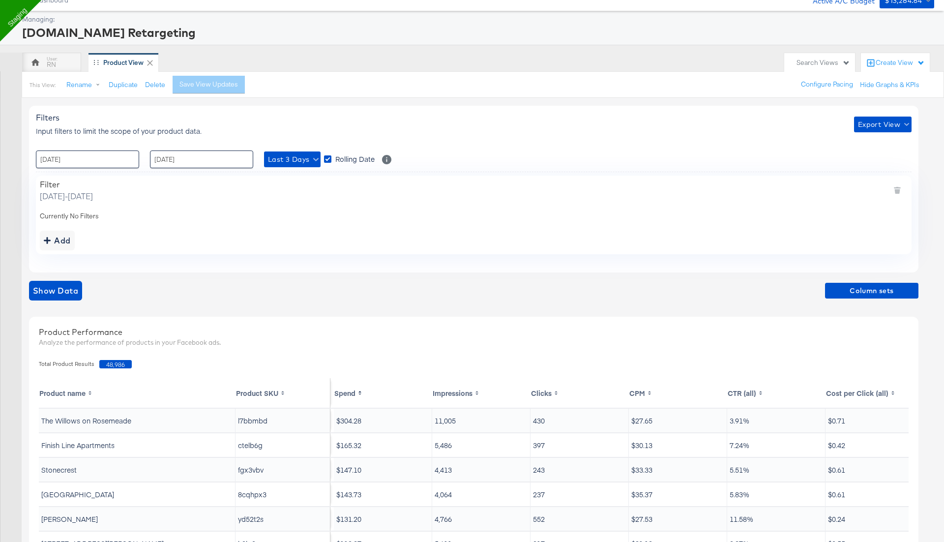
scroll to position [0, 703]
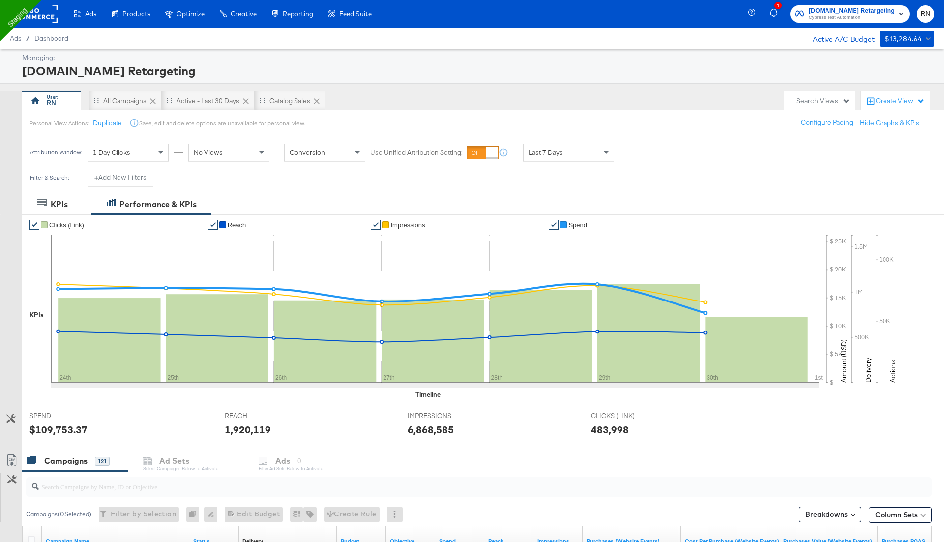
click at [32, 15] on rect at bounding box center [34, 14] width 45 height 18
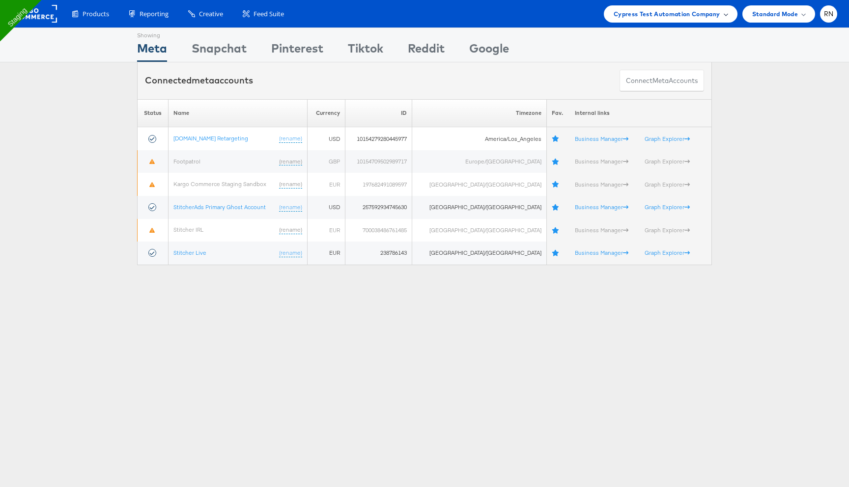
click at [656, 16] on span "Cypress Test Automation Company" at bounding box center [667, 14] width 107 height 10
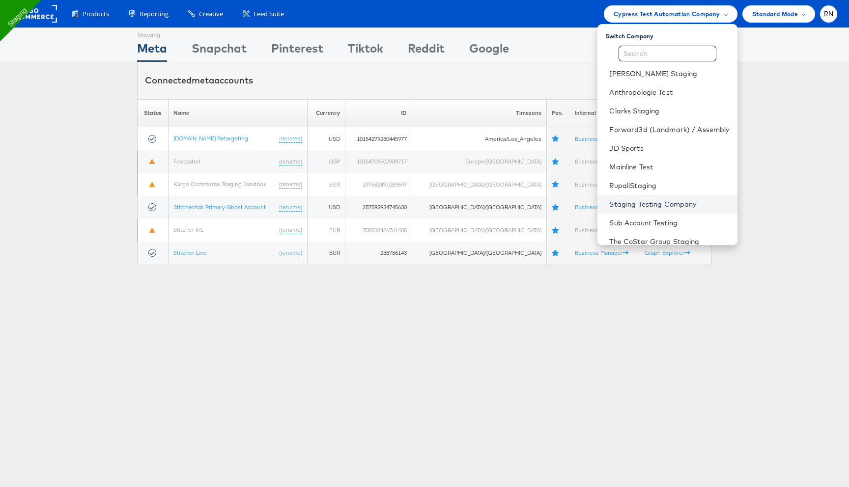
click at [642, 201] on link "Staging Testing Company" at bounding box center [669, 205] width 120 height 10
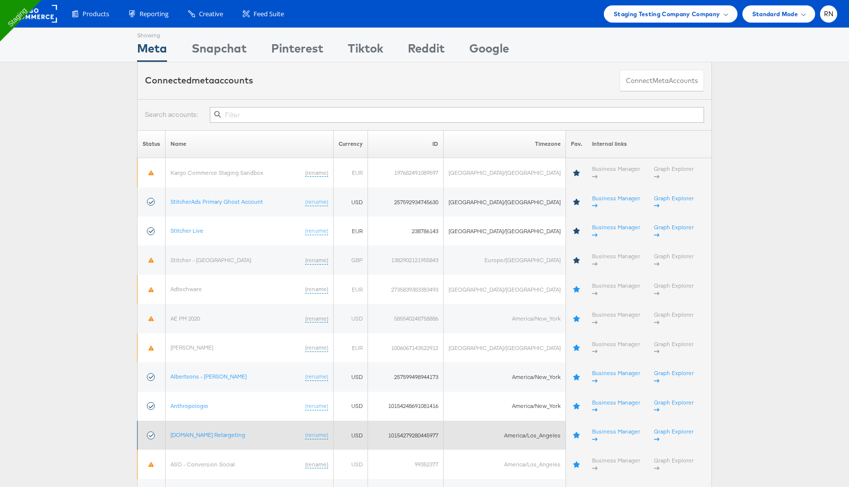
click at [196, 421] on td "Apartments.com Retargeting (rename)" at bounding box center [250, 435] width 168 height 29
click at [206, 431] on link "[DOMAIN_NAME] Retargeting" at bounding box center [208, 434] width 75 height 7
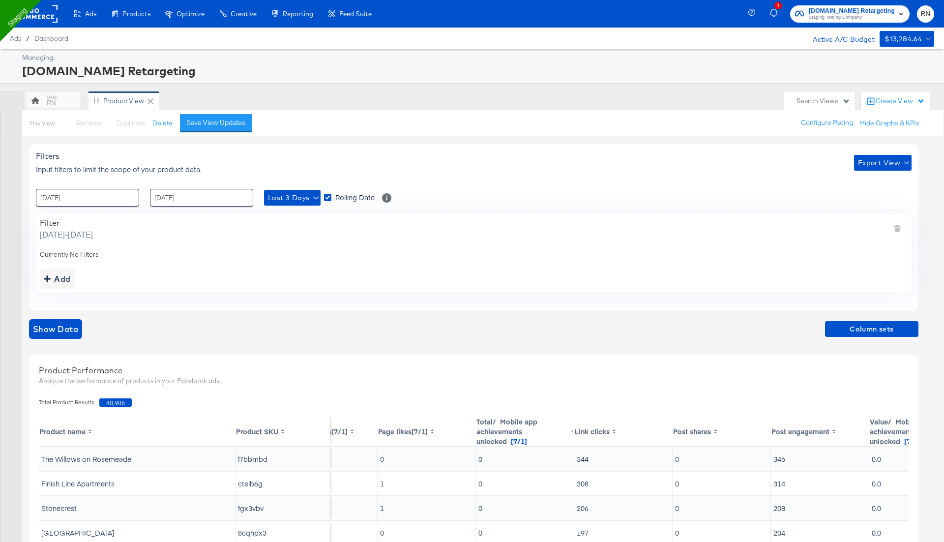
scroll to position [0, 703]
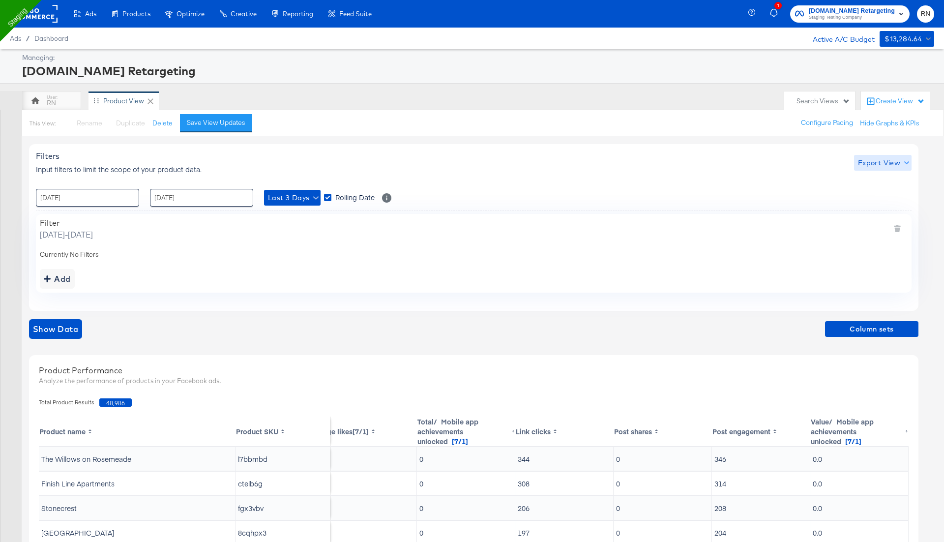
click at [877, 164] on span "Export View" at bounding box center [883, 163] width 50 height 12
click at [873, 202] on span "Bulk Export" at bounding box center [880, 203] width 38 height 21
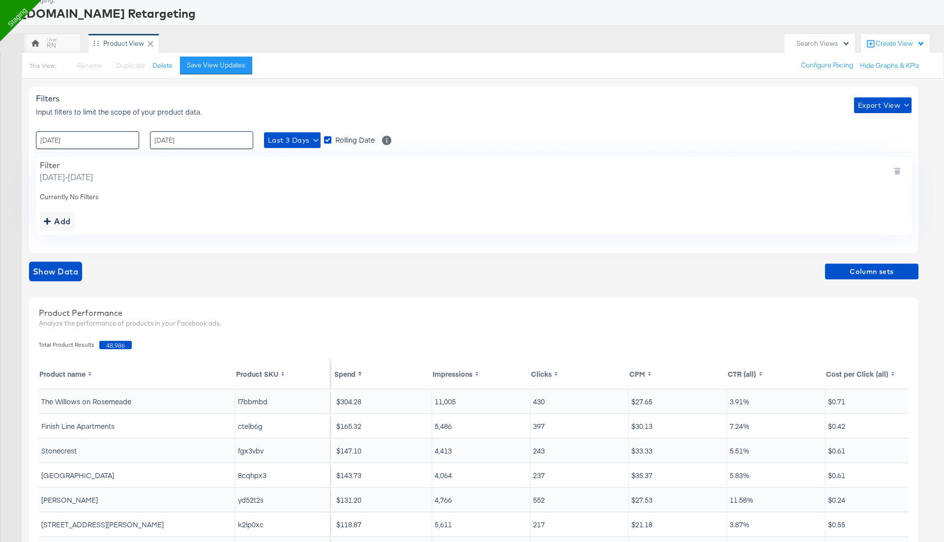
scroll to position [55, 0]
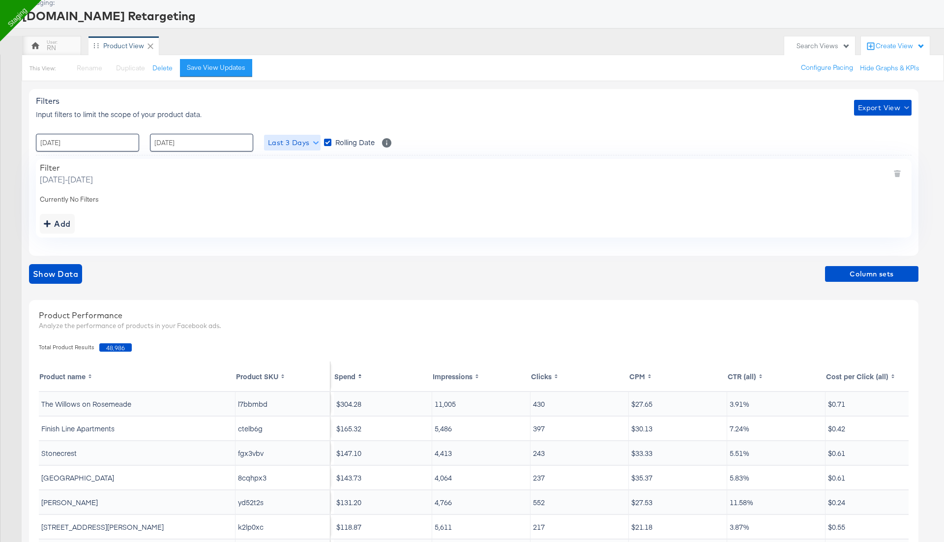
click at [300, 142] on span "Last 3 Days" at bounding box center [292, 143] width 49 height 12
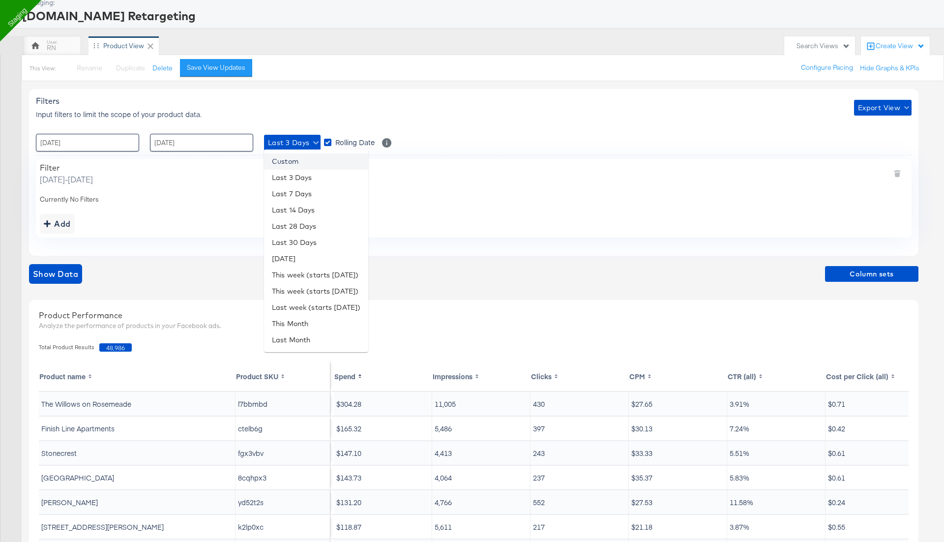
click at [297, 158] on li "Custom" at bounding box center [316, 161] width 104 height 16
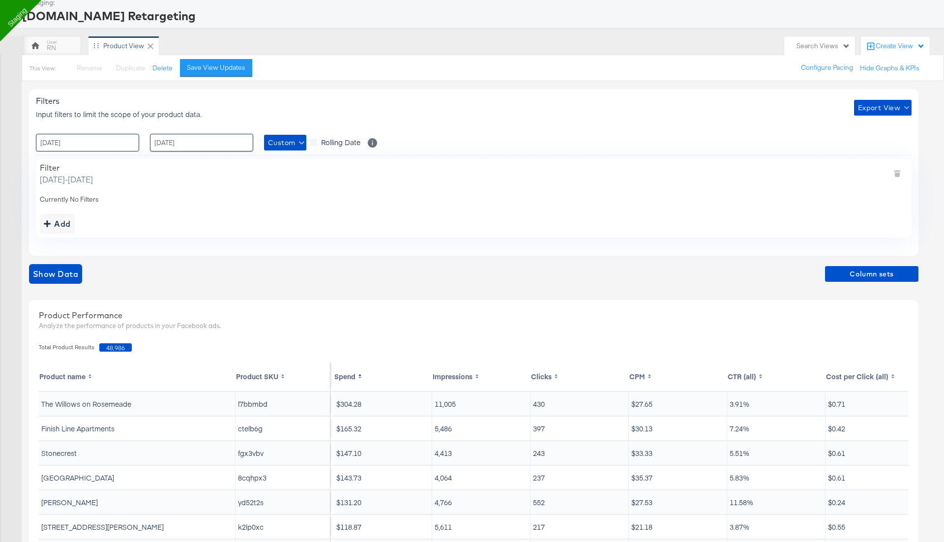
click at [117, 143] on input "28 / September / 2025" at bounding box center [87, 143] width 103 height 18
click at [49, 162] on span "‹" at bounding box center [46, 162] width 15 height 15
click at [133, 189] on td "1" at bounding box center [130, 192] width 17 height 14
type input "01 / August / 2025 00:00"
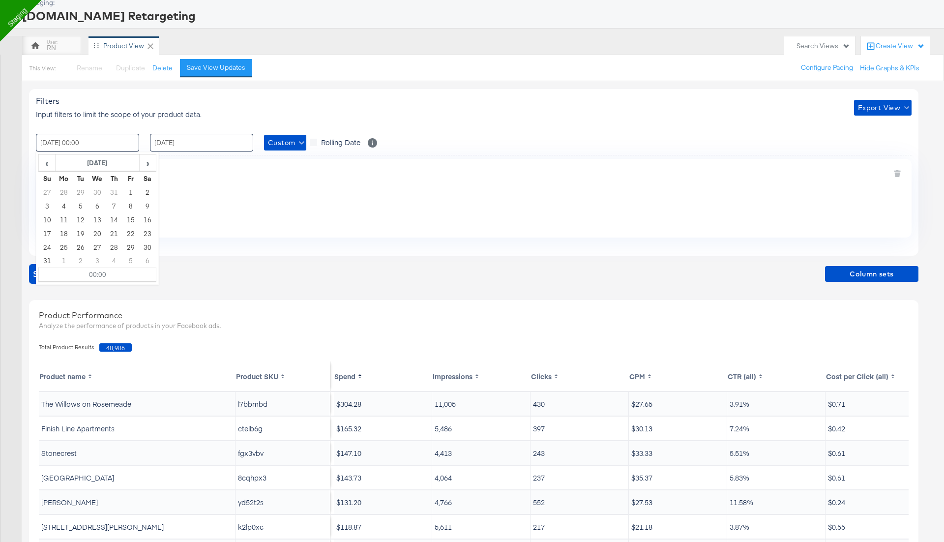
click at [180, 143] on input "30 / September / 2025" at bounding box center [201, 143] width 103 height 18
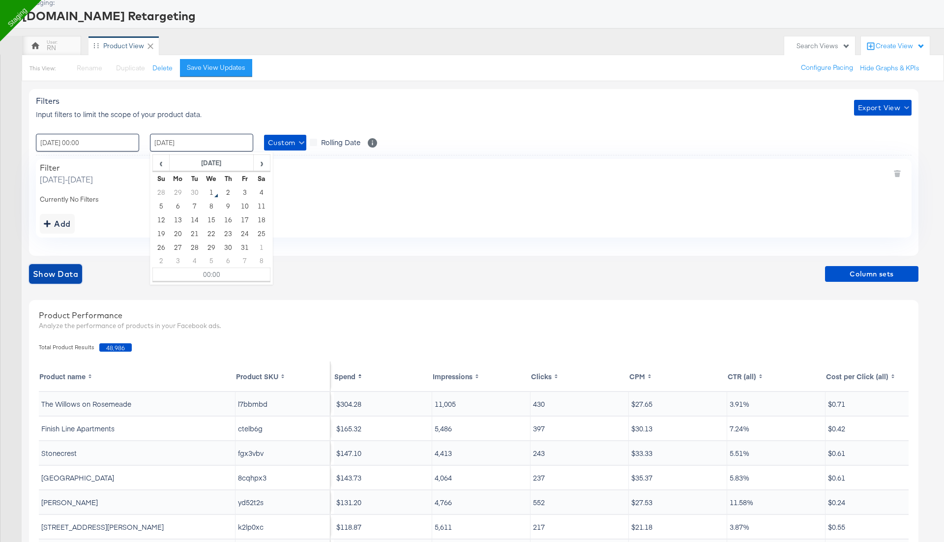
click at [66, 270] on span "Show Data" at bounding box center [55, 274] width 45 height 14
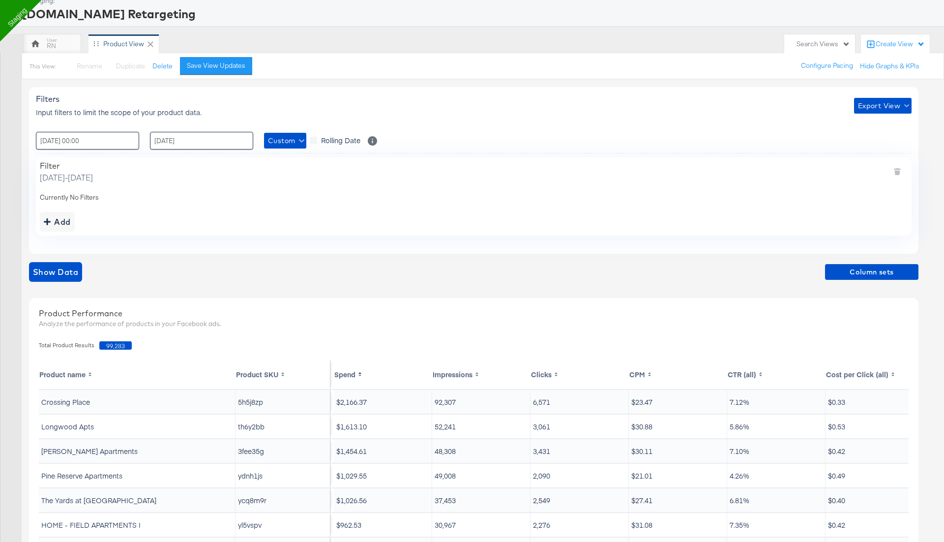
scroll to position [0, 0]
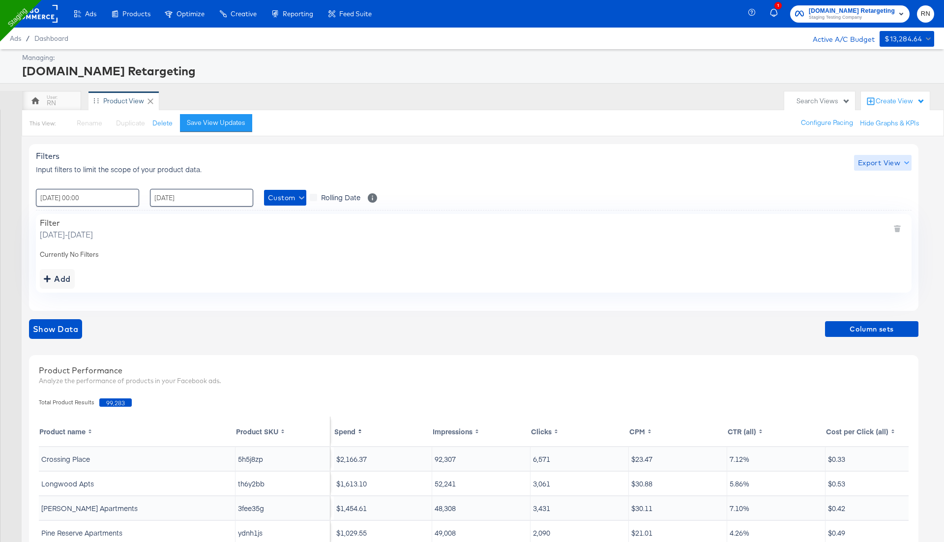
click at [893, 159] on span "Export View" at bounding box center [883, 163] width 50 height 12
click at [882, 196] on span "Bulk Export" at bounding box center [880, 203] width 38 height 21
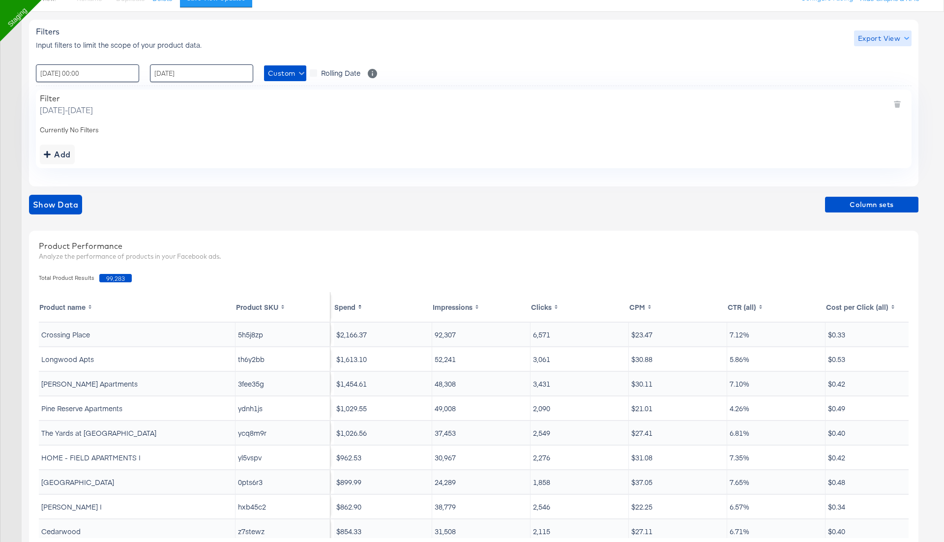
scroll to position [126, 0]
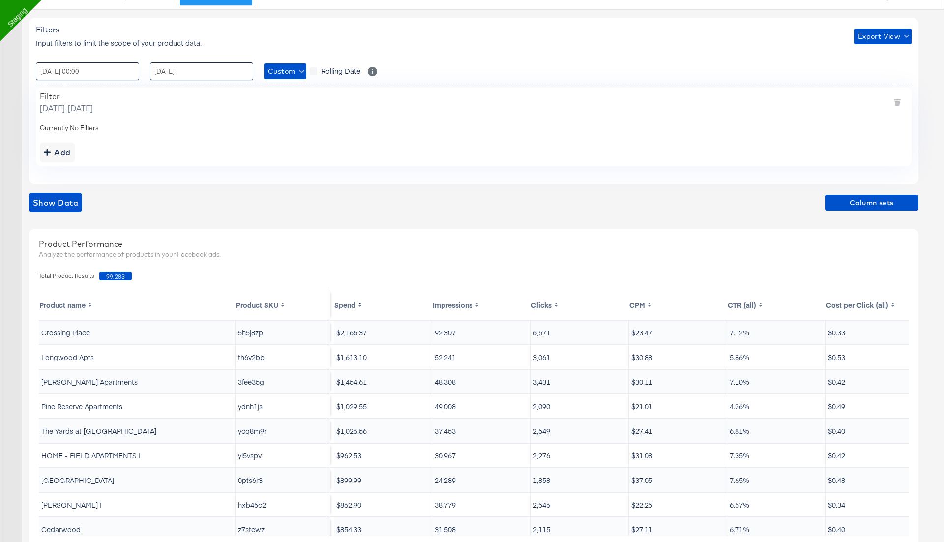
click at [875, 44] on div "Filters Input filters to limit the scope of your product data. Export View" at bounding box center [473, 36] width 875 height 23
click at [874, 39] on span "Export View" at bounding box center [883, 36] width 50 height 12
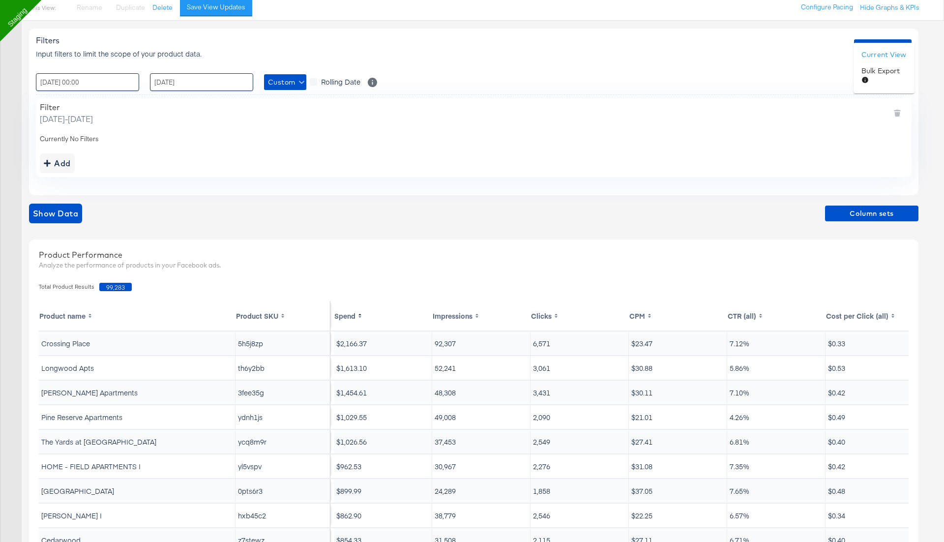
click at [282, 78] on div at bounding box center [472, 271] width 944 height 542
click at [288, 86] on span "Custom" at bounding box center [285, 82] width 34 height 12
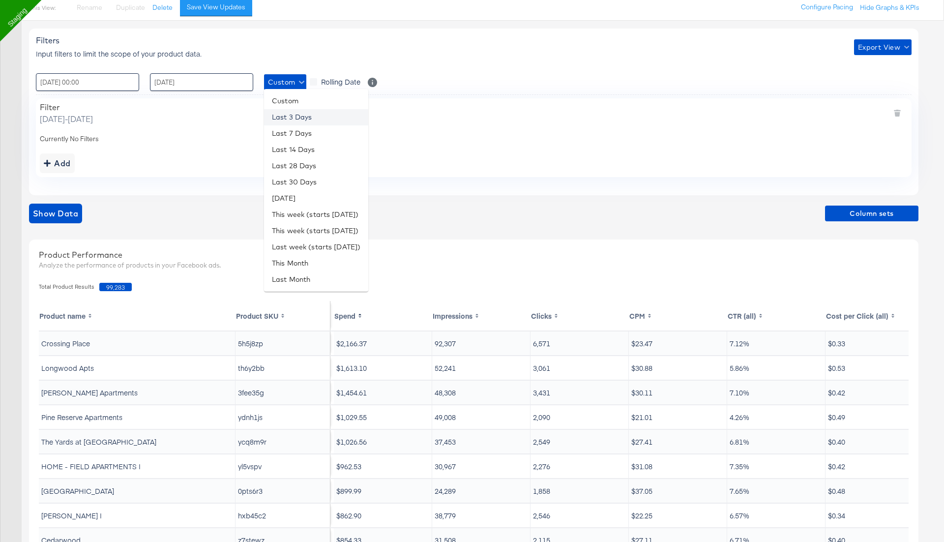
click at [300, 117] on li "Last 3 Days" at bounding box center [316, 117] width 104 height 16
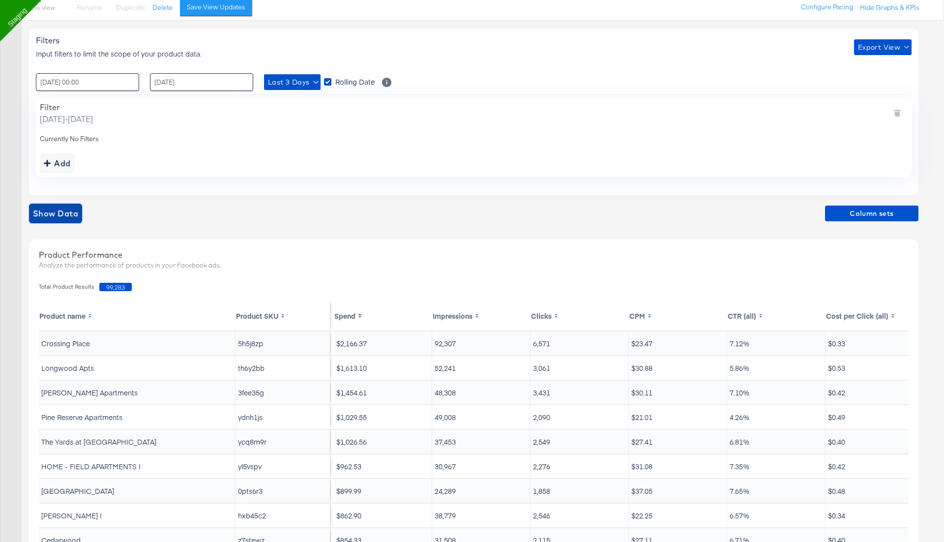
click at [63, 216] on span "Show Data" at bounding box center [55, 213] width 45 height 14
